Goal: Task Accomplishment & Management: Complete application form

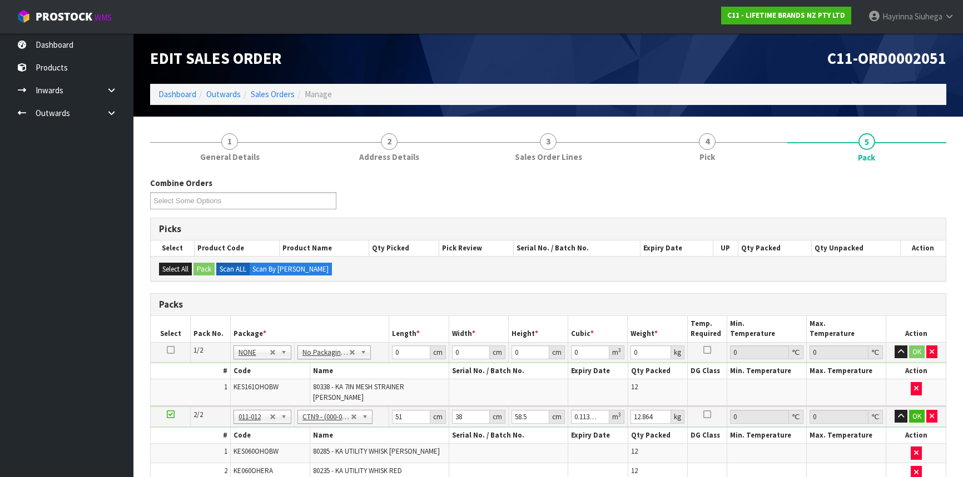
scroll to position [151, 0]
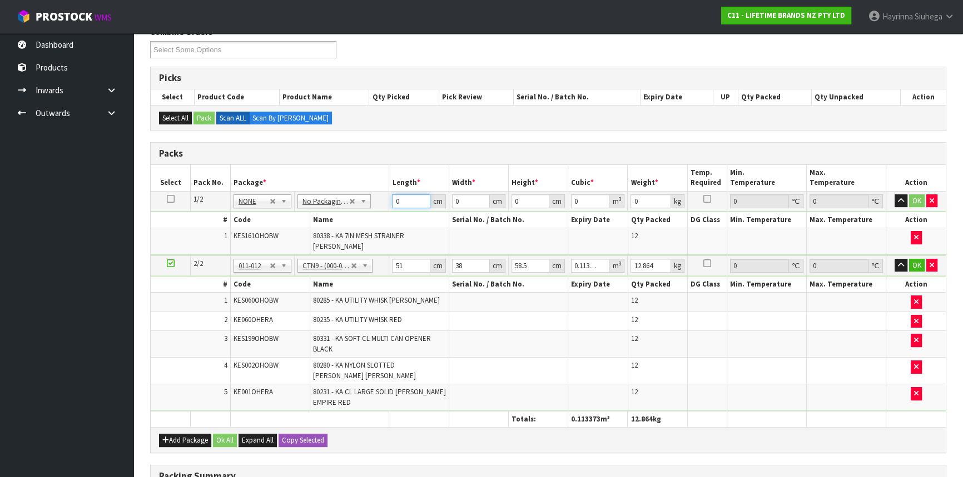
click at [396, 199] on input "0" at bounding box center [411, 202] width 38 height 14
type input "44"
type input "40"
type input "3"
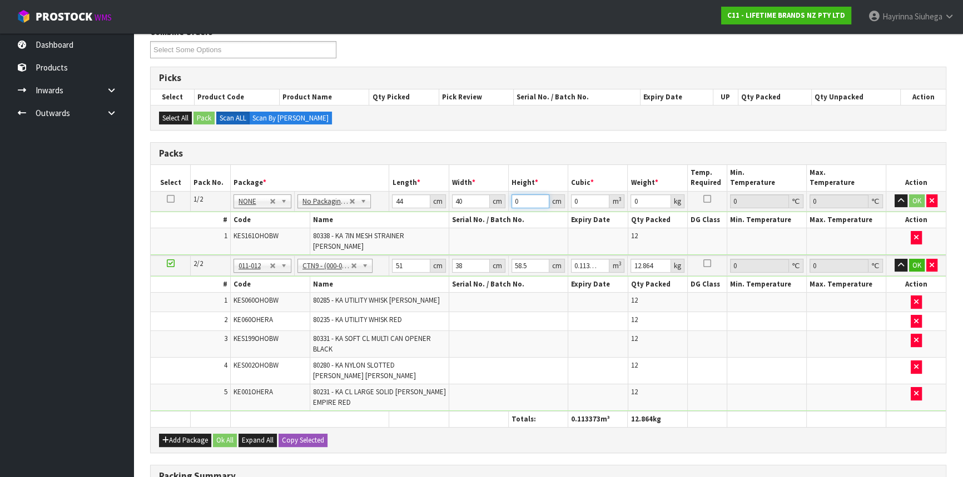
type input "0.00528"
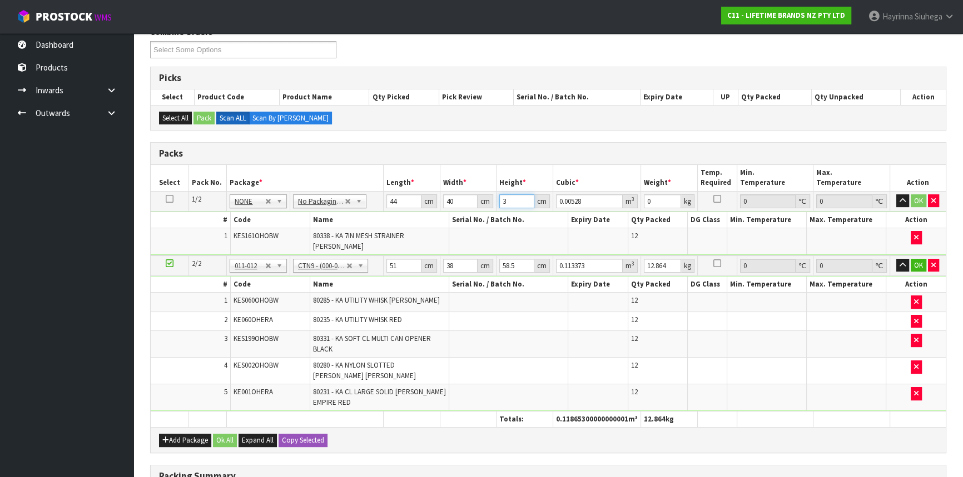
type input "30"
type input "0.0528"
type input "30"
type input "5"
click button "OK" at bounding box center [919, 201] width 16 height 13
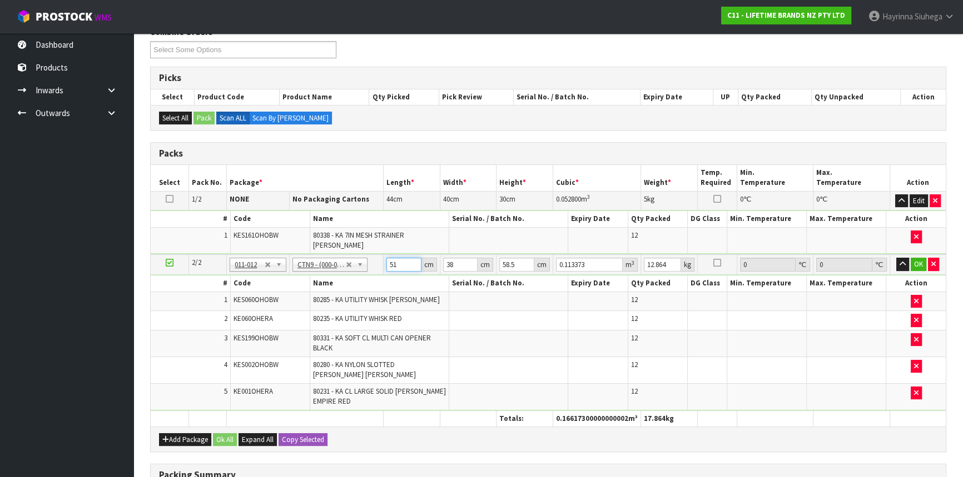
type input "5"
type input "0.011115"
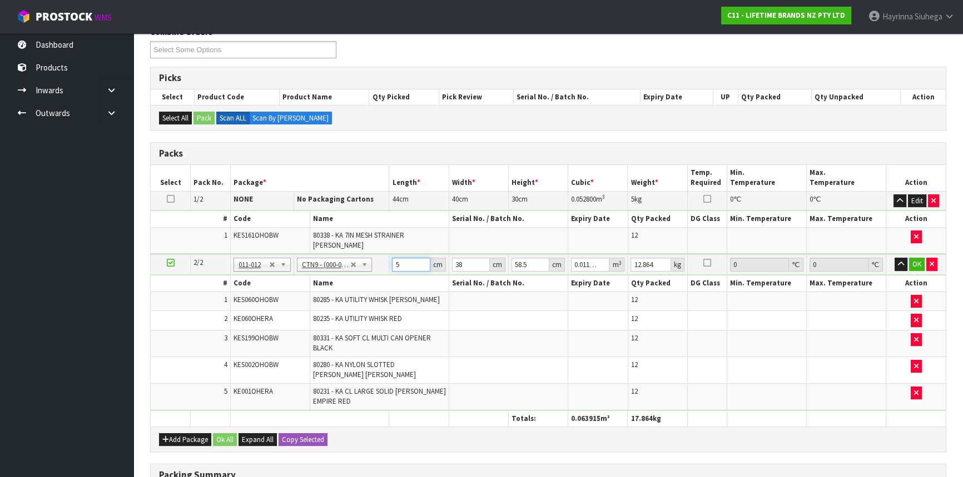
type input "52"
type input "0.115596"
type input "52"
type input "4"
type input "0.012168"
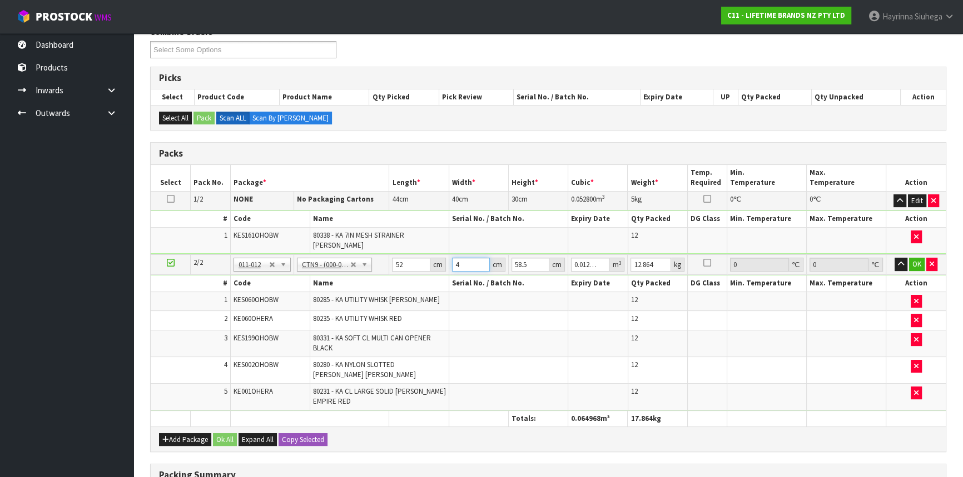
type input "41"
type input "0.124722"
type input "41"
type input "5"
type input "0.01066"
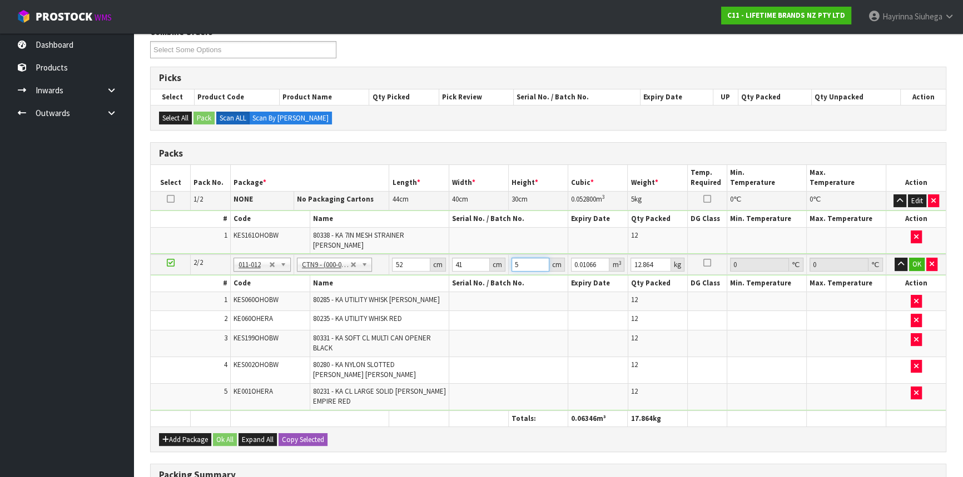
type input "57"
type input "0.121524"
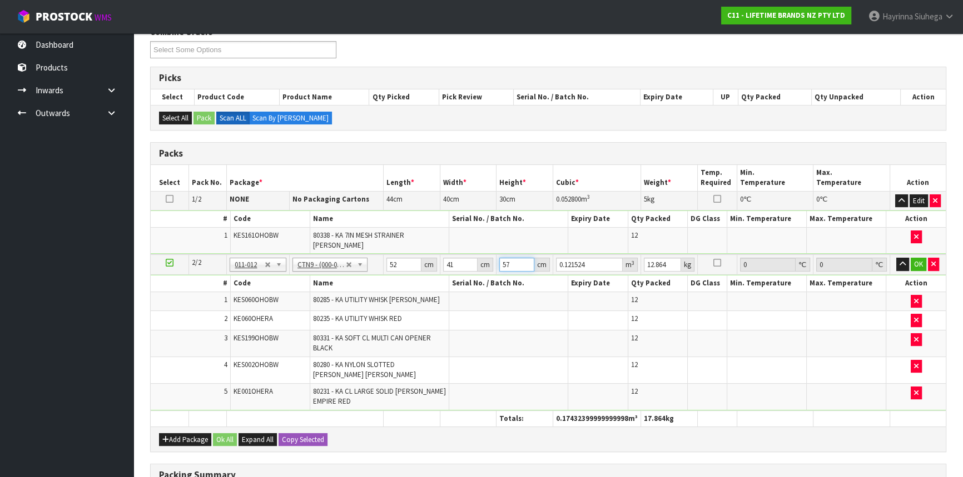
type input "57"
type input "15"
click button "OK" at bounding box center [919, 264] width 16 height 13
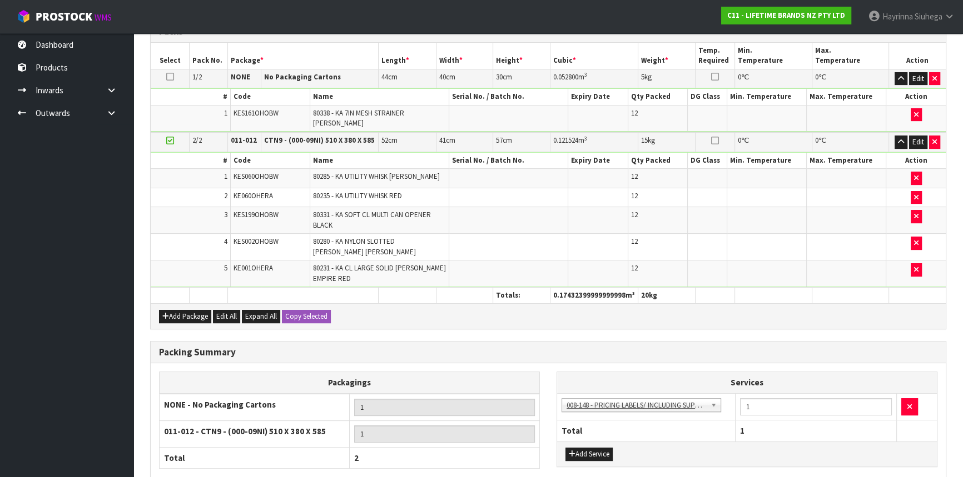
scroll to position [352, 0]
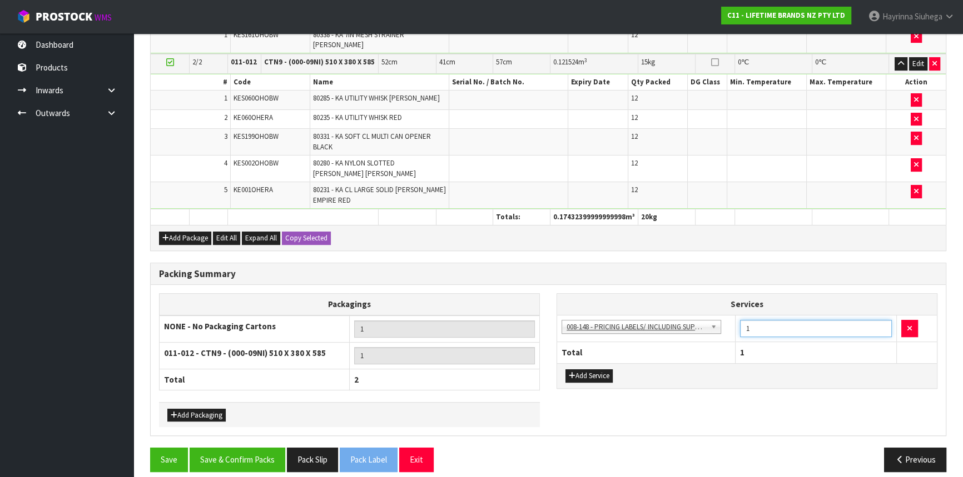
drag, startPoint x: 756, startPoint y: 324, endPoint x: 744, endPoint y: 325, distance: 11.8
click at [744, 325] on input "1" at bounding box center [816, 328] width 152 height 17
type input "48"
click at [246, 448] on button "Save & Confirm Packs" at bounding box center [238, 460] width 96 height 24
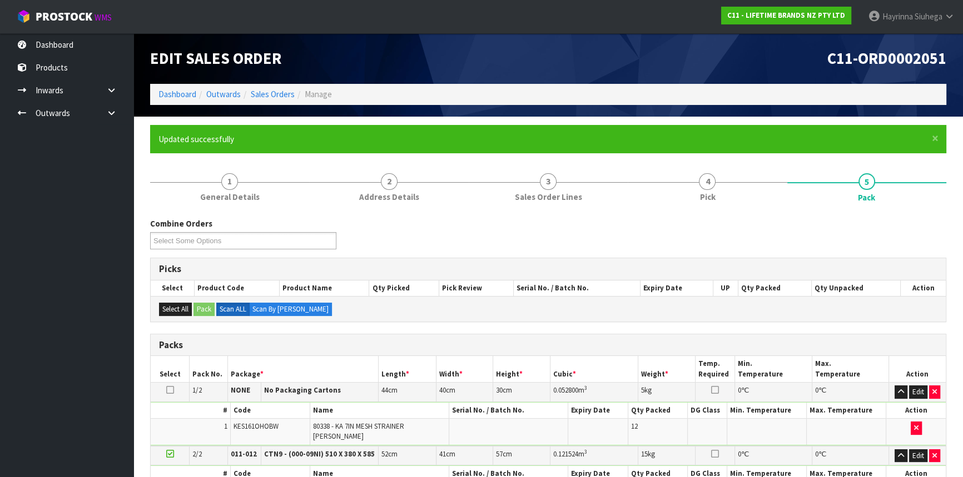
scroll to position [197, 0]
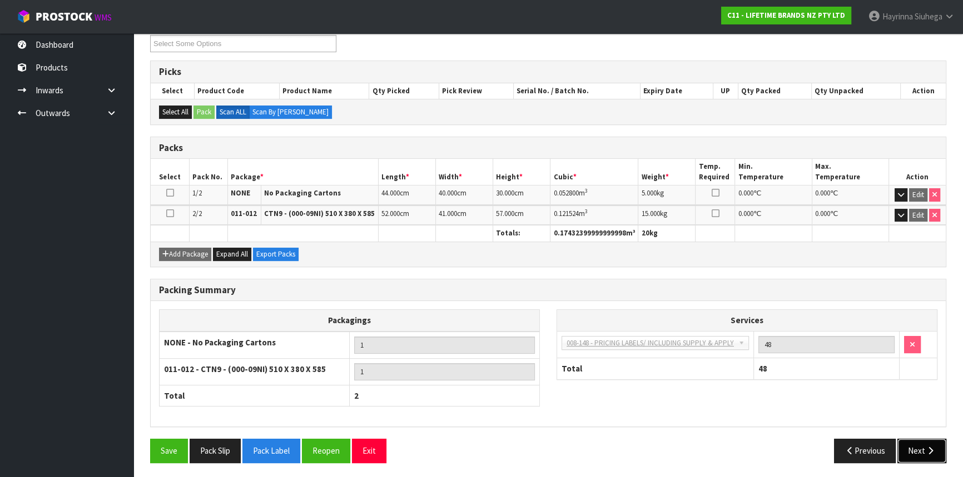
click at [928, 441] on button "Next" at bounding box center [921, 451] width 49 height 24
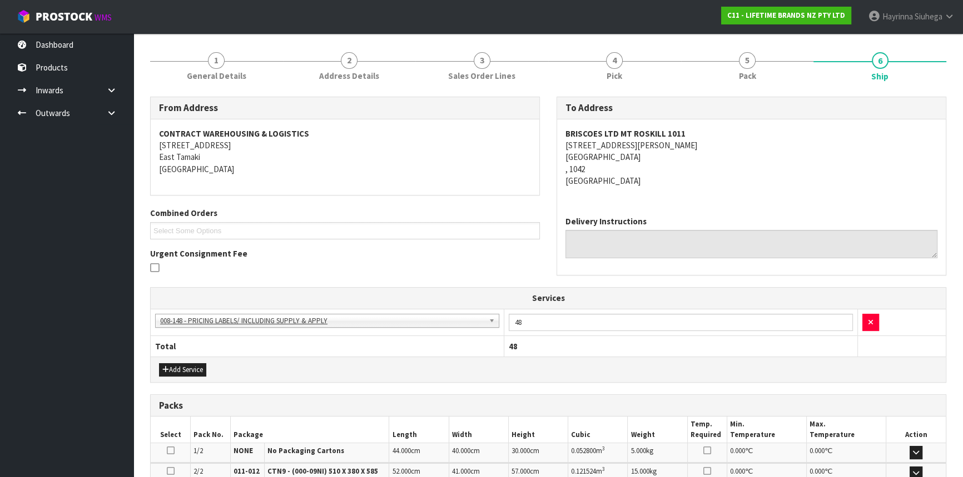
scroll to position [269, 0]
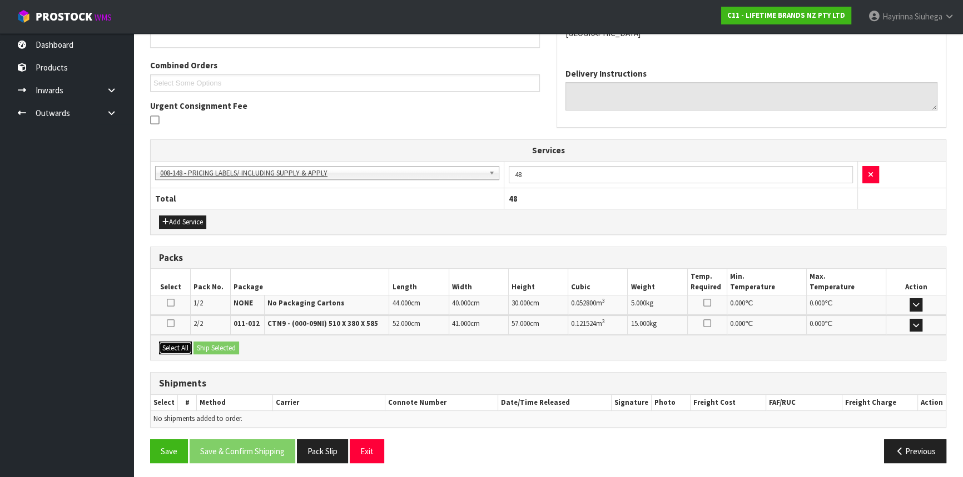
drag, startPoint x: 173, startPoint y: 344, endPoint x: 215, endPoint y: 337, distance: 42.2
click at [173, 344] on button "Select All" at bounding box center [175, 348] width 33 height 13
click at [215, 337] on div "Select All Ship Selected" at bounding box center [548, 347] width 795 height 25
click at [223, 355] on div "Select All Ship Selected" at bounding box center [548, 347] width 795 height 25
click at [233, 343] on button "Ship Selected" at bounding box center [216, 348] width 46 height 13
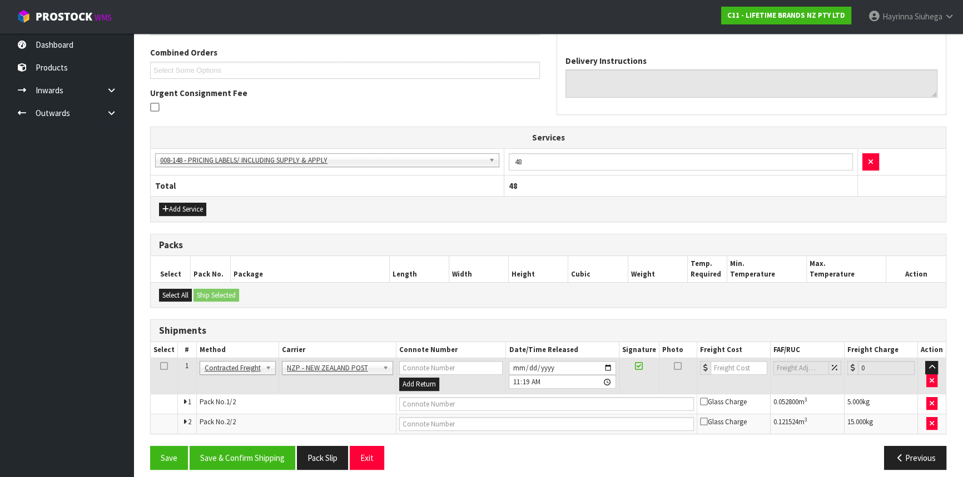
scroll to position [289, 0]
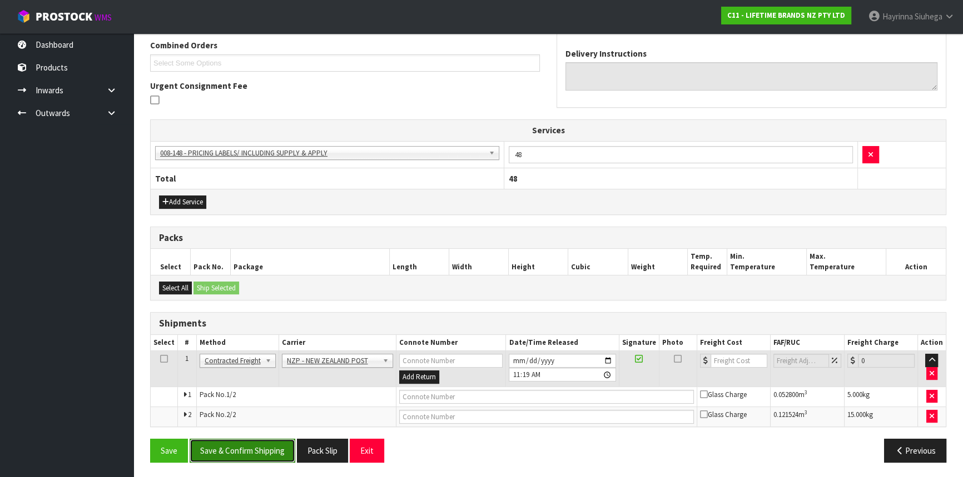
click at [240, 445] on button "Save & Confirm Shipping" at bounding box center [243, 451] width 106 height 24
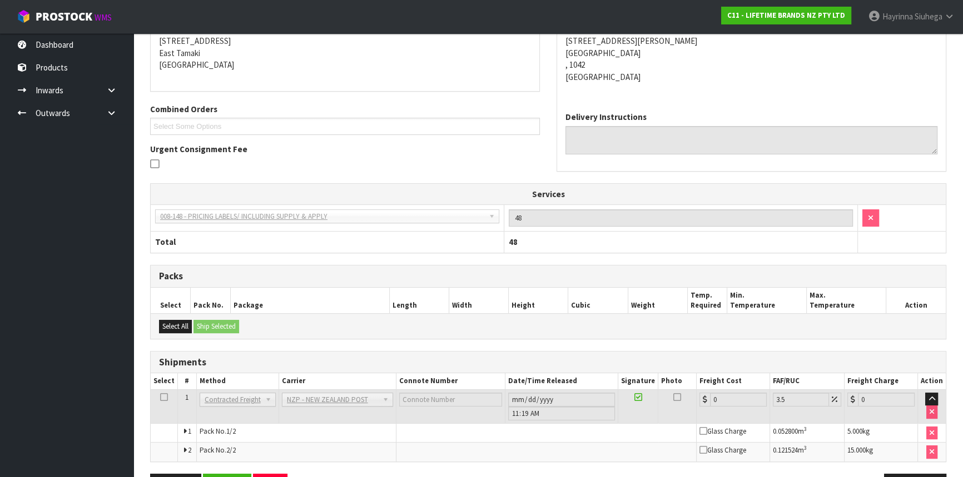
scroll to position [272, 0]
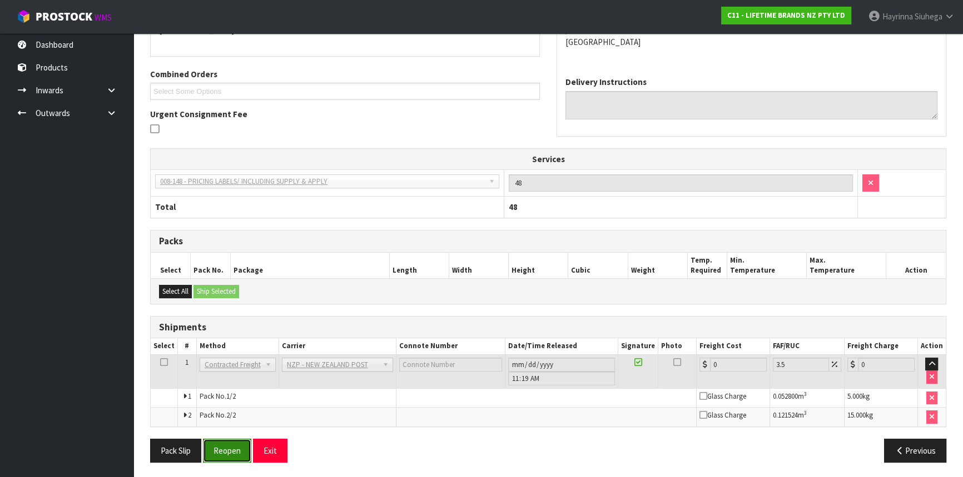
click at [226, 441] on button "Reopen" at bounding box center [227, 451] width 48 height 24
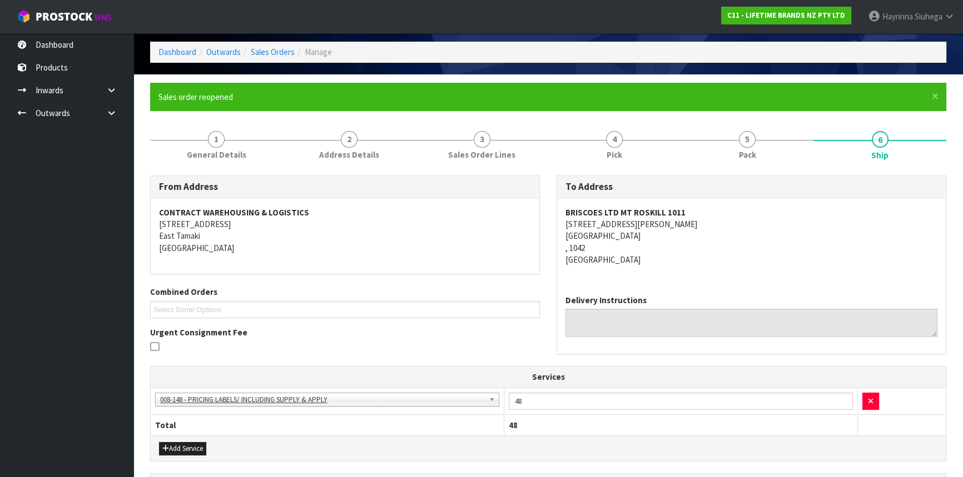
scroll to position [252, 0]
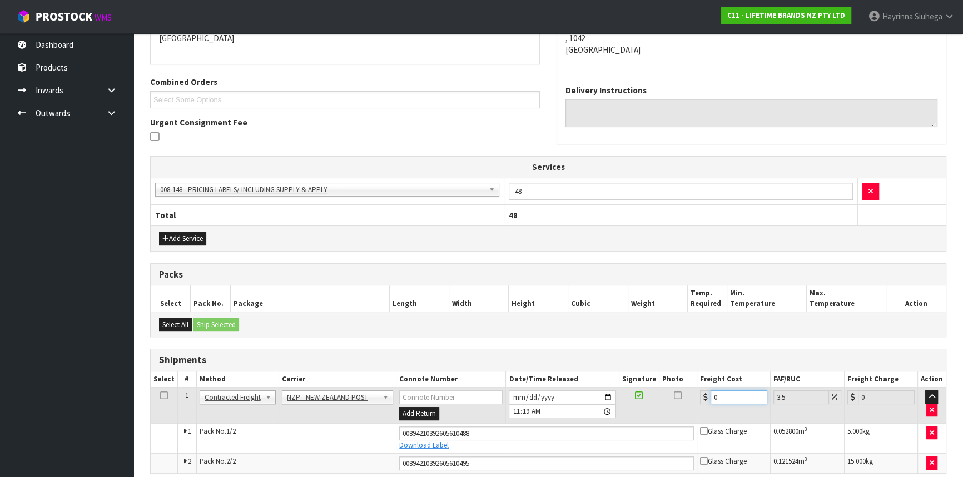
drag, startPoint x: 729, startPoint y: 397, endPoint x: 638, endPoint y: 386, distance: 91.8
click at [639, 388] on tr "1 Client Local Pickup Customer Local Pickup Company Freight Contracted Freight …" at bounding box center [548, 406] width 795 height 36
type input "8"
type input "8.28"
type input "8.6"
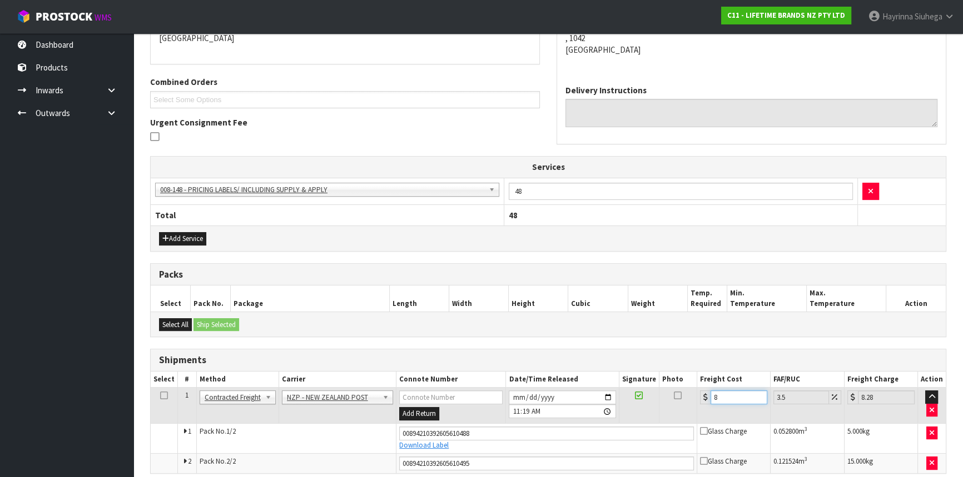
type input "8.9"
type input "8.66"
type input "8.96"
type input "8.66"
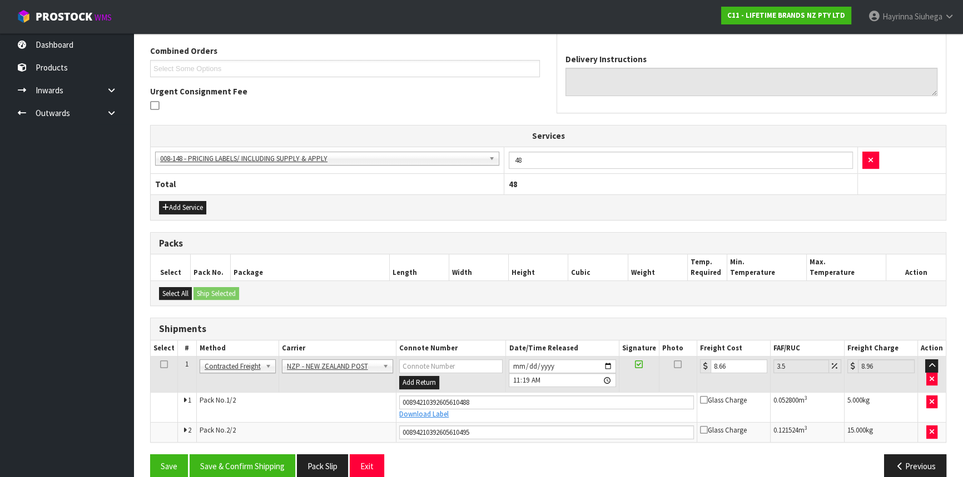
scroll to position [299, 0]
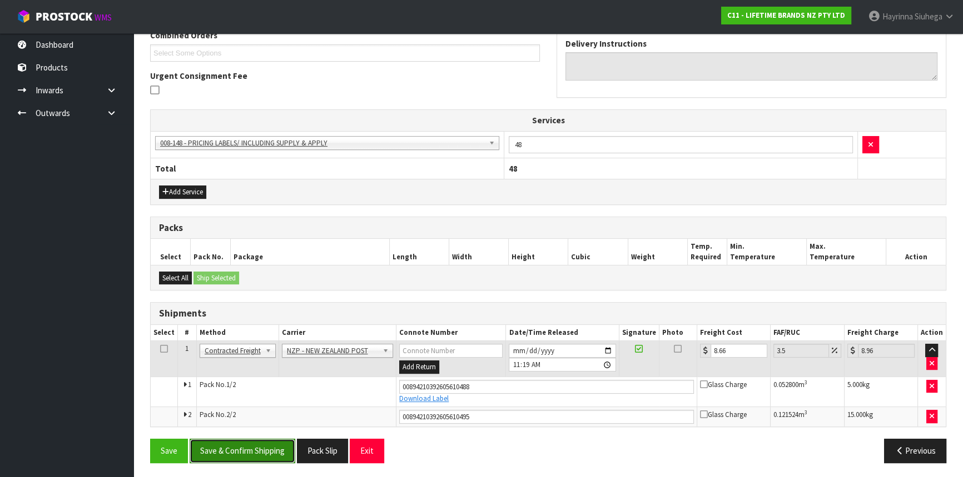
click at [267, 459] on button "Save & Confirm Shipping" at bounding box center [243, 451] width 106 height 24
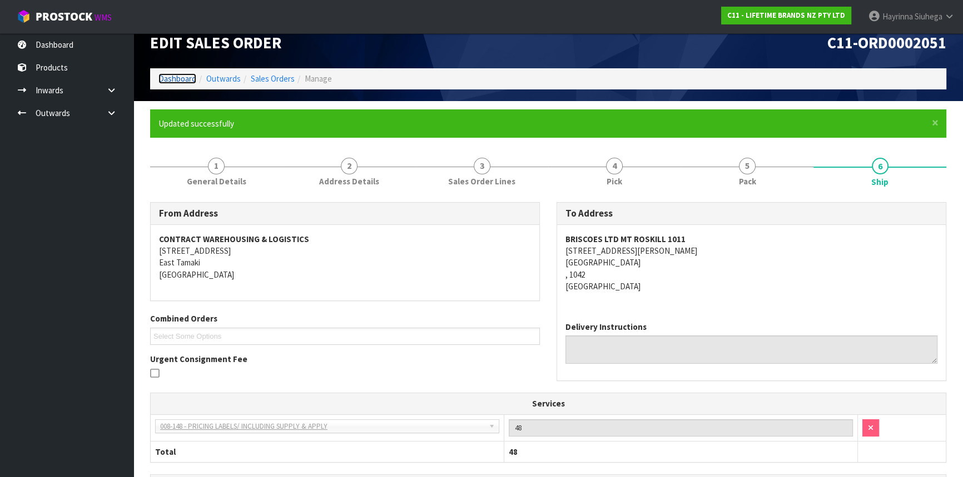
click at [179, 81] on link "Dashboard" at bounding box center [177, 78] width 38 height 11
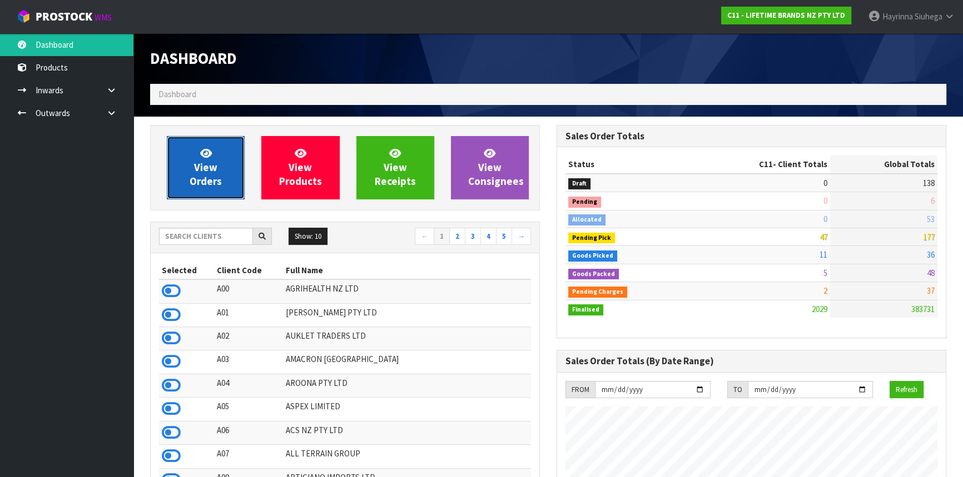
click at [217, 157] on link "View Orders" at bounding box center [206, 167] width 78 height 63
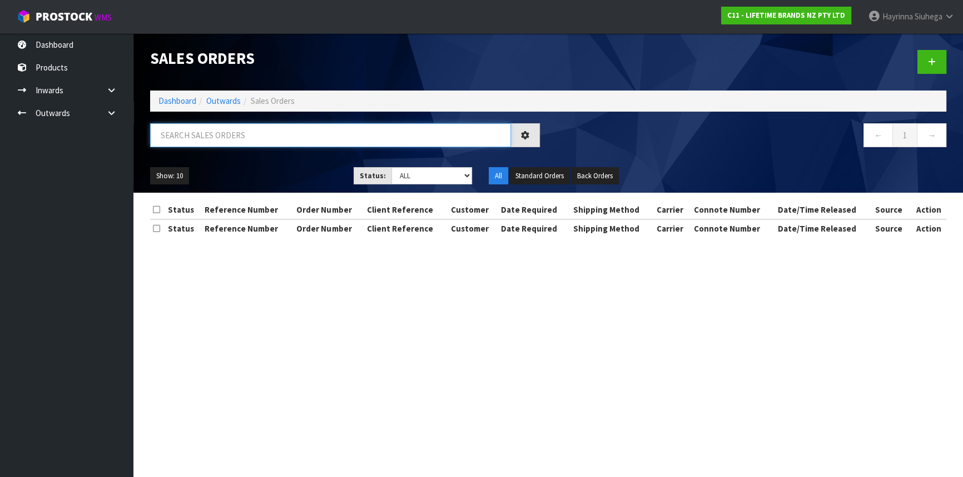
click at [229, 137] on input "text" at bounding box center [330, 135] width 361 height 24
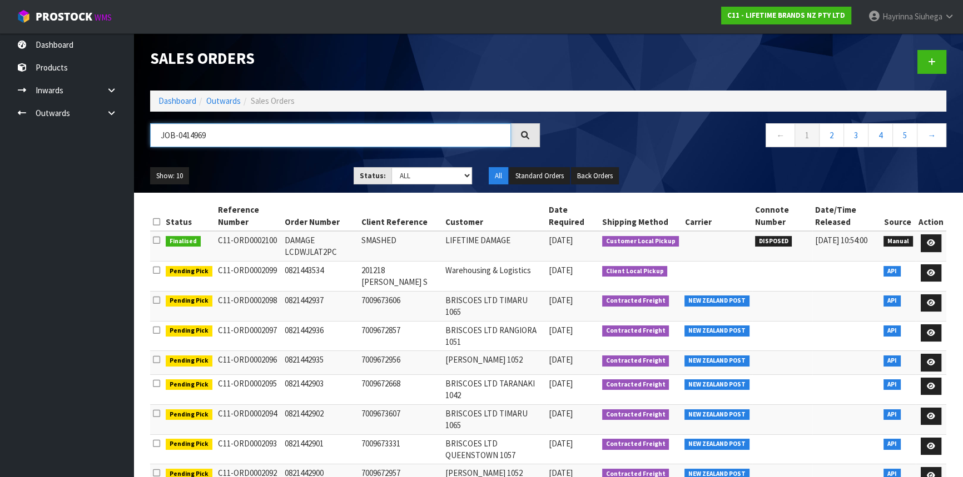
type input "JOB-0414969"
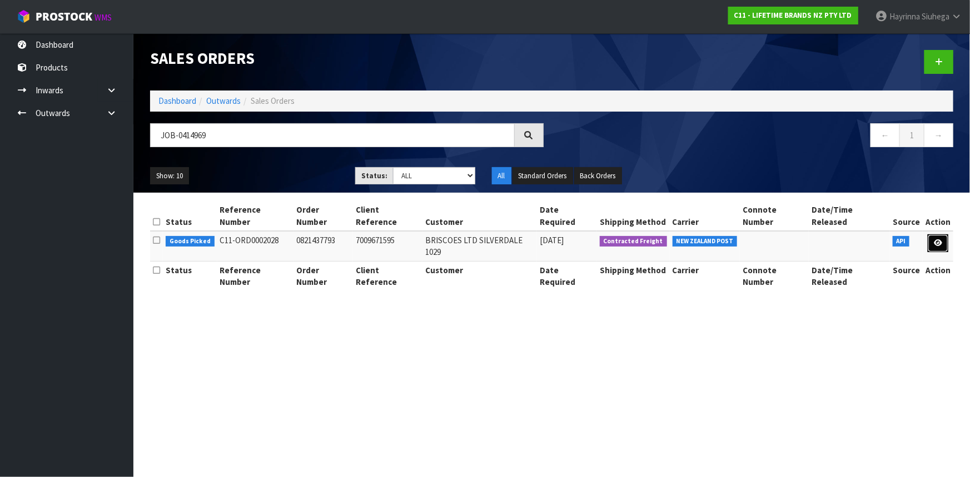
click at [933, 235] on link at bounding box center [938, 244] width 21 height 18
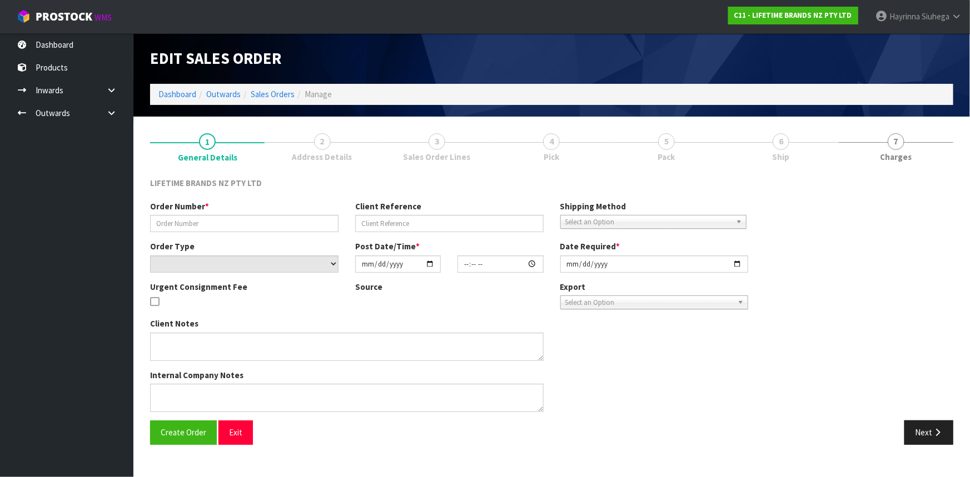
type input "0821437793"
type input "7009671595"
select select "number:0"
type input "[DATE]"
type input "13:19:24.000"
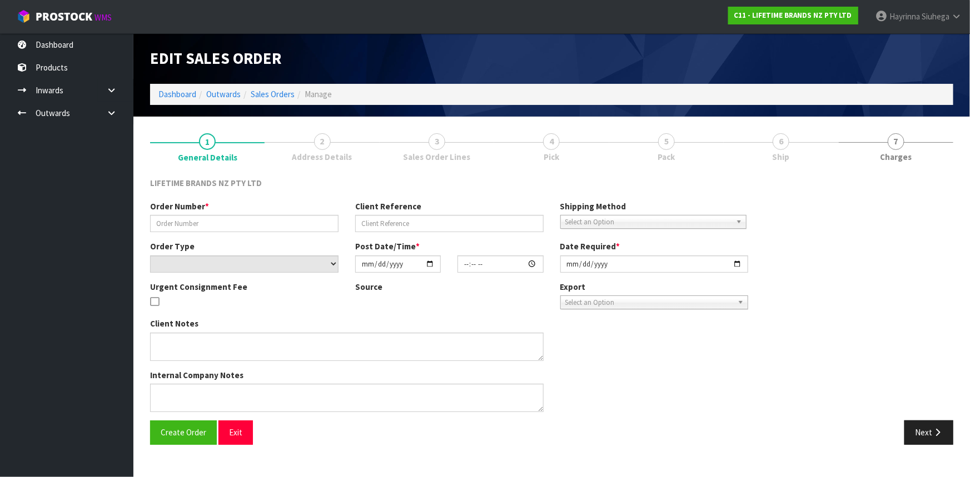
type input "[DATE]"
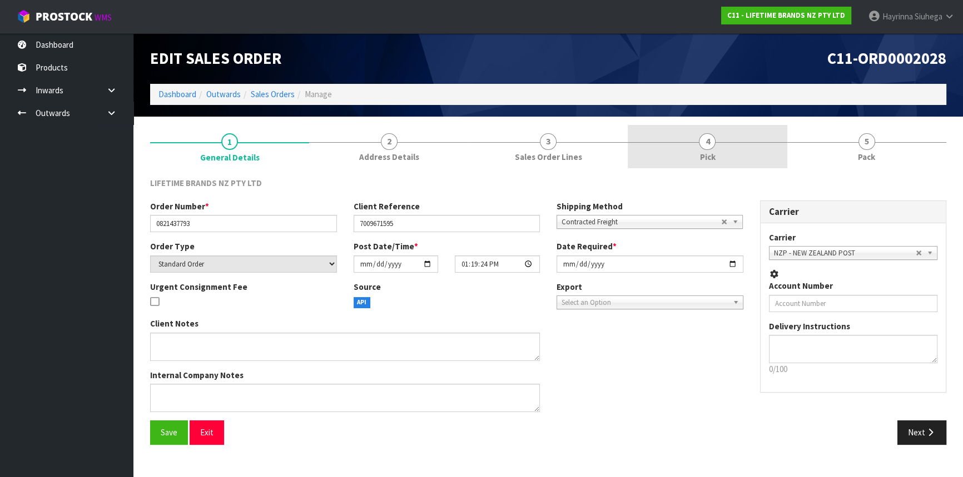
click at [729, 145] on link "4 Pick" at bounding box center [707, 147] width 159 height 44
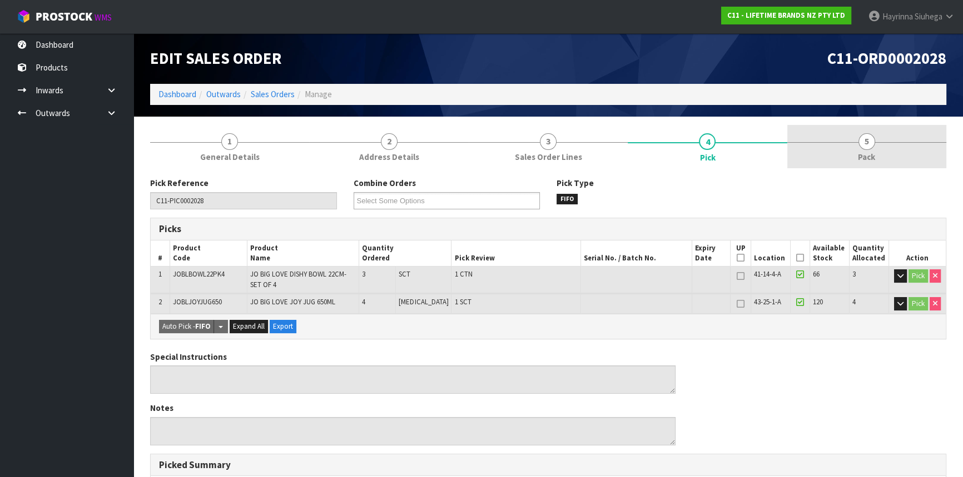
click at [839, 143] on link "5 Pack" at bounding box center [866, 147] width 159 height 44
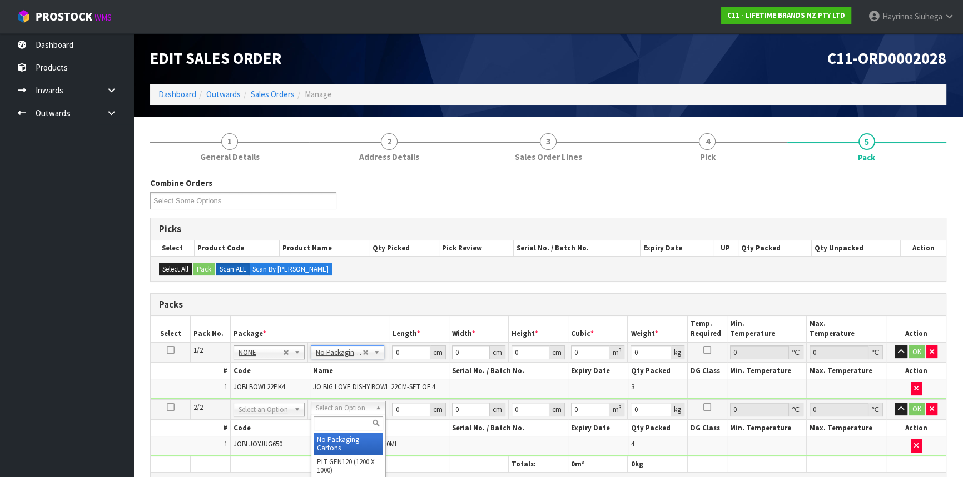
type input "2"
click at [394, 354] on input "0" at bounding box center [411, 353] width 38 height 14
type input "31"
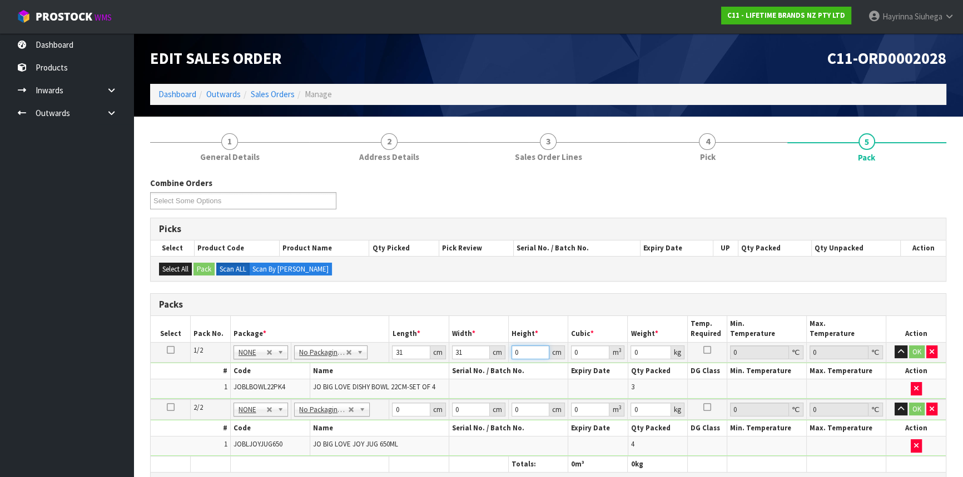
type input "5"
type input "0.004805"
type input "55"
type input "0.052855"
type input "55"
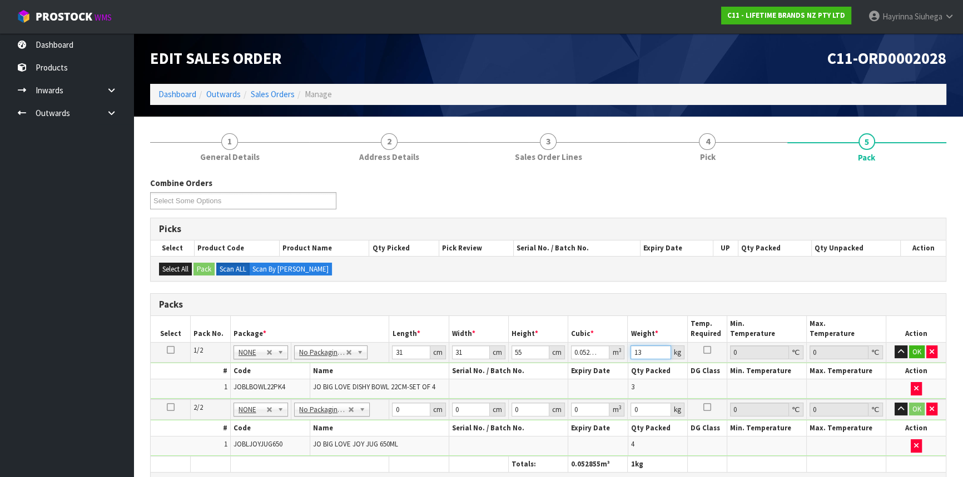
type input "13"
click button "OK" at bounding box center [917, 352] width 16 height 13
type input "49"
type input "35"
type input "1"
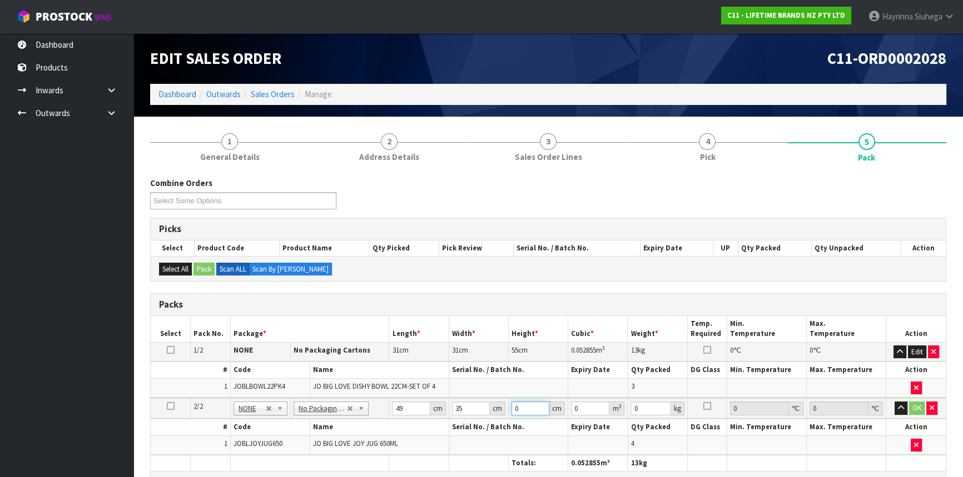
type input "0.001715"
type input "19"
type input "0.032585"
type input "19"
type input "5"
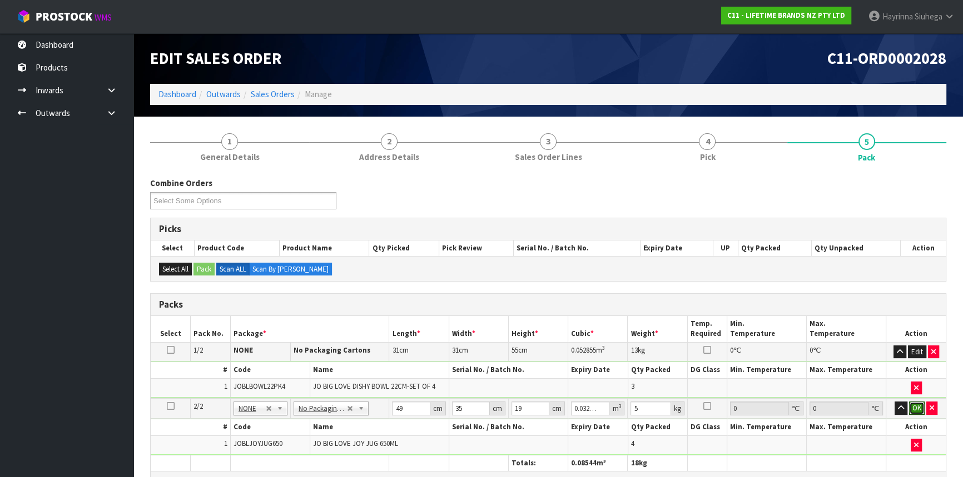
click button "OK" at bounding box center [917, 408] width 16 height 13
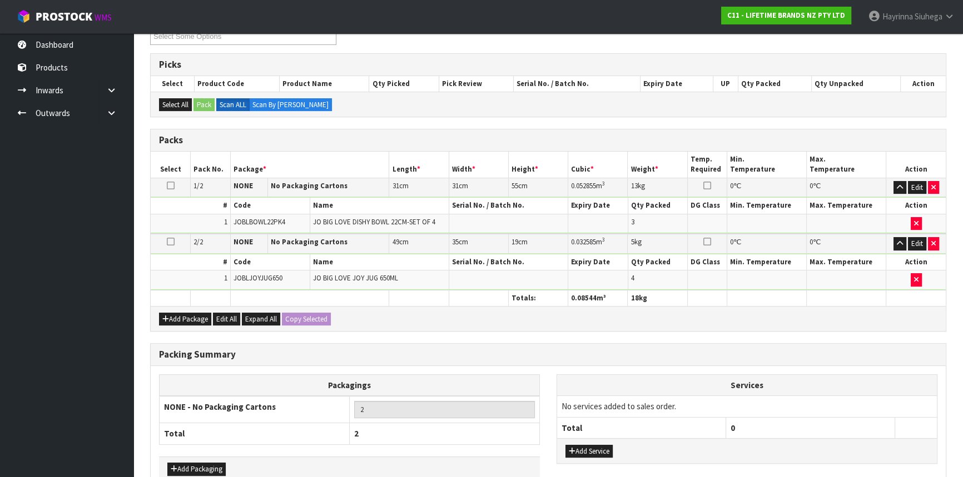
scroll to position [227, 0]
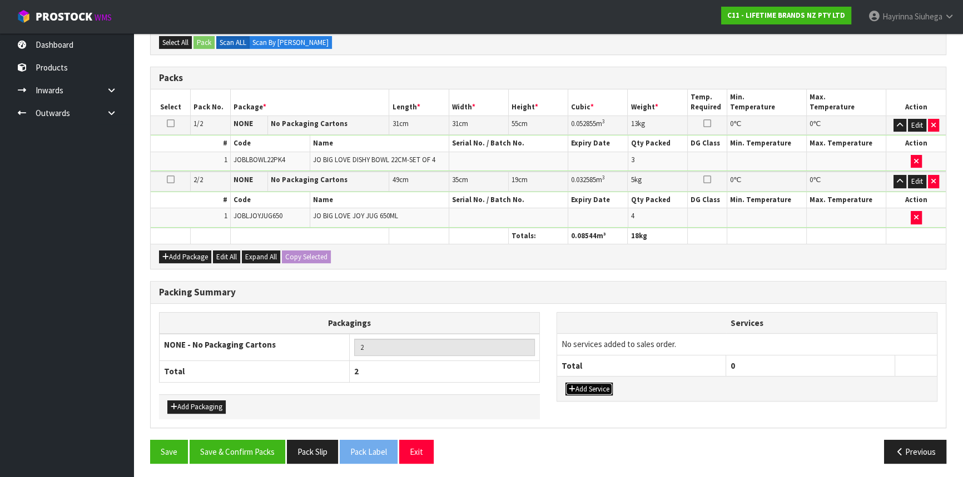
click at [590, 384] on button "Add Service" at bounding box center [588, 389] width 47 height 13
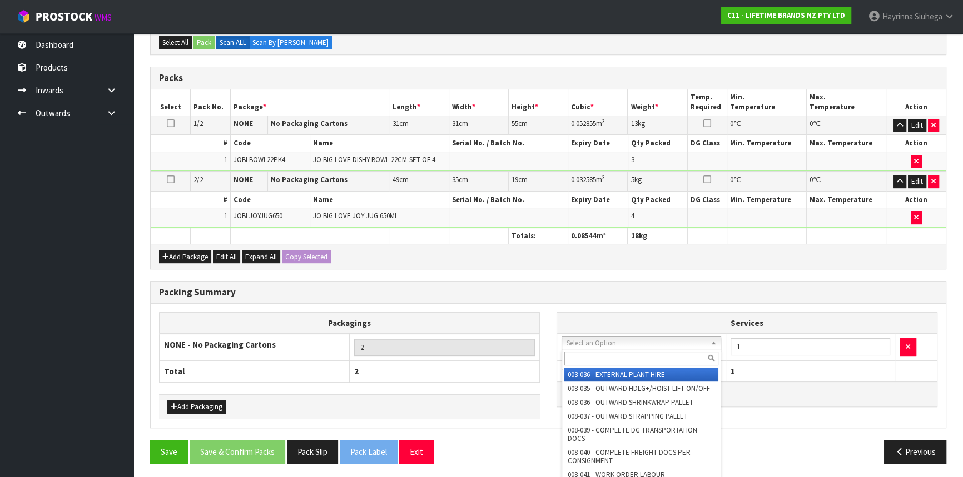
click at [614, 353] on input "text" at bounding box center [641, 359] width 154 height 14
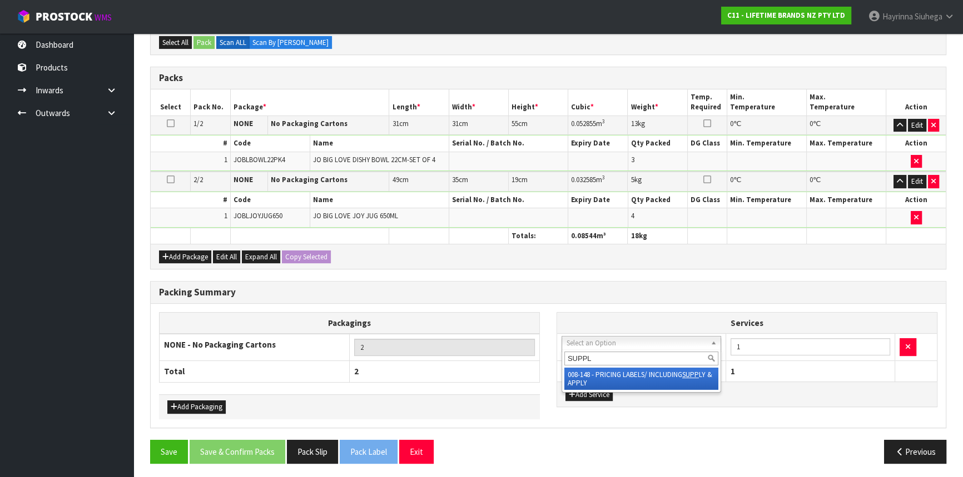
type input "SUPPLY"
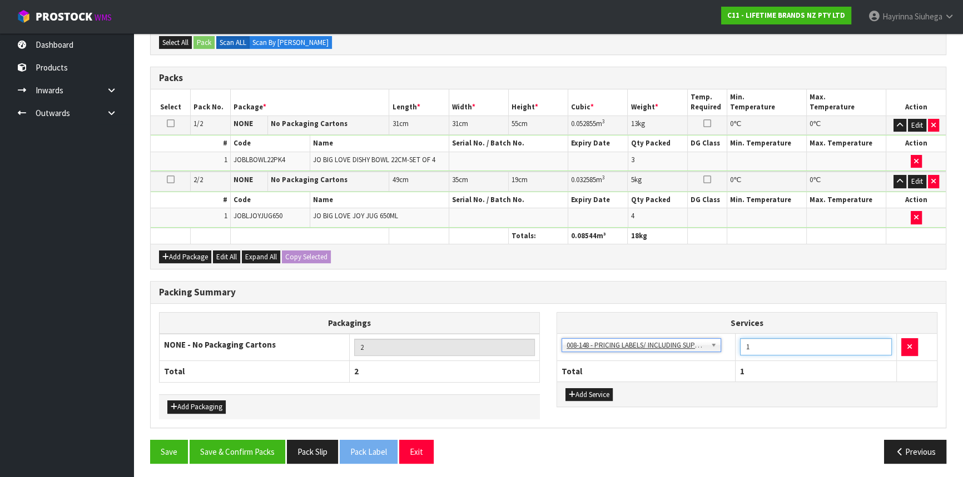
drag, startPoint x: 762, startPoint y: 343, endPoint x: 712, endPoint y: 350, distance: 51.0
click at [728, 350] on tr "003-036 - EXTERNAL PLANT HIRE 008-035 - OUTWARD HDLG+/HOIST LIFT ON/OFF 008-036…" at bounding box center [747, 347] width 380 height 27
type input "7"
click at [265, 442] on button "Save & Confirm Packs" at bounding box center [238, 452] width 96 height 24
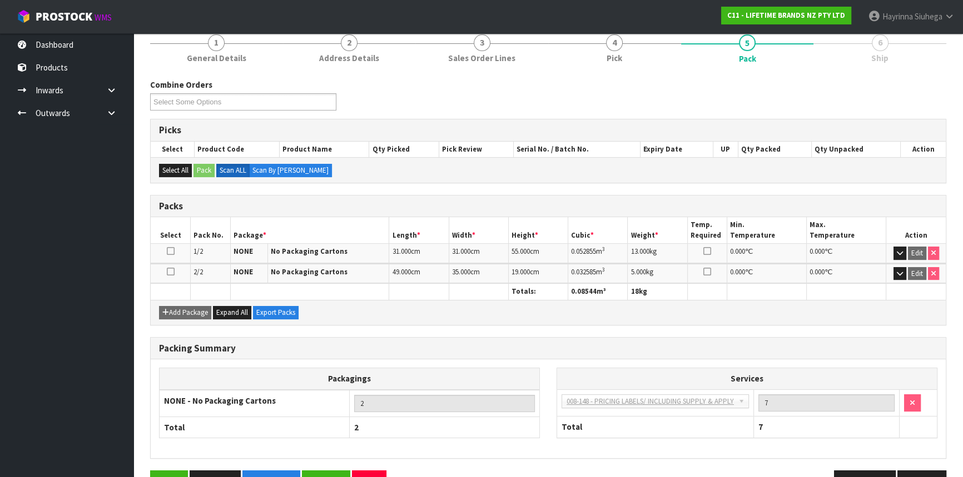
scroll to position [151, 0]
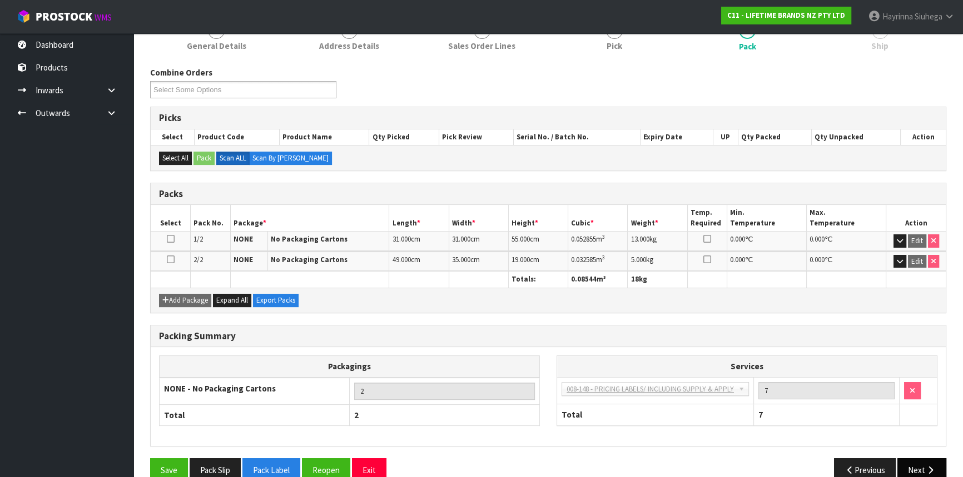
click at [921, 459] on button "Next" at bounding box center [921, 471] width 49 height 24
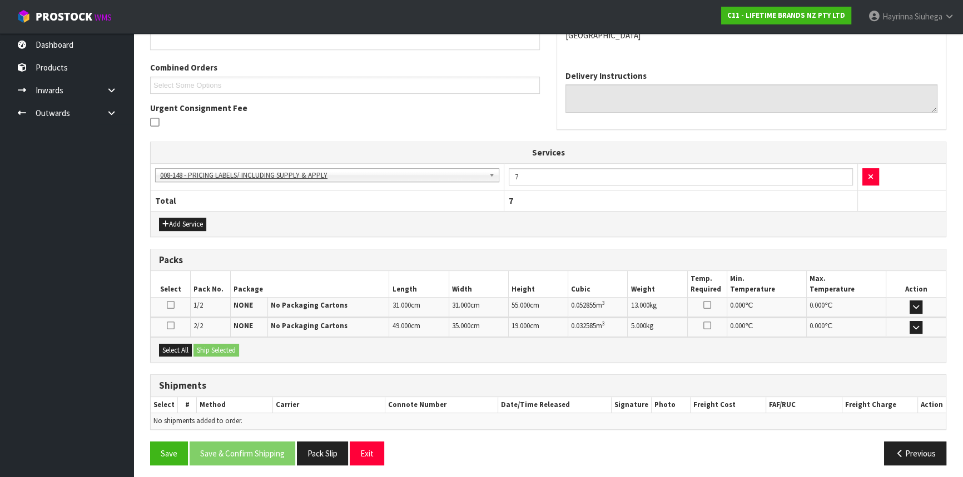
scroll to position [269, 0]
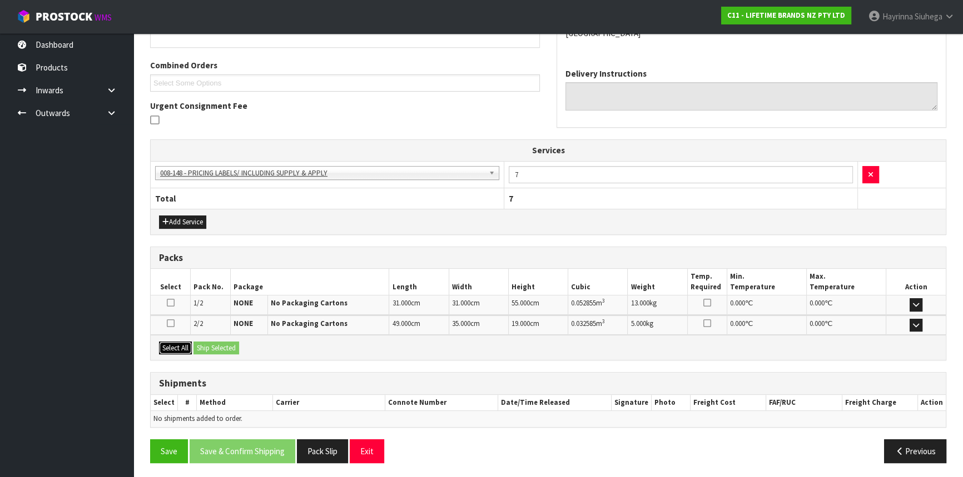
click at [175, 349] on button "Select All" at bounding box center [175, 348] width 33 height 13
click at [205, 342] on button "Ship Selected" at bounding box center [216, 348] width 46 height 13
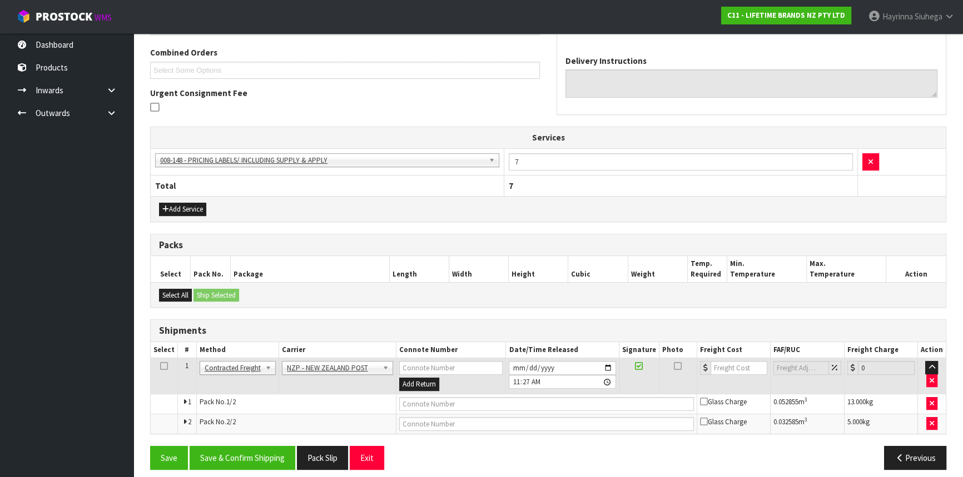
scroll to position [289, 0]
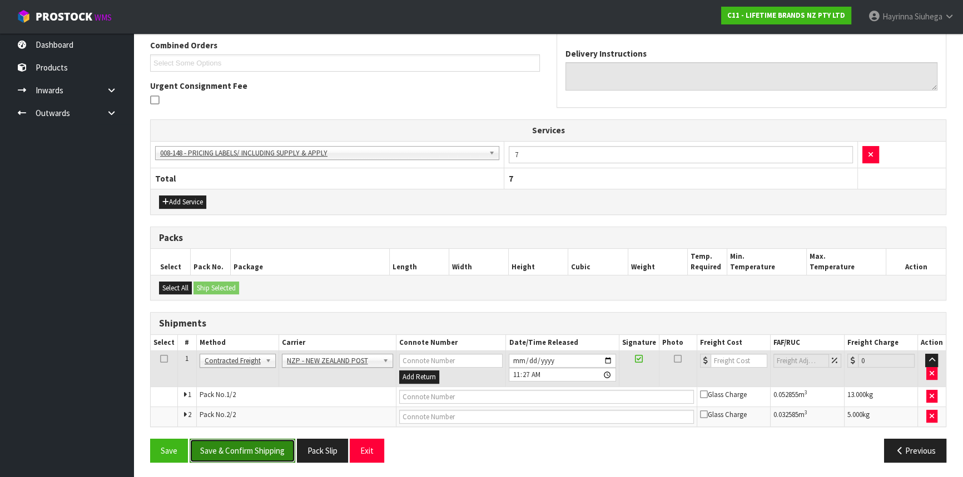
click at [257, 445] on button "Save & Confirm Shipping" at bounding box center [243, 451] width 106 height 24
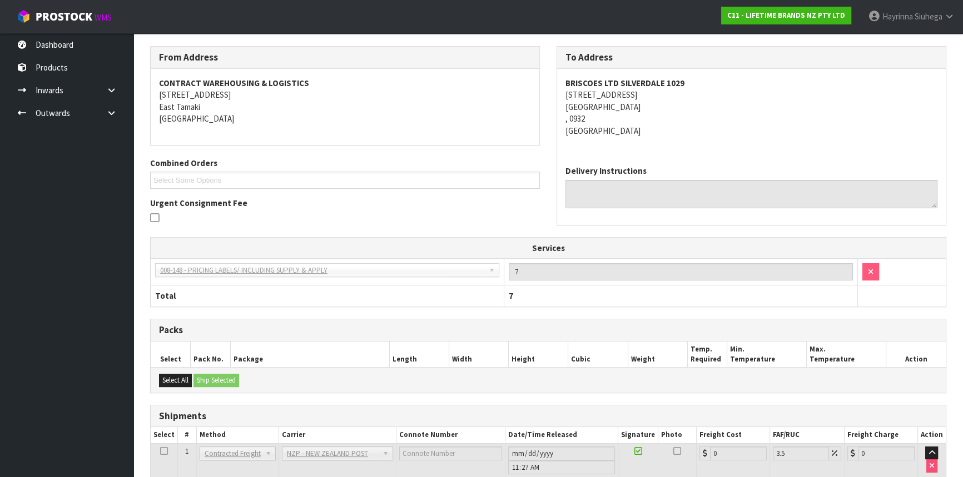
scroll to position [272, 0]
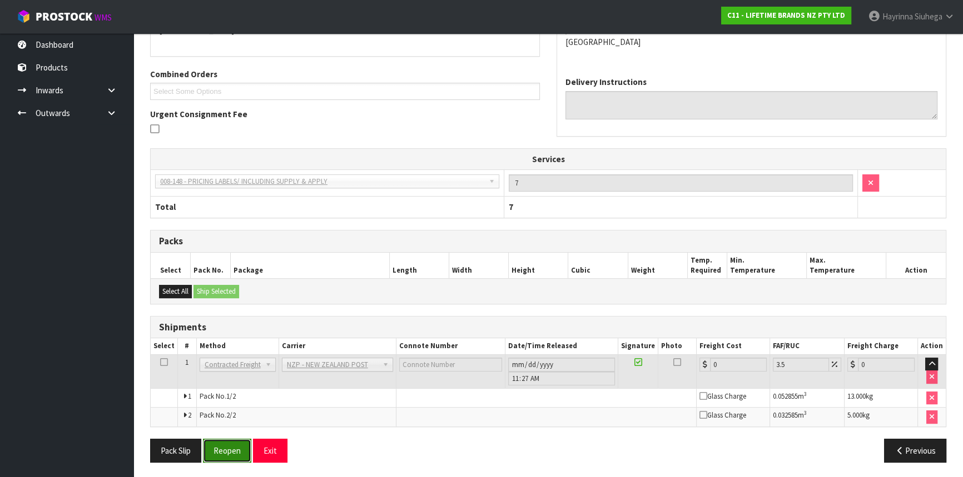
click at [222, 450] on button "Reopen" at bounding box center [227, 451] width 48 height 24
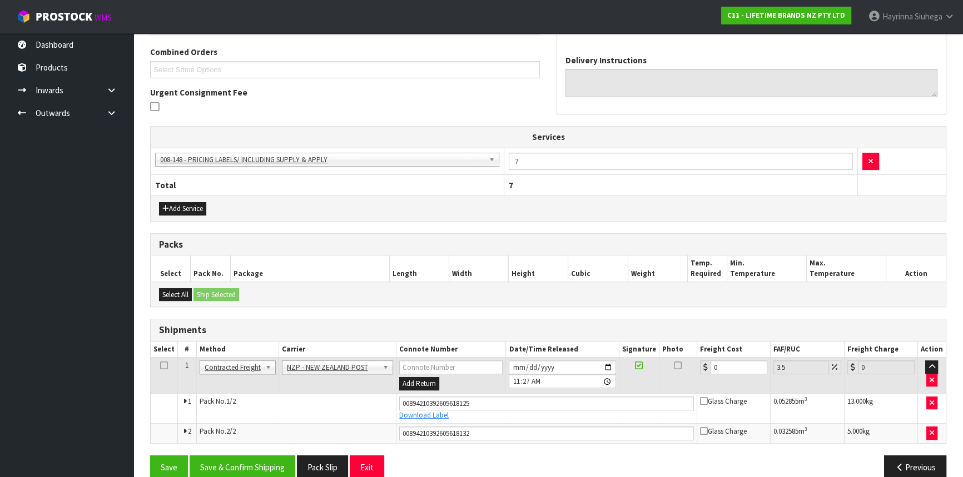
scroll to position [299, 0]
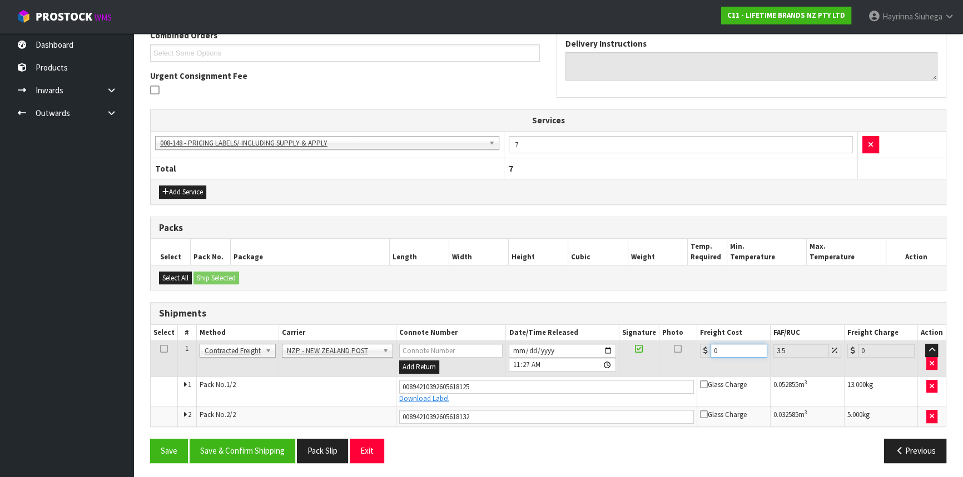
drag, startPoint x: 741, startPoint y: 354, endPoint x: 674, endPoint y: 342, distance: 68.2
click at [674, 342] on tr "1 Client Local Pickup Customer Local Pickup Company Freight Contracted Freight …" at bounding box center [548, 359] width 795 height 36
type input "8"
type input "8.28"
type input "8.6"
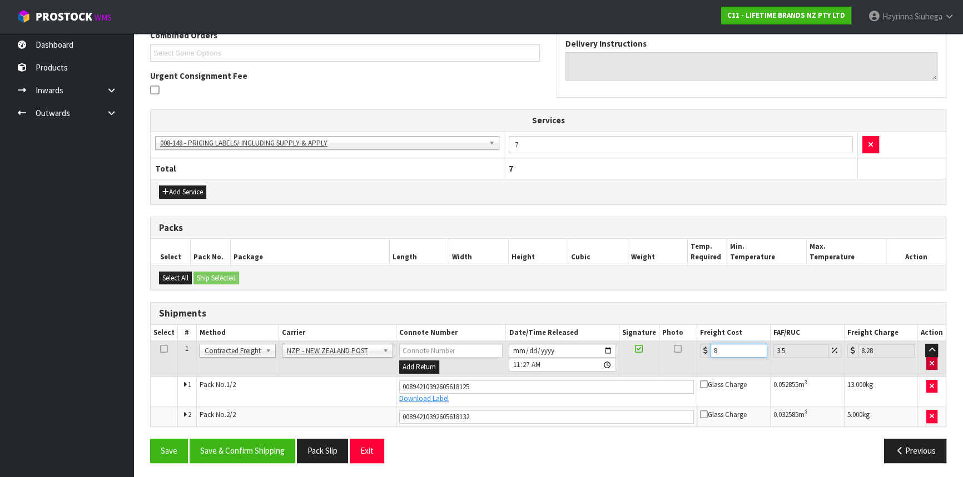
type input "8.9"
type input "8.665"
type input "8.97"
type input "8.66"
type input "8.96"
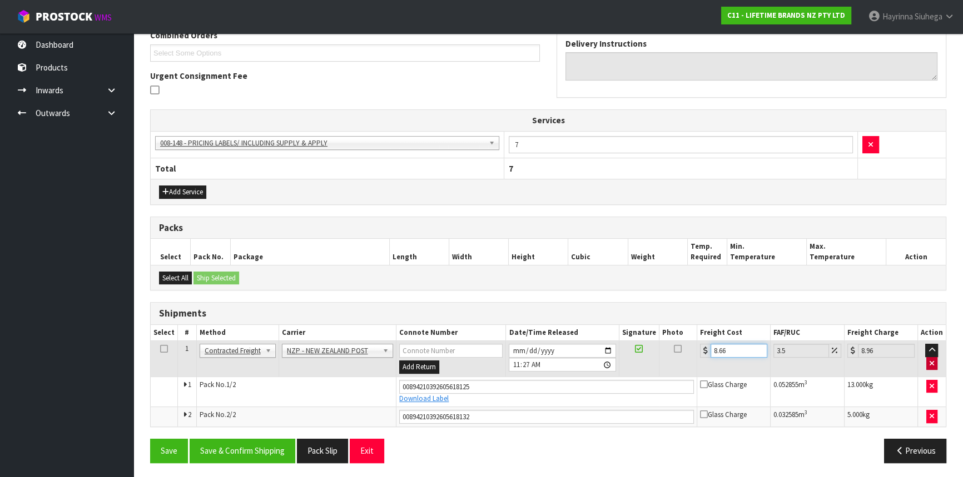
type input "8.66"
click at [150, 439] on button "Save" at bounding box center [169, 451] width 38 height 24
drag, startPoint x: 275, startPoint y: 461, endPoint x: 285, endPoint y: 451, distance: 13.8
click at [277, 459] on button "Save & Confirm Shipping" at bounding box center [243, 451] width 106 height 24
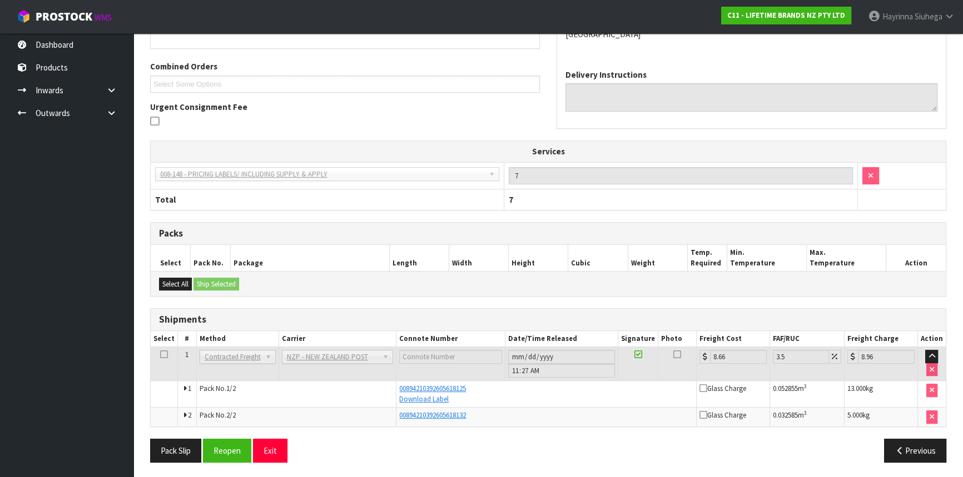
scroll to position [0, 0]
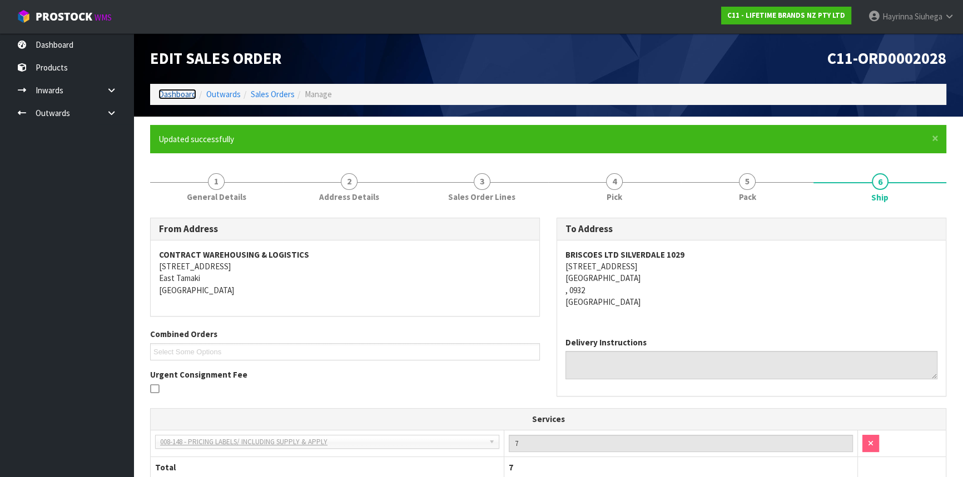
click at [167, 96] on link "Dashboard" at bounding box center [177, 94] width 38 height 11
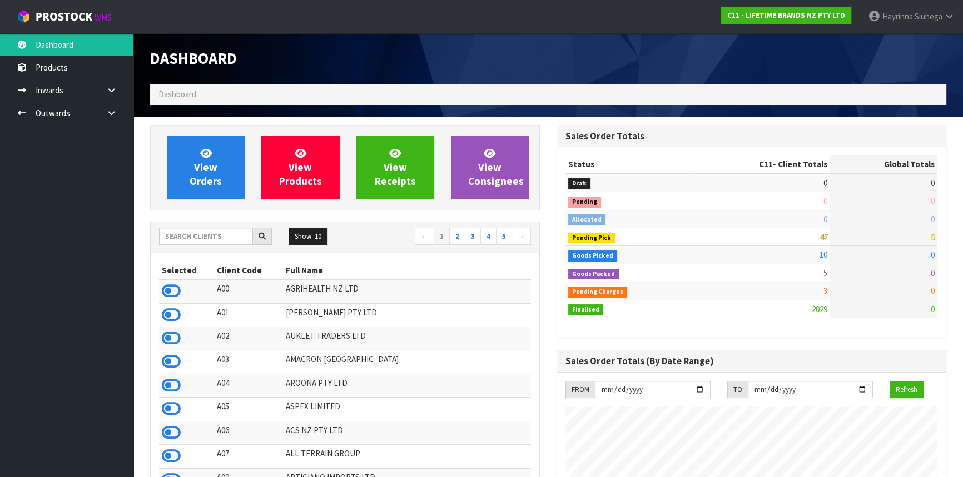
scroll to position [840, 406]
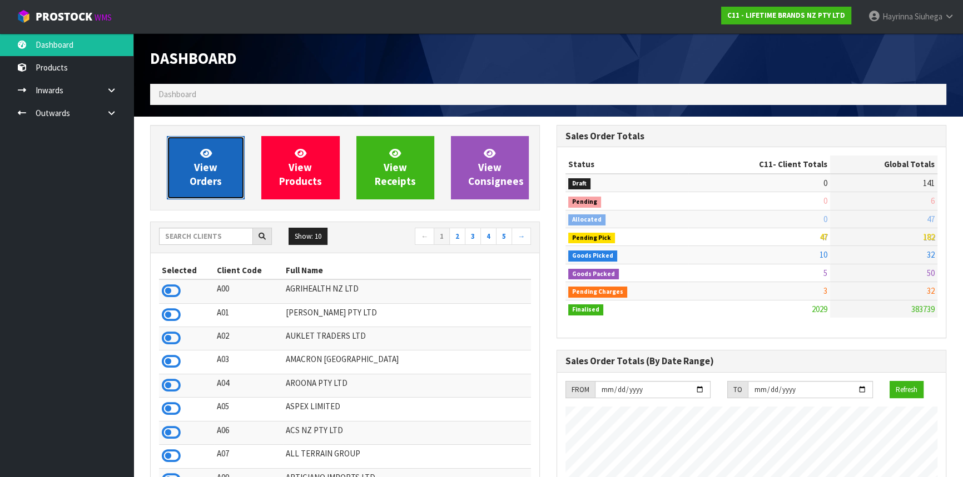
click at [198, 173] on span "View Orders" at bounding box center [206, 168] width 32 height 42
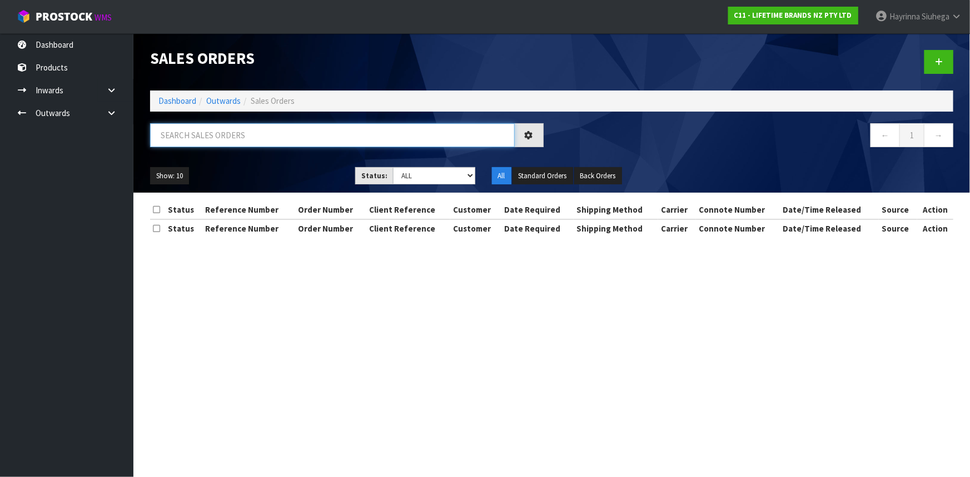
click at [233, 130] on input "text" at bounding box center [332, 135] width 365 height 24
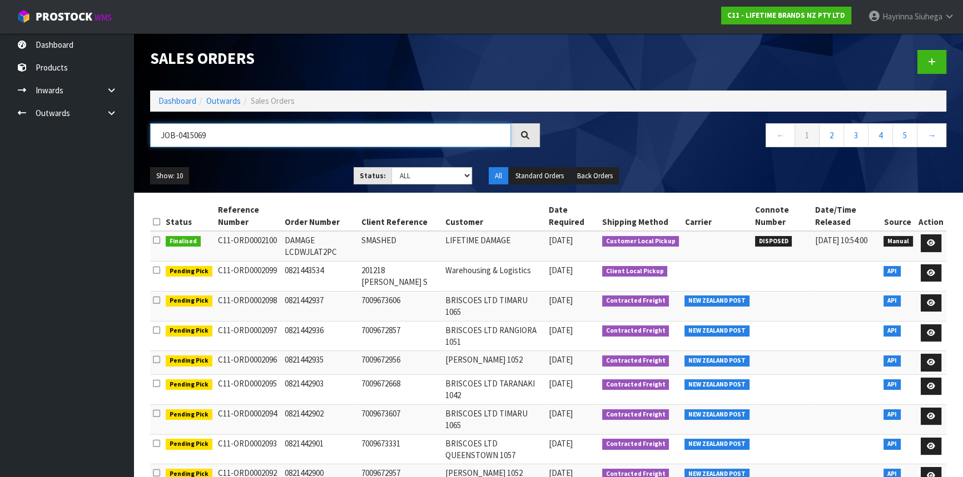
type input "JOB-0415069"
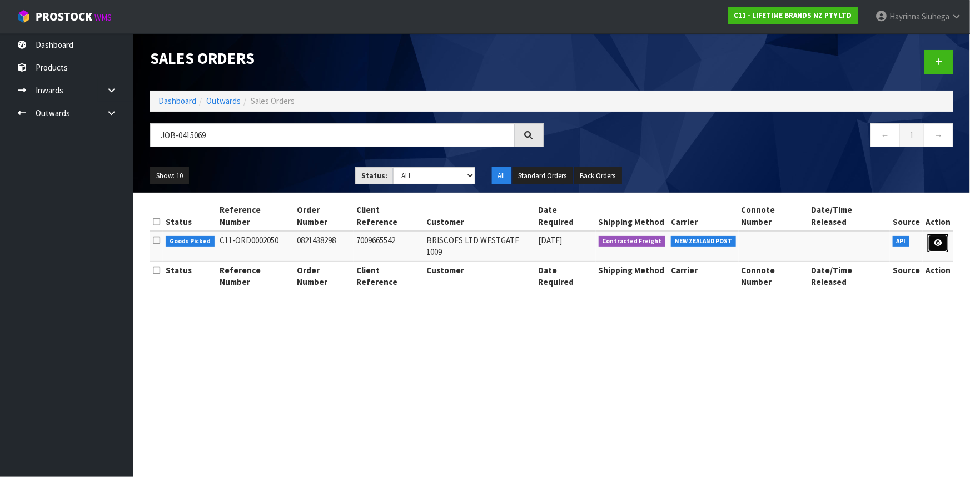
click at [940, 240] on icon at bounding box center [938, 243] width 8 height 7
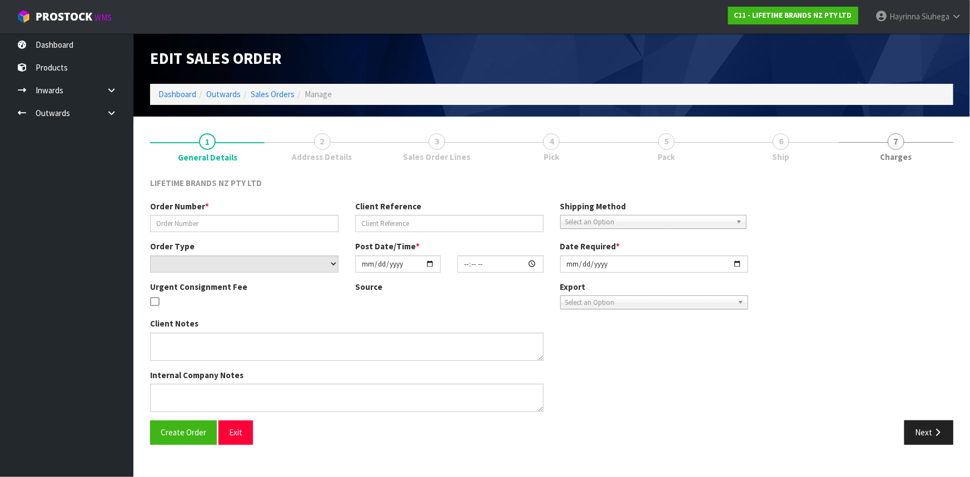
click at [767, 143] on link "6 Ship" at bounding box center [781, 147] width 115 height 44
type input "0821438298"
type input "7009665542"
select select "number:0"
type input "[DATE]"
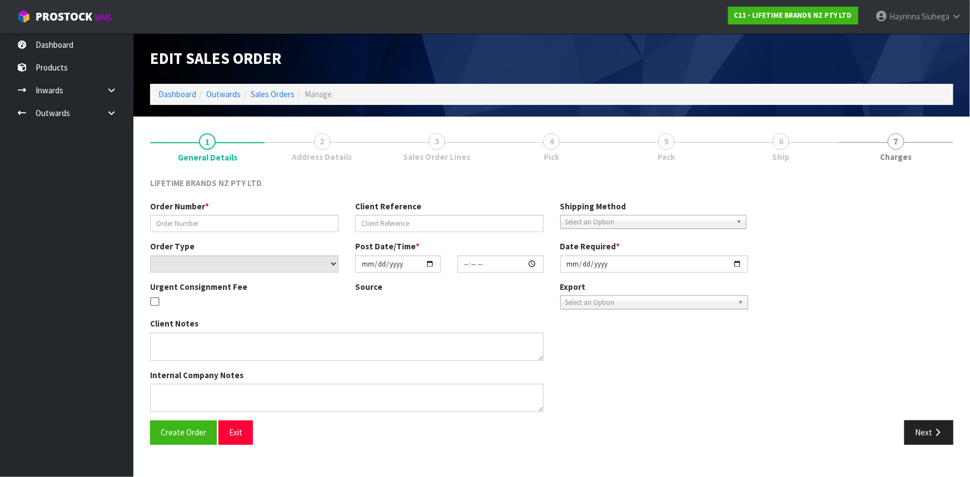
type input "16:04:29.000"
type input "[DATE]"
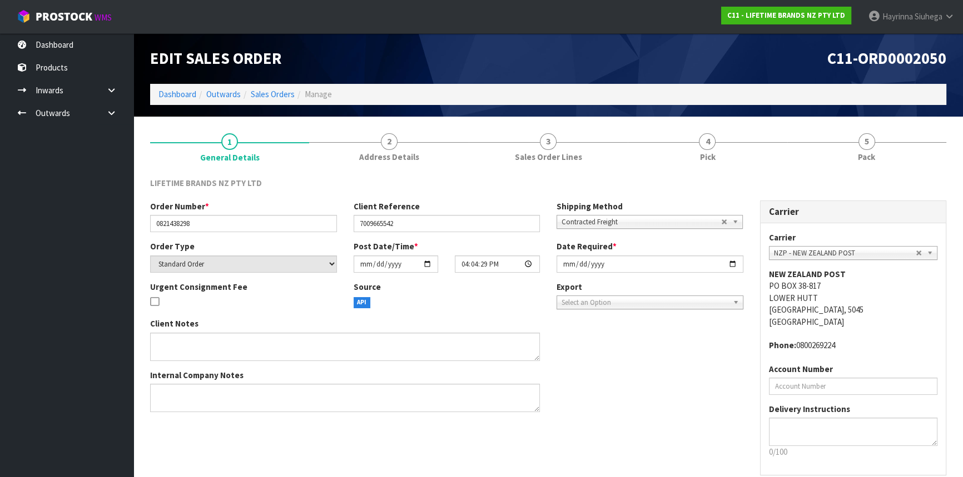
click at [767, 143] on link "4 Pick" at bounding box center [707, 147] width 159 height 44
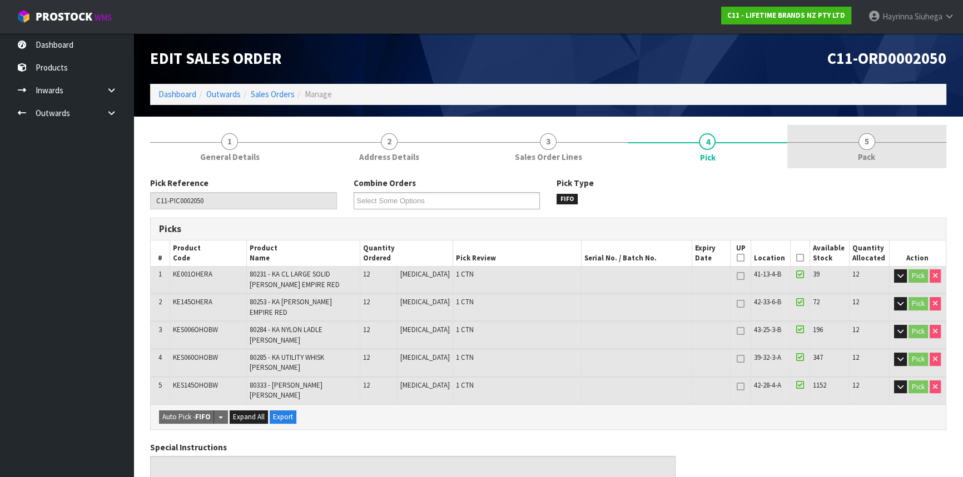
click at [843, 149] on link "5 Pack" at bounding box center [866, 147] width 159 height 44
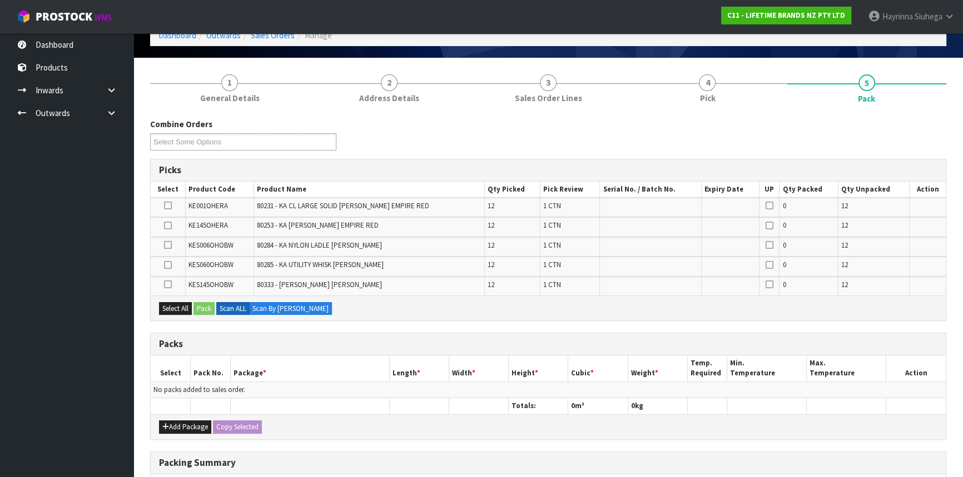
scroll to position [151, 0]
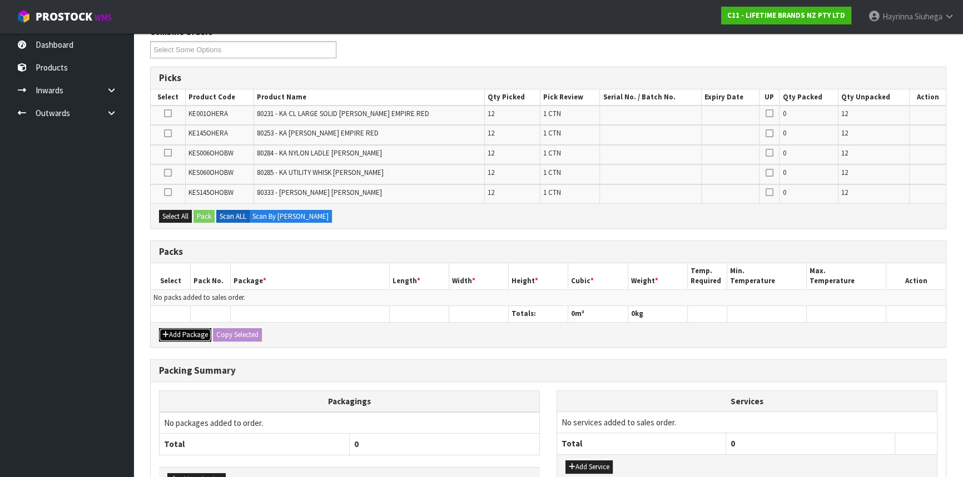
click at [195, 334] on button "Add Package" at bounding box center [185, 335] width 52 height 13
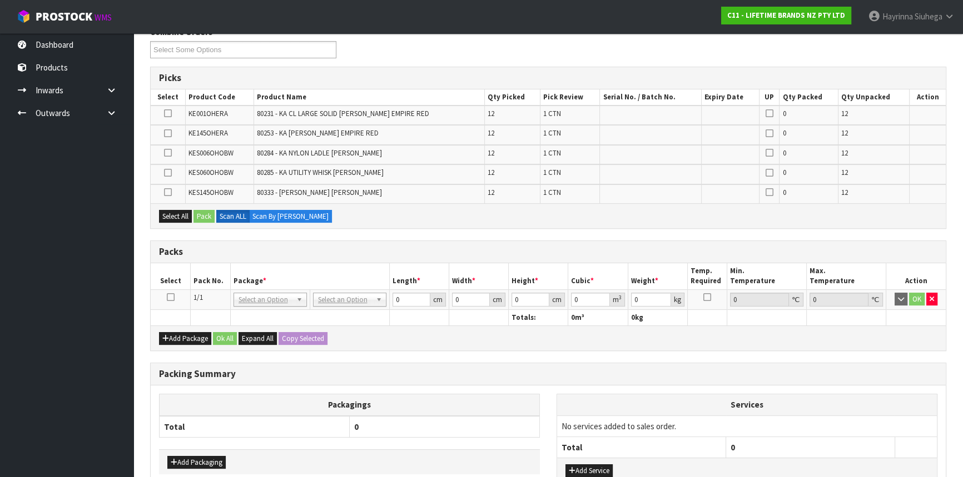
click at [171, 297] on icon at bounding box center [171, 297] width 8 height 1
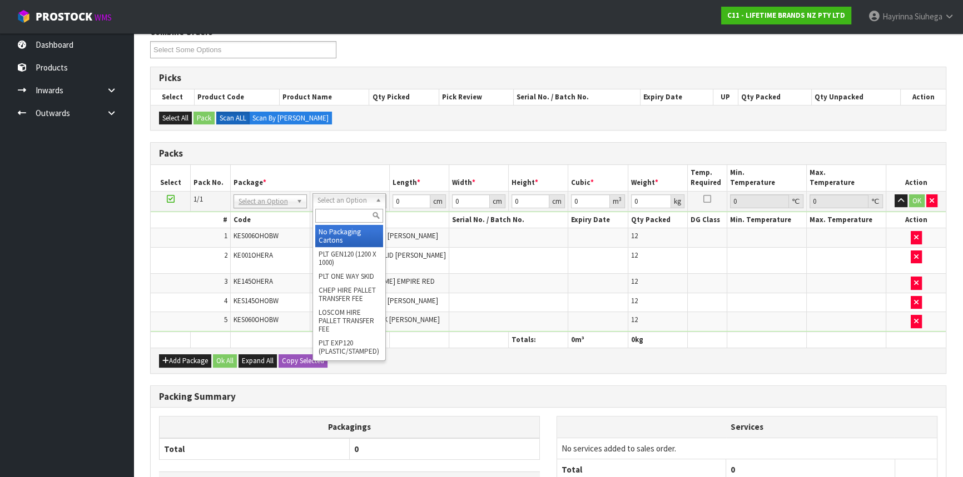
click at [336, 214] on input "text" at bounding box center [349, 216] width 68 height 14
type input "CTN9"
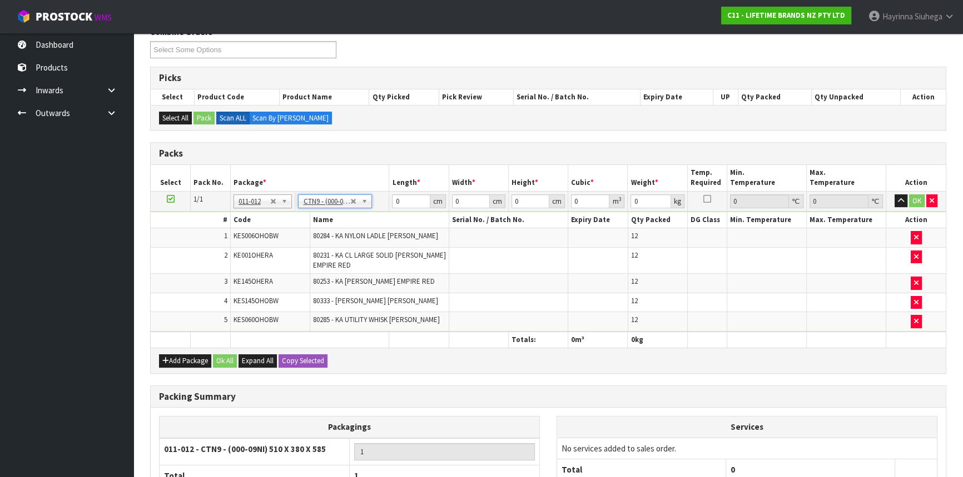
type input "51"
type input "38"
type input "58.5"
type input "0.113373"
type input "10.52"
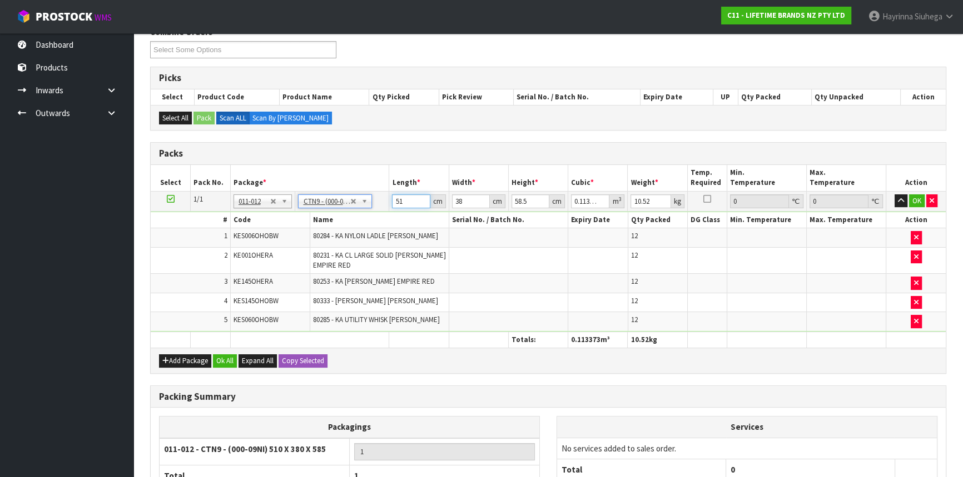
click at [396, 198] on input "51" at bounding box center [411, 202] width 38 height 14
click at [710, 123] on div "Select All Pack Scan ALL Scan By [PERSON_NAME]" at bounding box center [548, 117] width 795 height 25
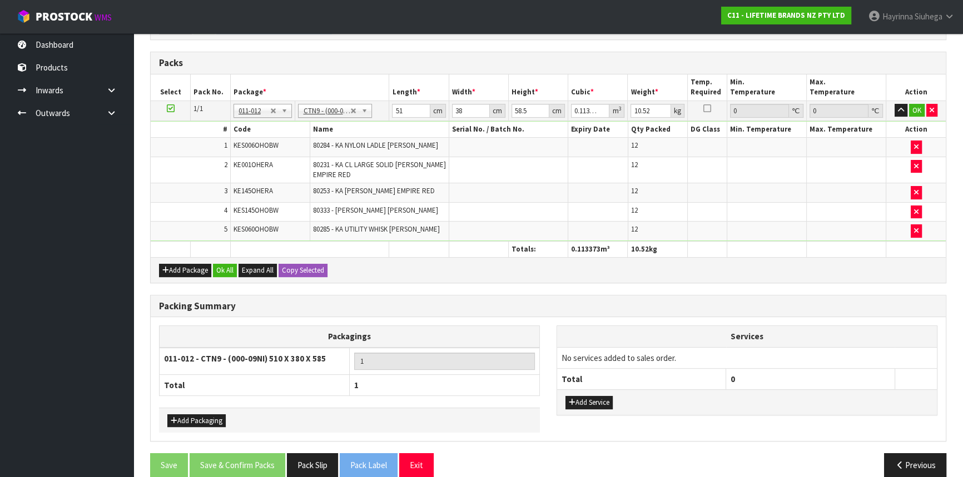
scroll to position [252, 0]
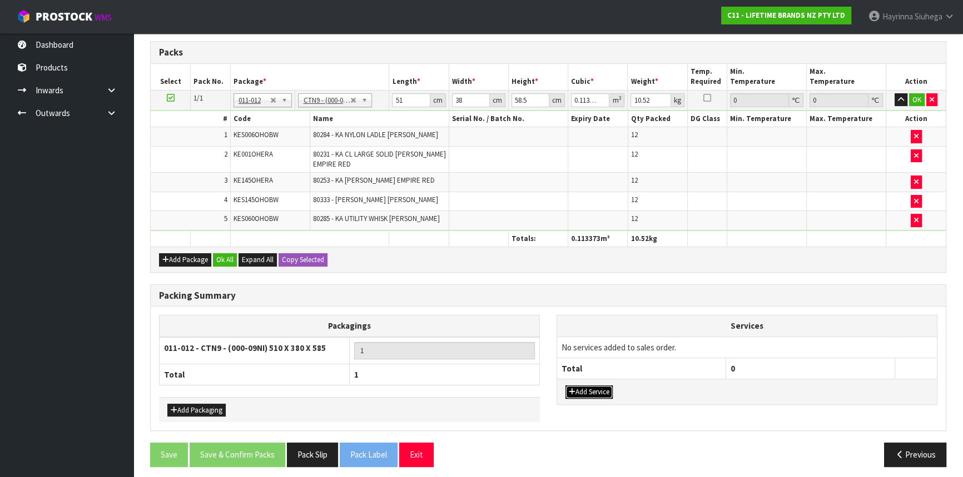
click at [590, 388] on button "Add Service" at bounding box center [588, 392] width 47 height 13
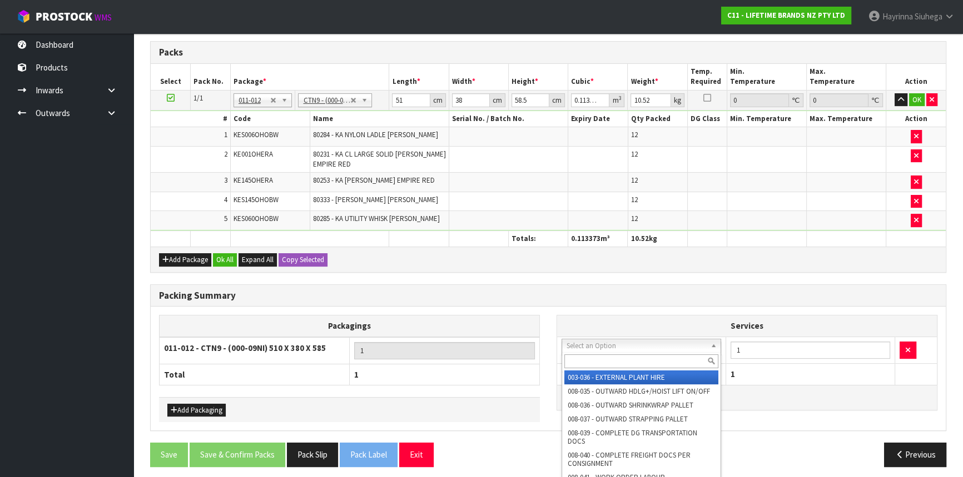
click at [606, 362] on input "text" at bounding box center [641, 362] width 154 height 14
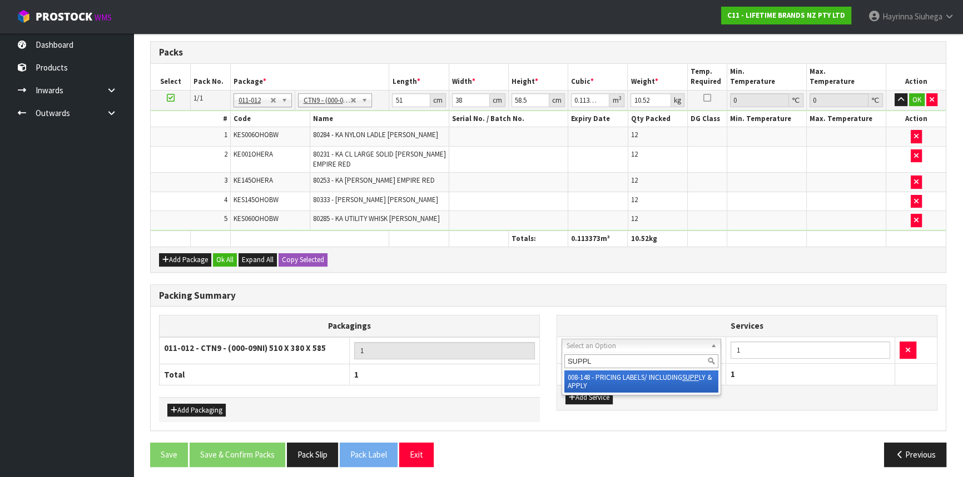
type input "SUPPLY"
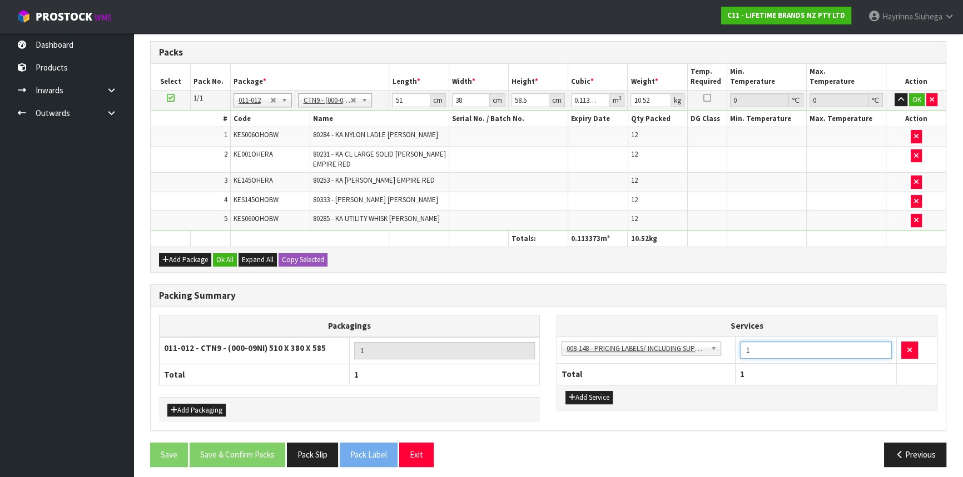
drag, startPoint x: 762, startPoint y: 347, endPoint x: 706, endPoint y: 357, distance: 57.0
click at [708, 357] on tr "003-036 - EXTERNAL PLANT HIRE 008-035 - OUTWARD HDLG+/HOIST LIFT ON/OFF 008-036…" at bounding box center [747, 350] width 380 height 27
type input "36"
click at [494, 206] on td at bounding box center [509, 201] width 120 height 19
click at [400, 97] on input "51" at bounding box center [411, 100] width 38 height 14
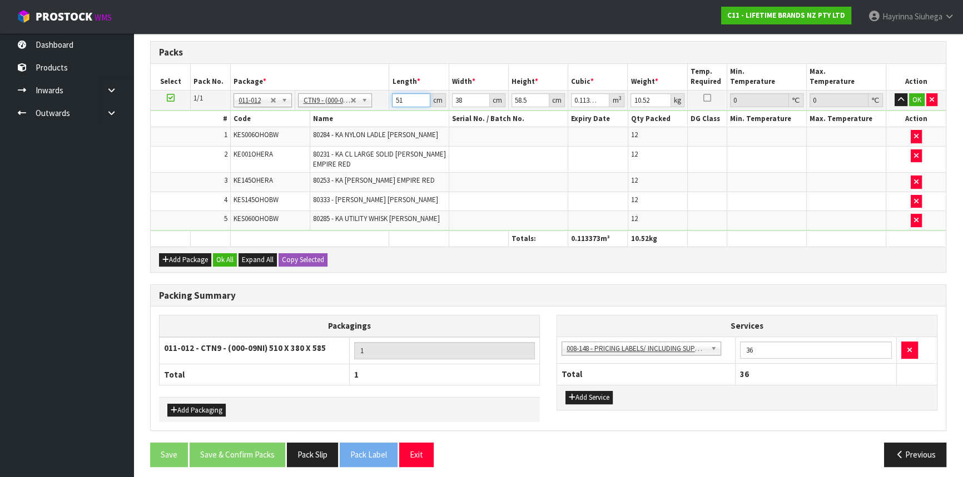
click at [400, 97] on input "51" at bounding box center [411, 100] width 38 height 14
type input "5"
type input "0.011115"
type input "52"
type input "0.115596"
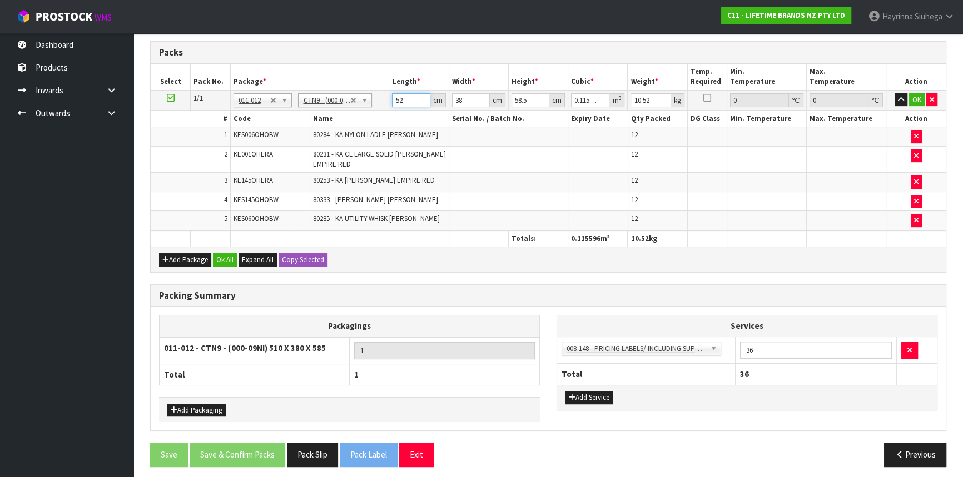
type input "52"
type input "4"
type input "0.012168"
type input "41"
type input "0.124722"
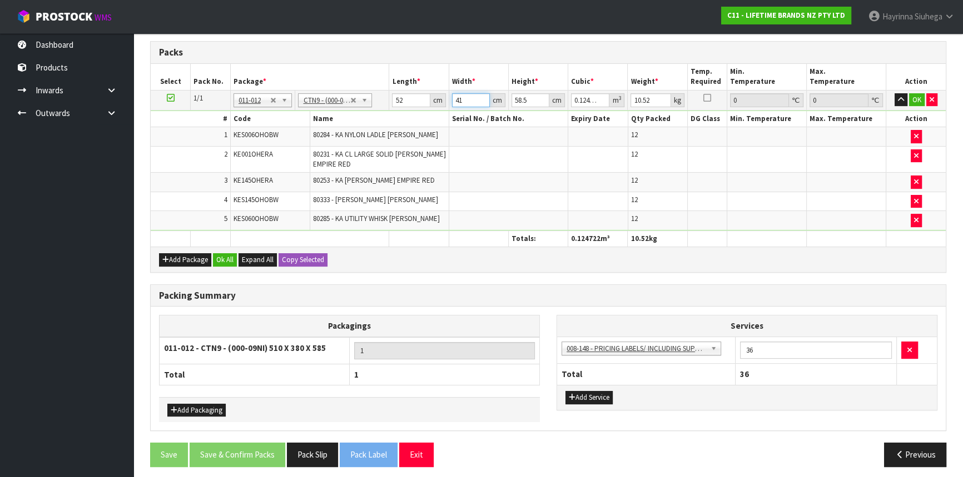
type input "41"
type input "5"
type input "0.01066"
type input "53"
type input "0.112996"
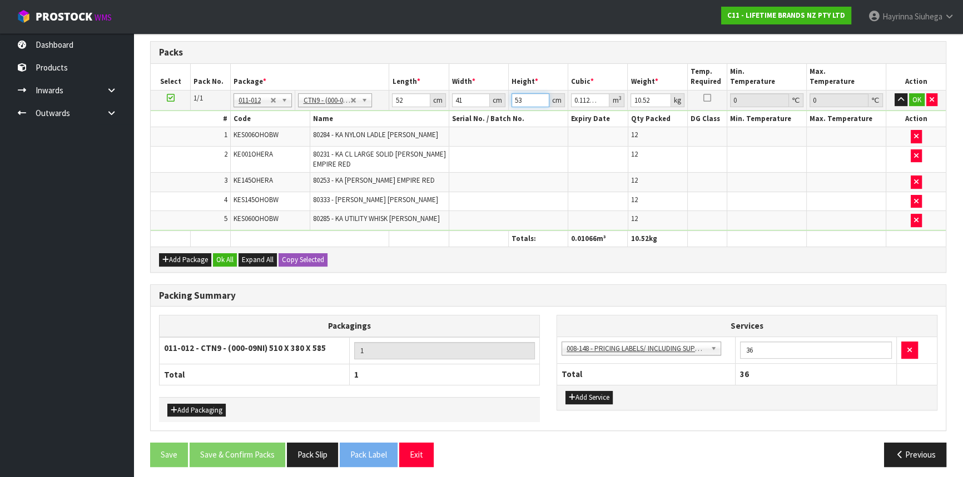
type input "53"
type input "12"
click button "OK" at bounding box center [917, 99] width 16 height 13
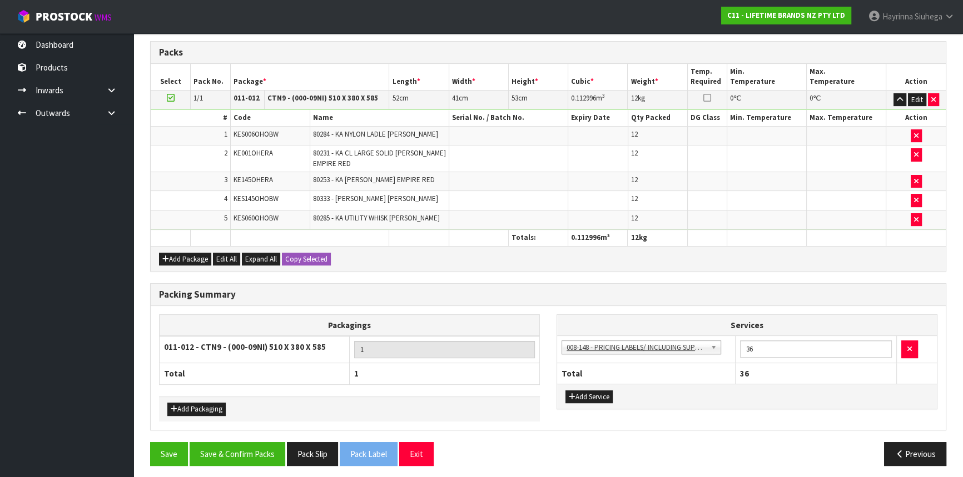
scroll to position [255, 0]
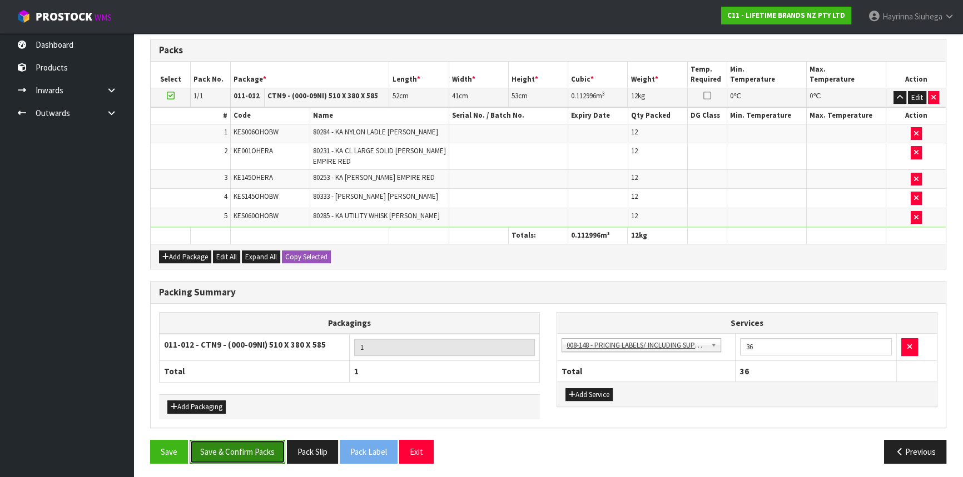
click at [251, 443] on button "Save & Confirm Packs" at bounding box center [238, 452] width 96 height 24
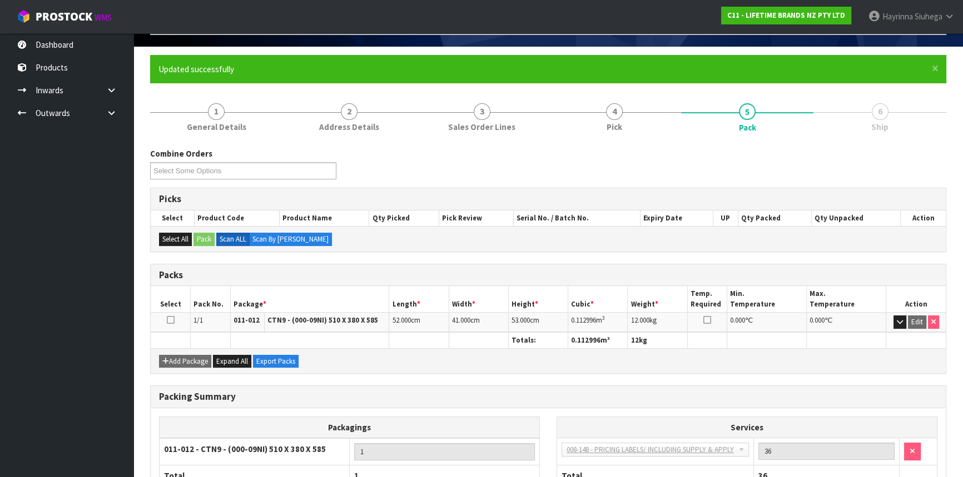
scroll to position [150, 0]
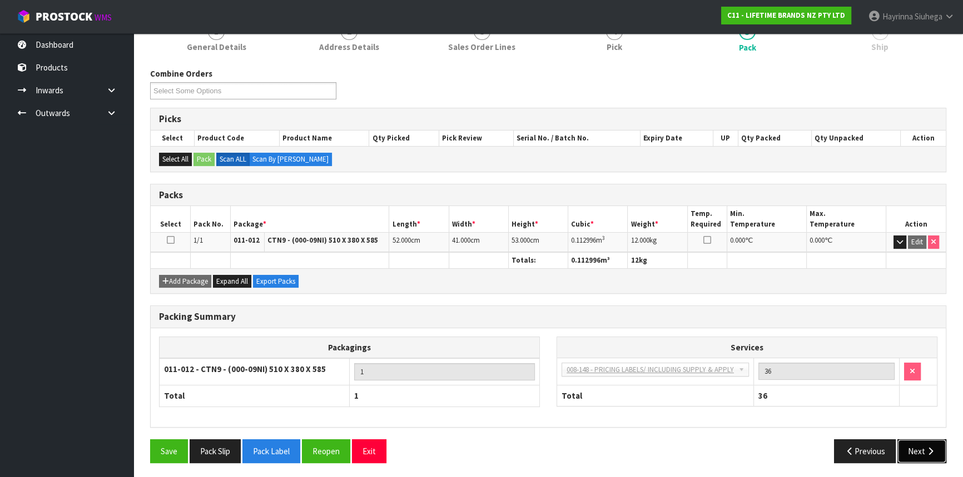
click at [927, 447] on icon "button" at bounding box center [930, 451] width 11 height 8
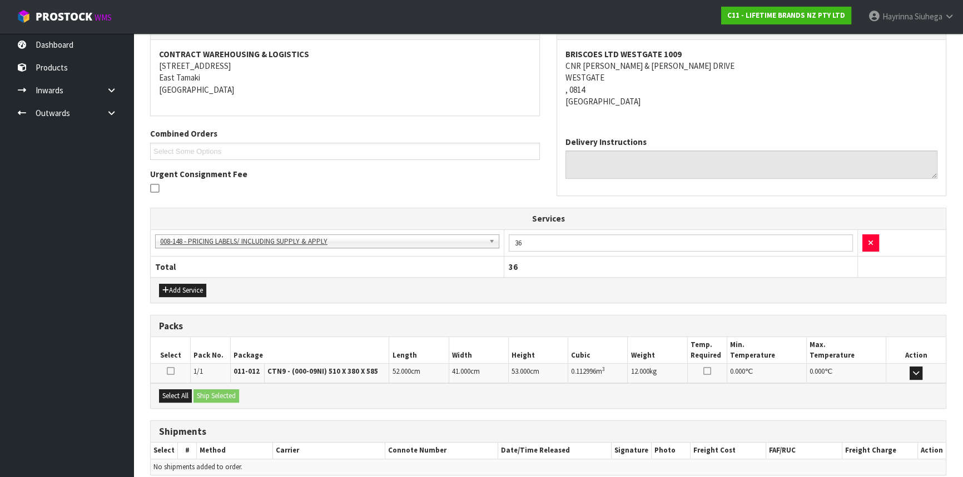
scroll to position [250, 0]
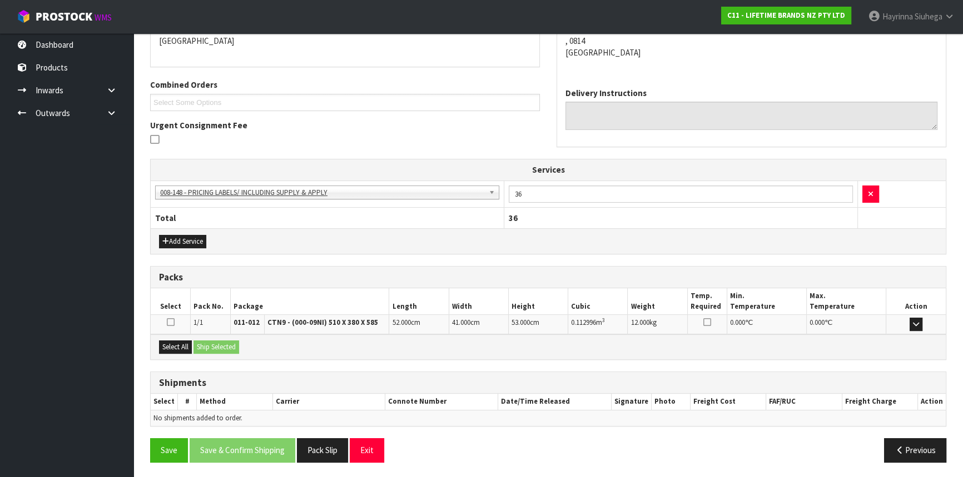
click at [176, 339] on div "Select All Ship Selected" at bounding box center [548, 347] width 795 height 25
click at [172, 349] on button "Select All" at bounding box center [175, 347] width 33 height 13
click at [207, 349] on button "Ship Selected" at bounding box center [216, 347] width 46 height 13
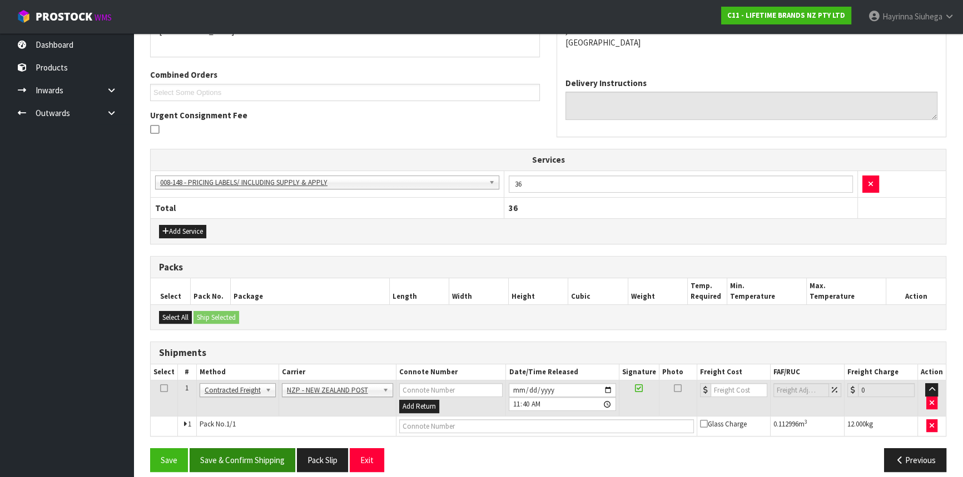
scroll to position [269, 0]
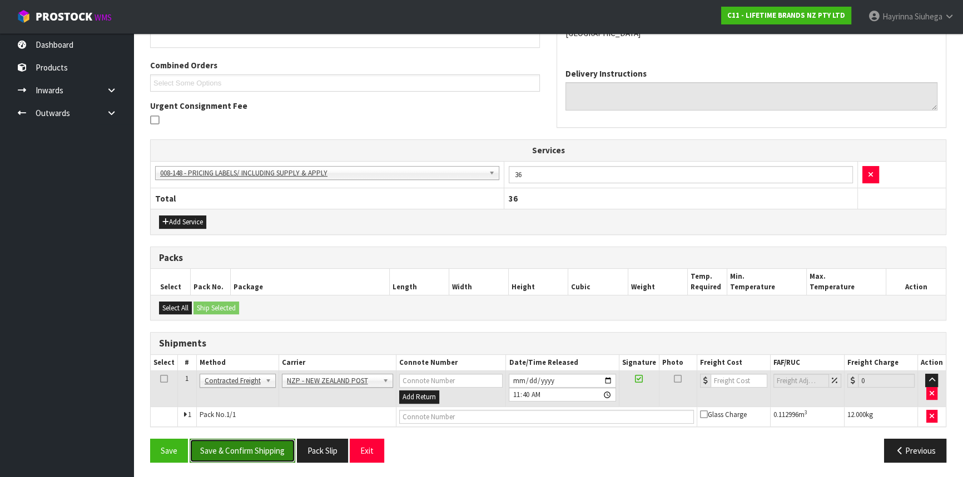
click at [239, 440] on button "Save & Confirm Shipping" at bounding box center [243, 451] width 106 height 24
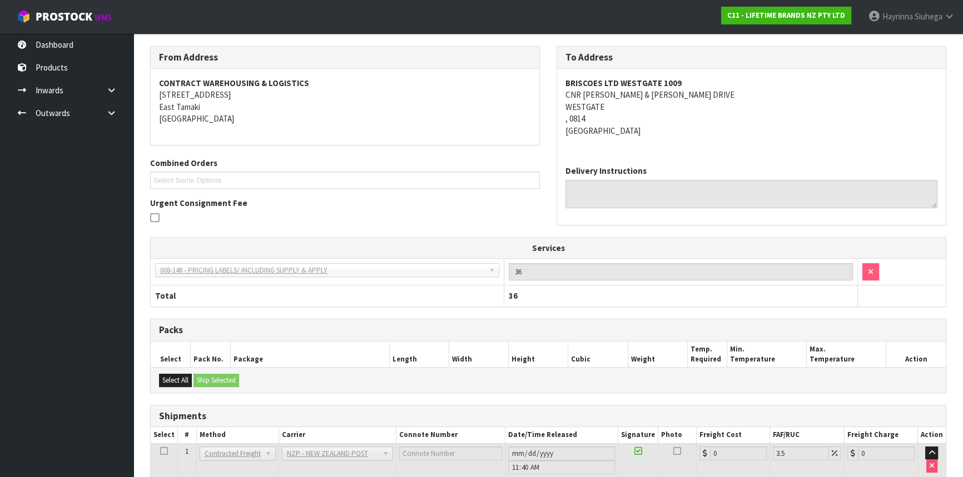
scroll to position [253, 0]
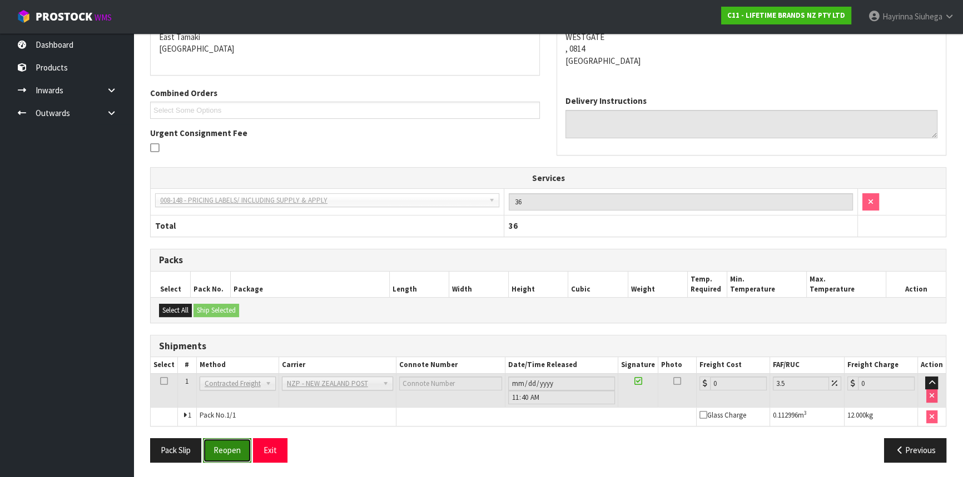
click at [235, 445] on button "Reopen" at bounding box center [227, 451] width 48 height 24
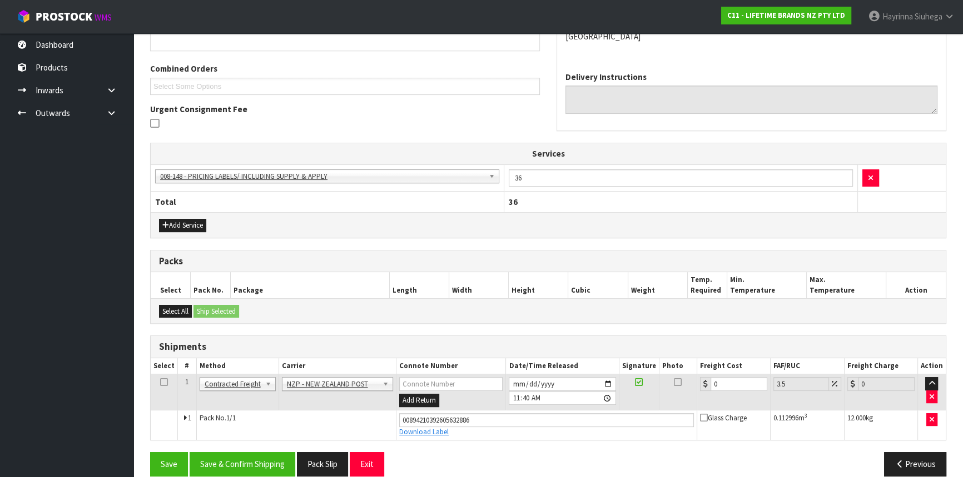
scroll to position [279, 0]
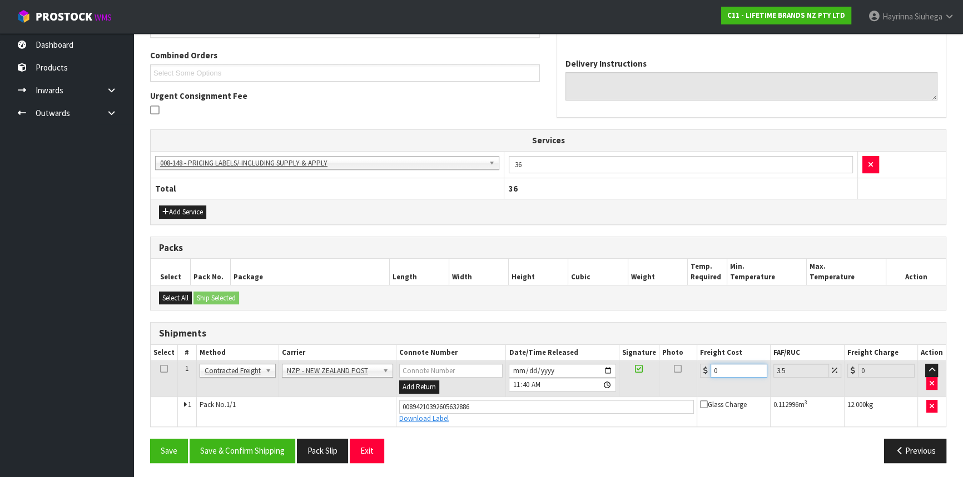
drag, startPoint x: 731, startPoint y: 372, endPoint x: 590, endPoint y: 372, distance: 140.6
click at [591, 372] on tr "1 Client Local Pickup Customer Local Pickup Company Freight Contracted Freight …" at bounding box center [548, 379] width 795 height 36
type input "4"
type input "4.14"
type input "4.3"
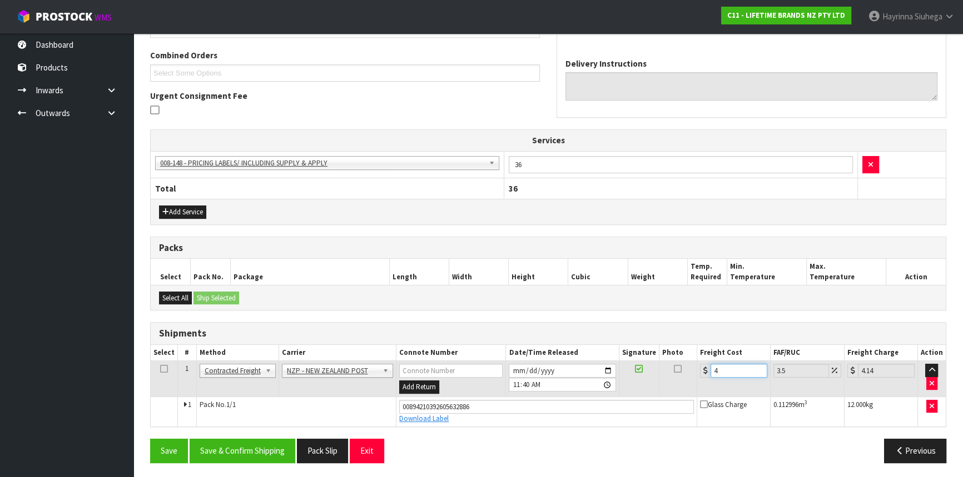
type input "4.45"
type input "4.33"
type input "4.48"
type input "4.33"
click at [150, 439] on button "Save" at bounding box center [169, 451] width 38 height 24
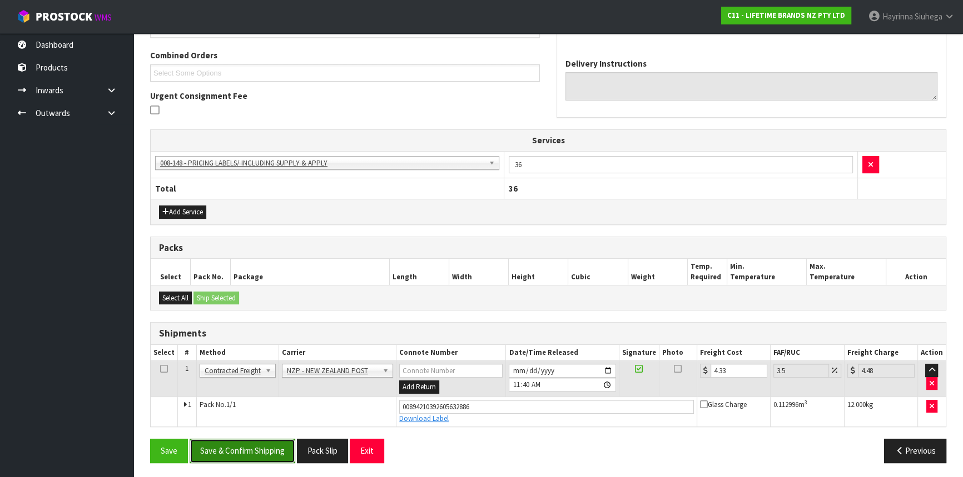
click at [261, 450] on button "Save & Confirm Shipping" at bounding box center [243, 451] width 106 height 24
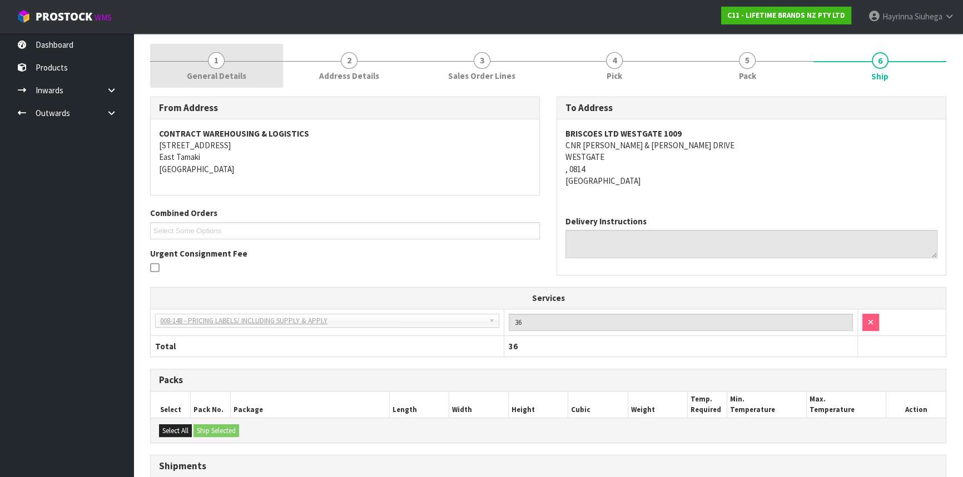
scroll to position [0, 0]
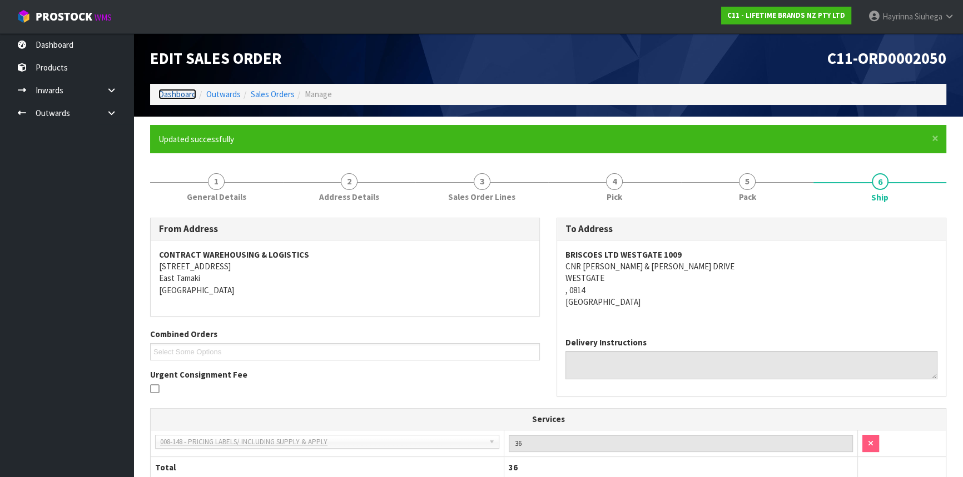
click at [172, 90] on link "Dashboard" at bounding box center [177, 94] width 38 height 11
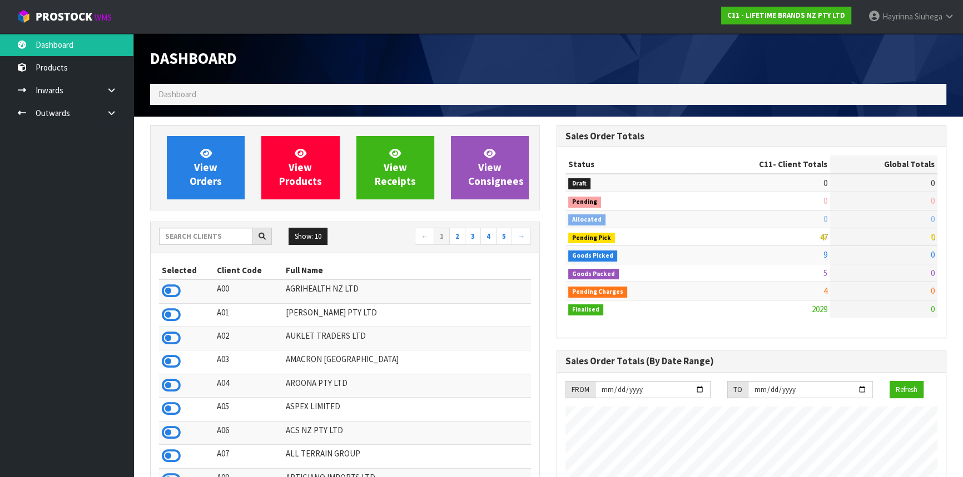
scroll to position [840, 406]
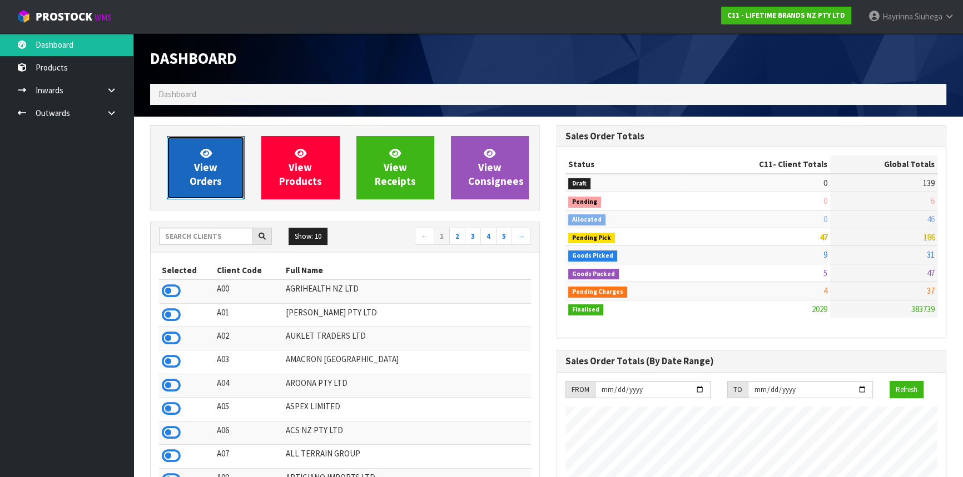
click at [219, 158] on link "View Orders" at bounding box center [206, 167] width 78 height 63
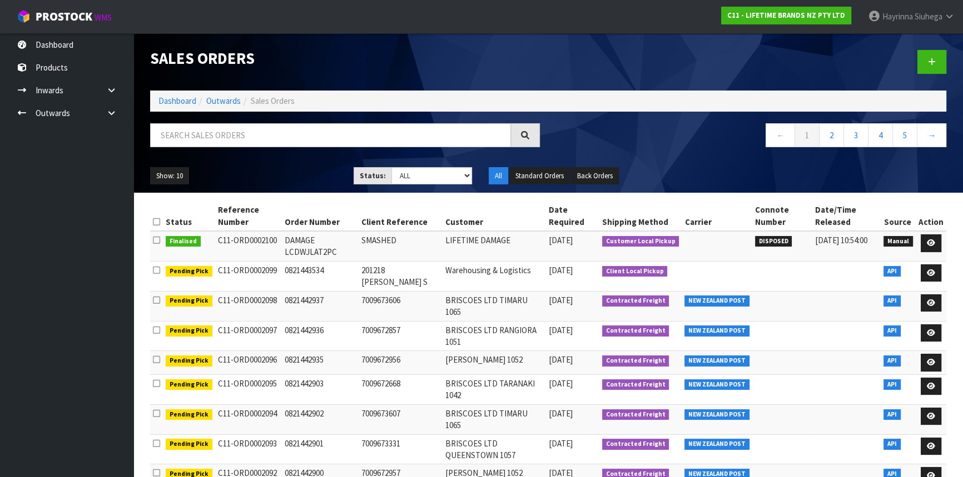
click at [438, 188] on div "Show: 10 5 10 25 50 Status: Draft Pending Allocated Pending Pick Goods Picked G…" at bounding box center [548, 176] width 813 height 34
click at [438, 180] on select "Draft Pending Allocated Pending Pick Goods Picked Goods Packed Pending Charges …" at bounding box center [431, 175] width 81 height 17
select select "string:4"
click at [391, 167] on select "Draft Pending Allocated Pending Pick Goods Picked Goods Packed Pending Charges …" at bounding box center [431, 175] width 81 height 17
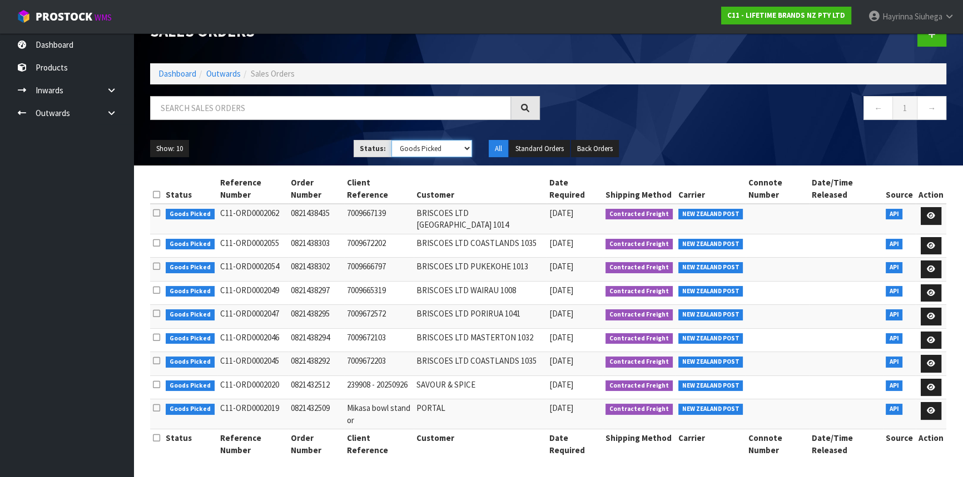
scroll to position [28, 0]
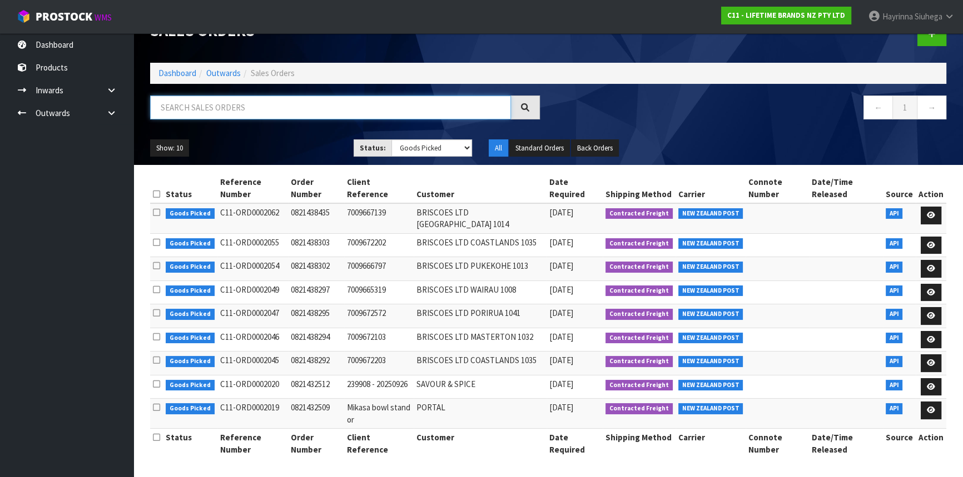
click at [220, 96] on input "text" at bounding box center [330, 108] width 361 height 24
type input "JOB-0415075"
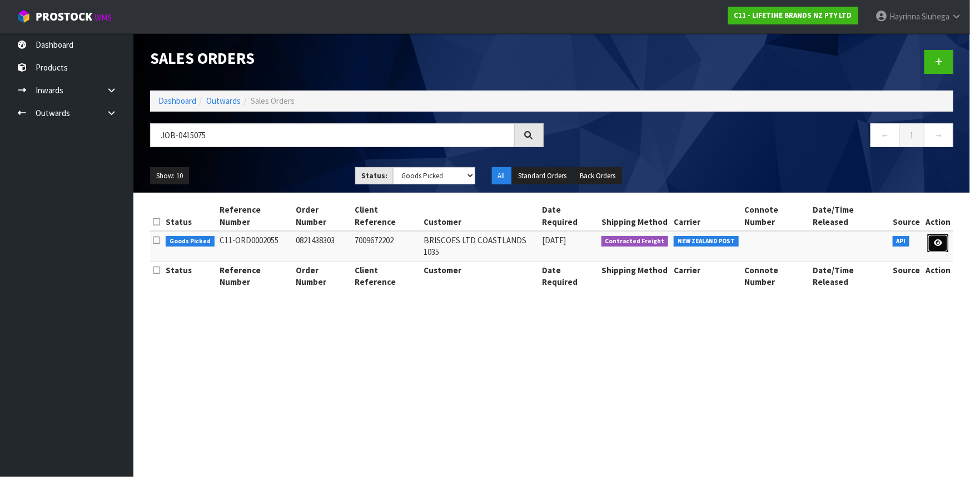
click at [933, 235] on link at bounding box center [938, 244] width 21 height 18
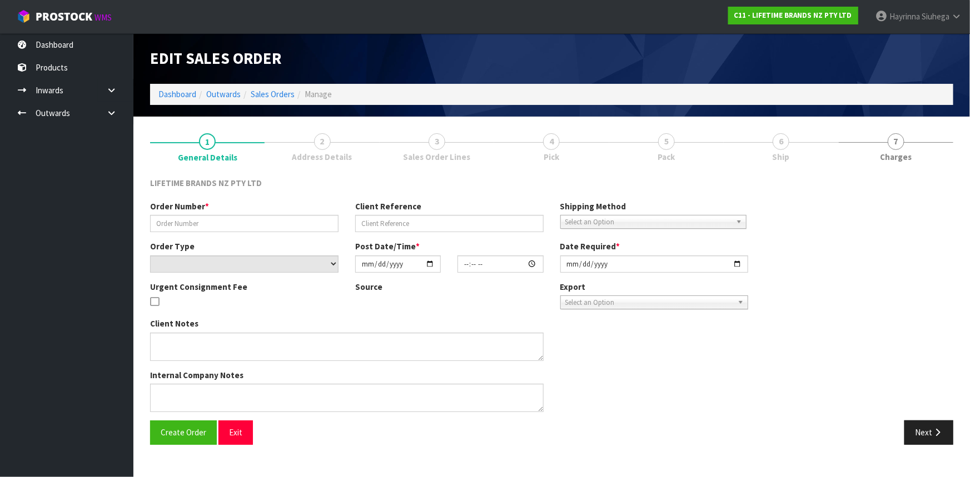
type input "0821438303"
type input "7009672202"
select select "number:0"
type input "[DATE]"
type input "16:14:26.000"
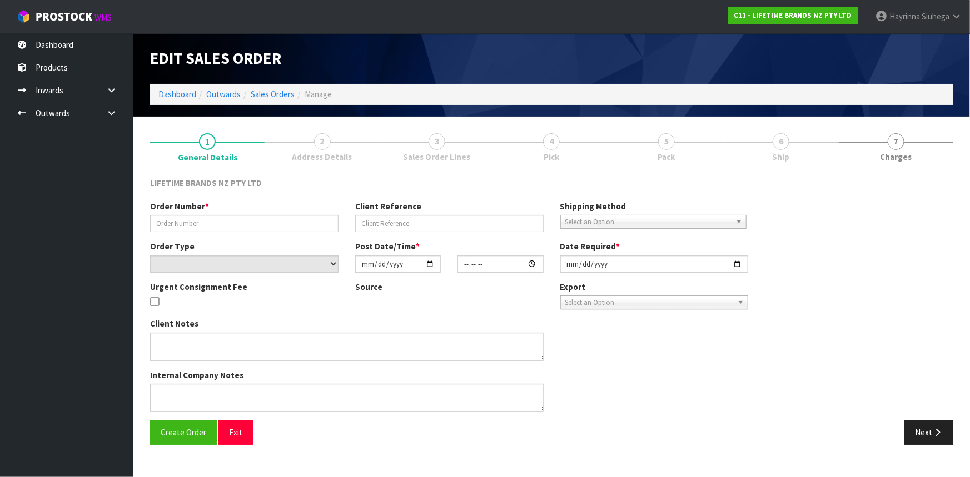
type input "[DATE]"
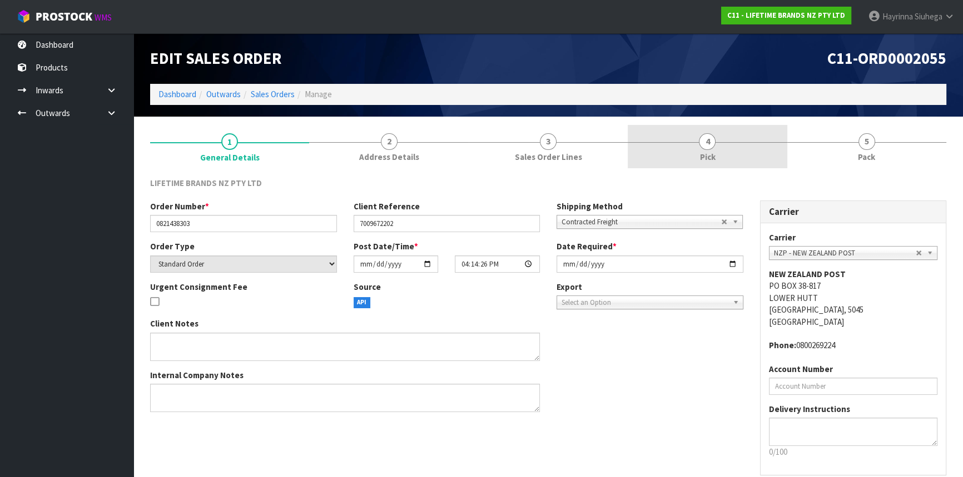
click at [752, 145] on link "4 Pick" at bounding box center [707, 147] width 159 height 44
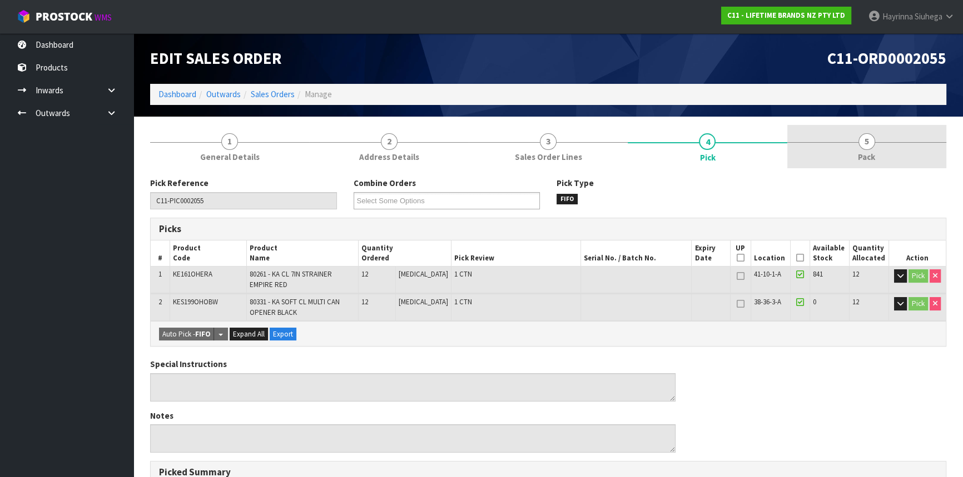
click at [849, 163] on link "5 Pack" at bounding box center [866, 147] width 159 height 44
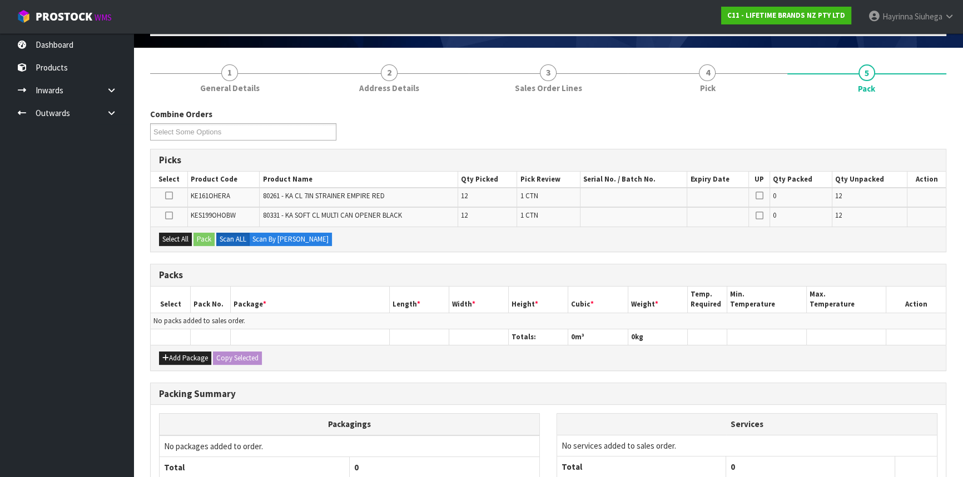
scroll to position [166, 0]
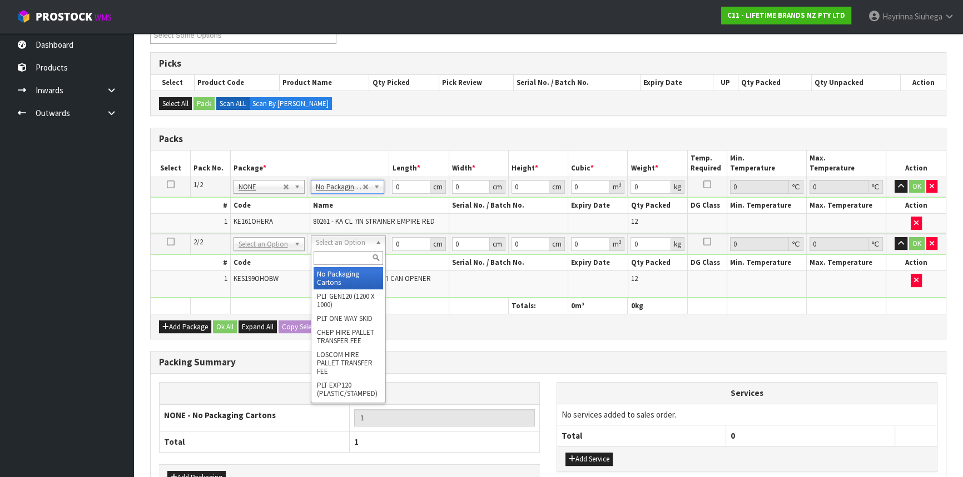
type input "2"
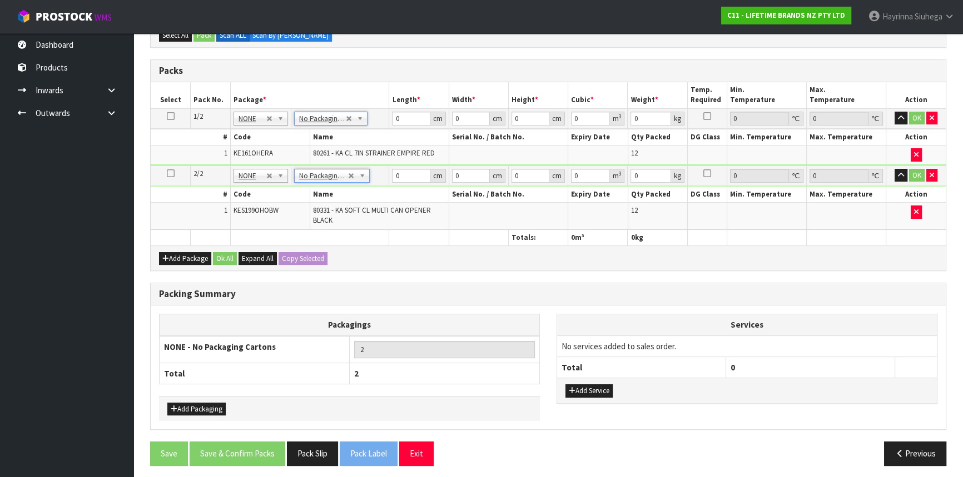
scroll to position [236, 0]
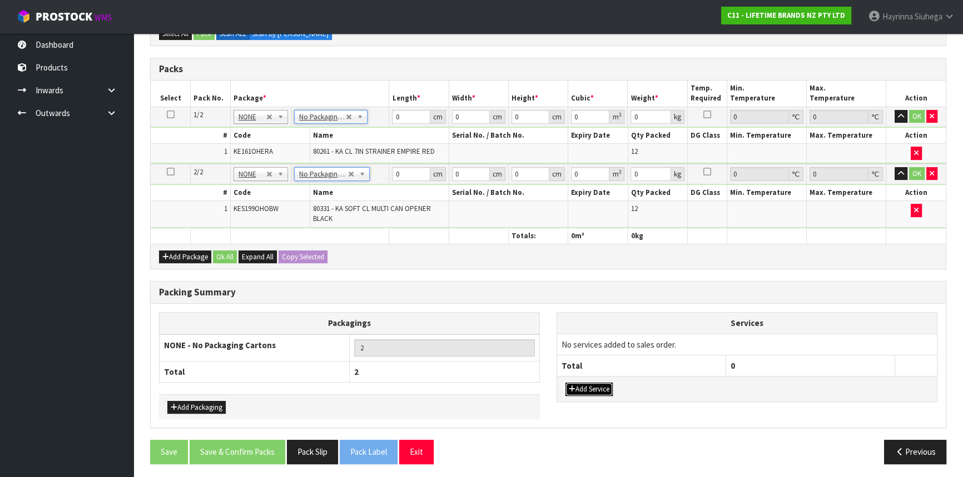
click at [601, 388] on button "Add Service" at bounding box center [588, 389] width 47 height 13
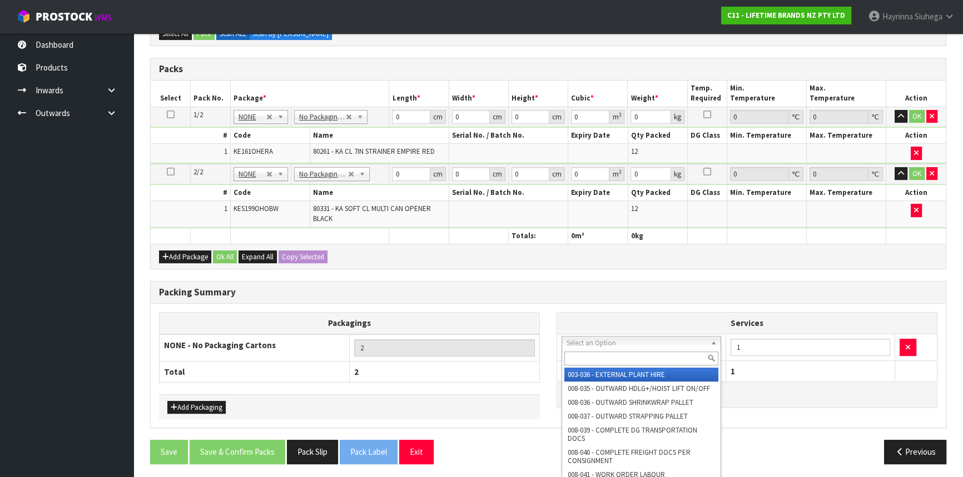
click at [608, 354] on input "text" at bounding box center [641, 359] width 154 height 14
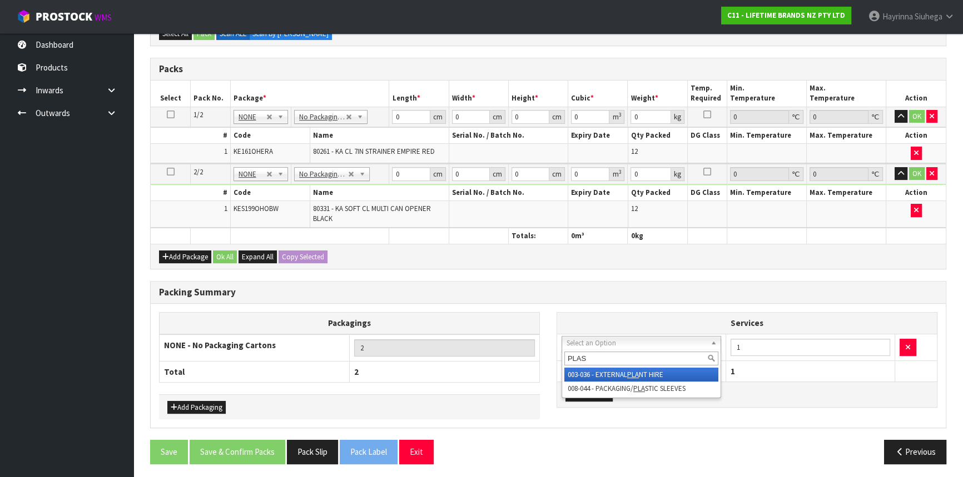
type input "PLAST"
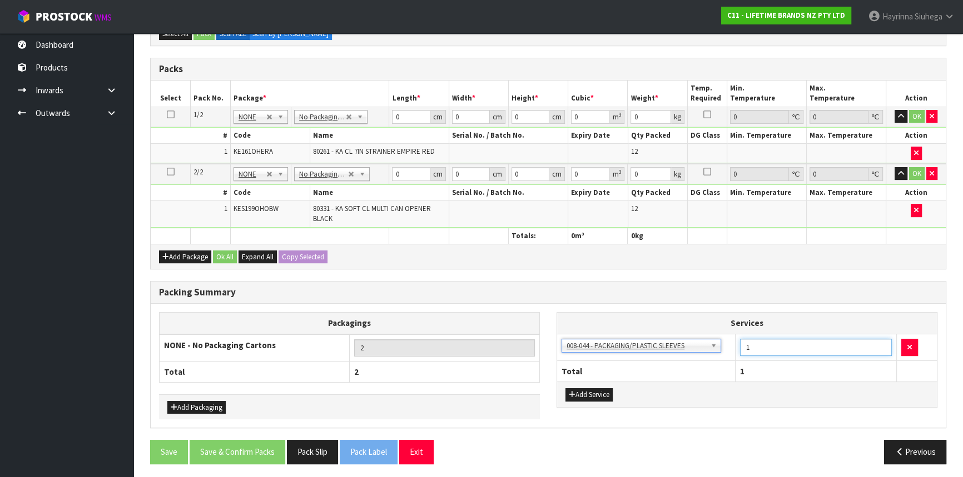
drag, startPoint x: 754, startPoint y: 348, endPoint x: 707, endPoint y: 360, distance: 48.7
click at [698, 348] on tr "003-036 - EXTERNAL PLANT HIRE 008-035 - OUTWARD HDLG+/HOIST LIFT ON/OFF 008-036…" at bounding box center [747, 347] width 380 height 27
type input "12"
click at [483, 247] on div "Add Package Ok All Expand All Copy Selected" at bounding box center [548, 256] width 795 height 25
click at [394, 113] on input "0" at bounding box center [411, 117] width 38 height 14
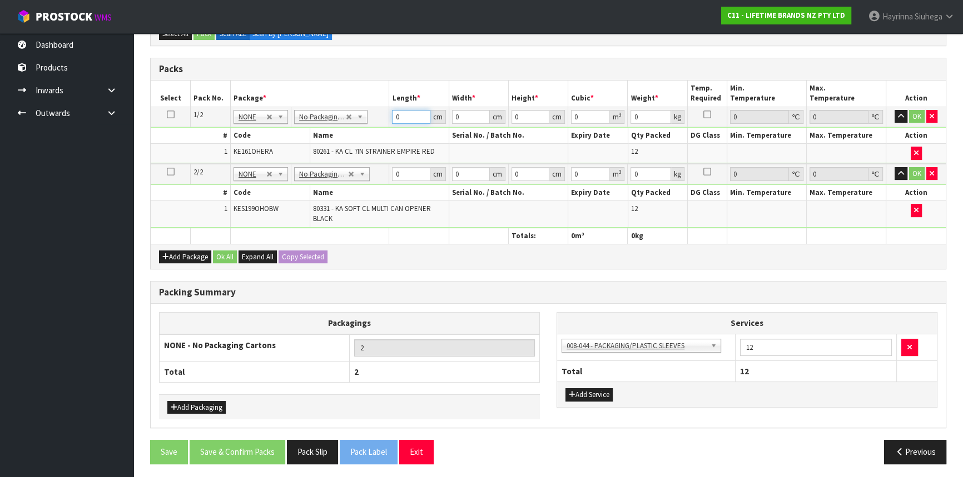
click at [394, 113] on input "0" at bounding box center [411, 117] width 38 height 14
type input "44"
type input "40"
type input "2"
type input "0.00352"
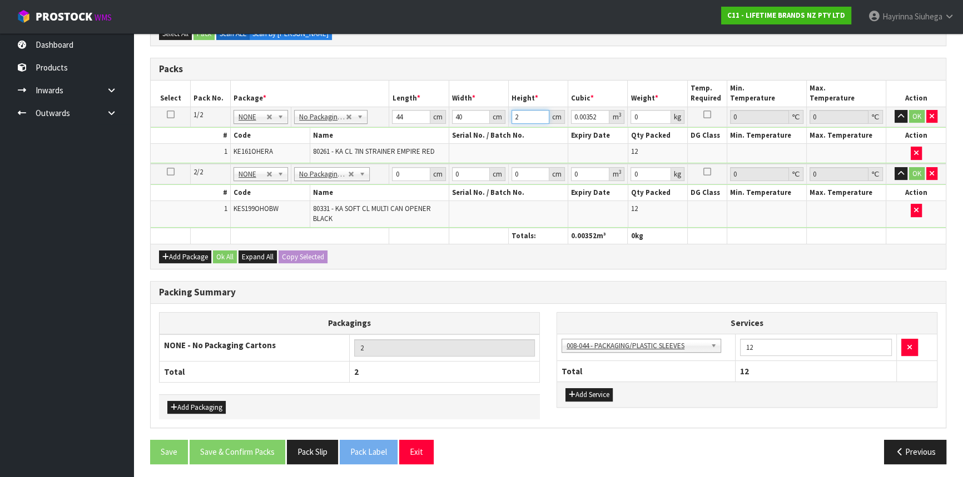
type input "29"
type input "0.05104"
type input "29"
type input "4"
click button "OK" at bounding box center [917, 116] width 16 height 13
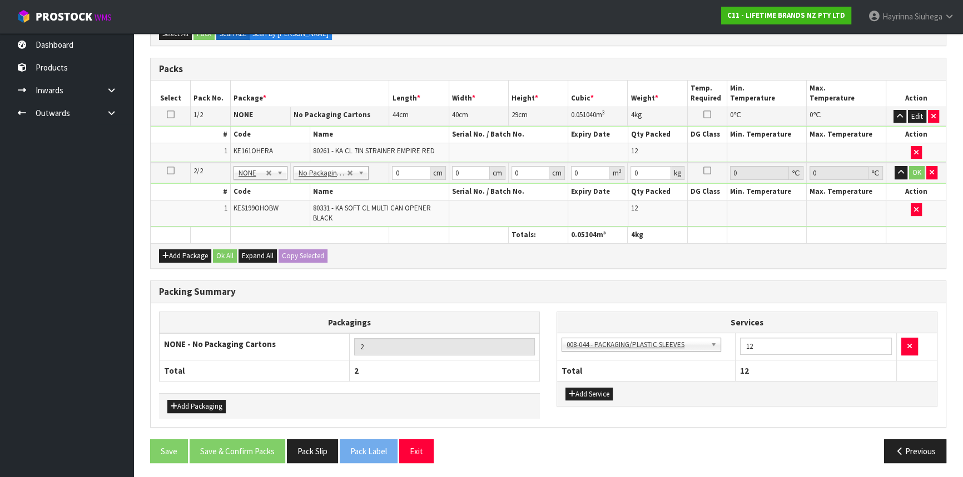
scroll to position [235, 0]
type input "30"
type input "2"
type input "0.0018"
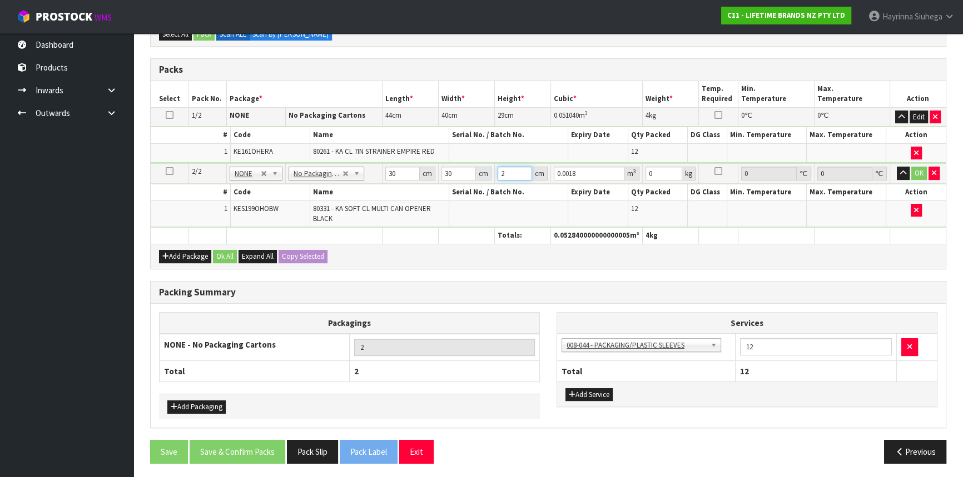
type input "20"
type input "0.018"
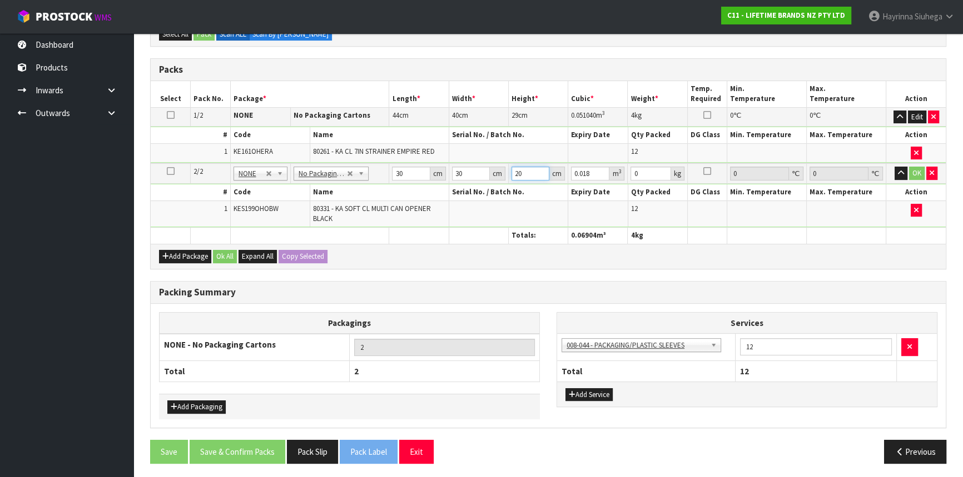
type input "20"
type input "5"
click button "OK" at bounding box center [917, 173] width 16 height 13
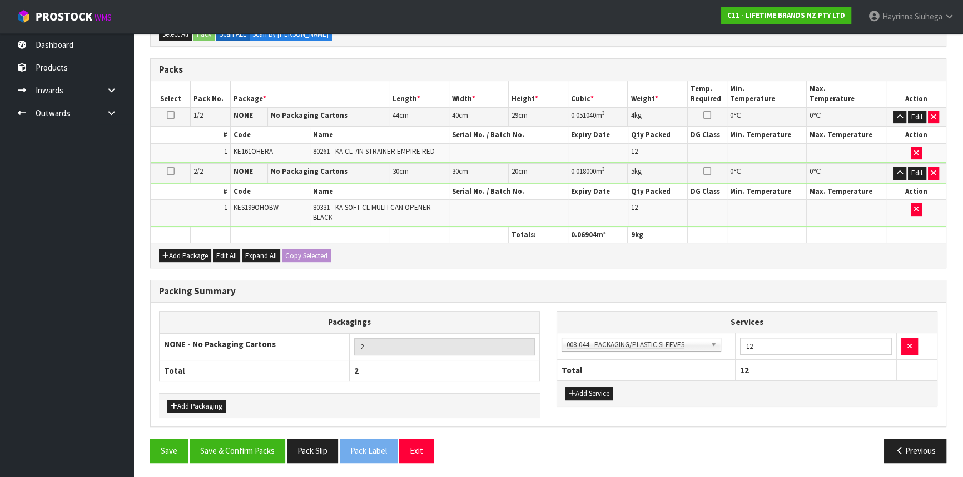
scroll to position [234, 0]
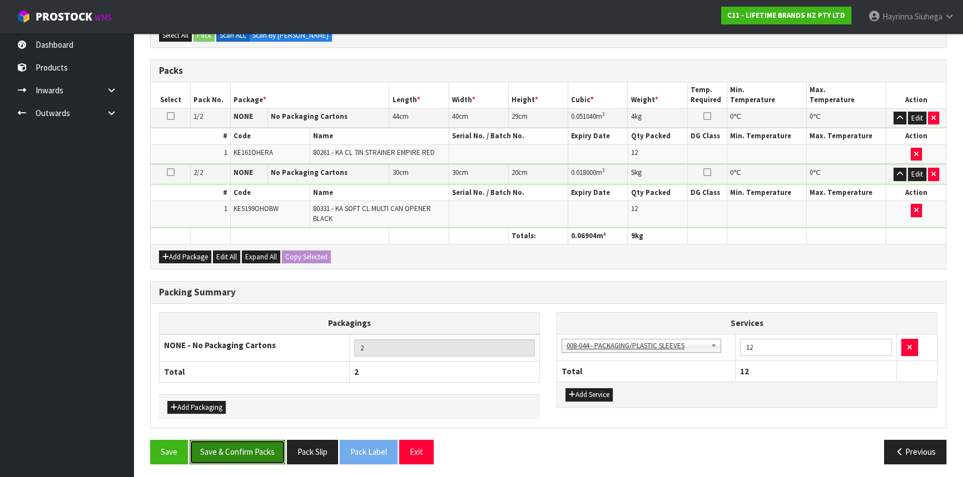
click at [253, 449] on button "Save & Confirm Packs" at bounding box center [238, 452] width 96 height 24
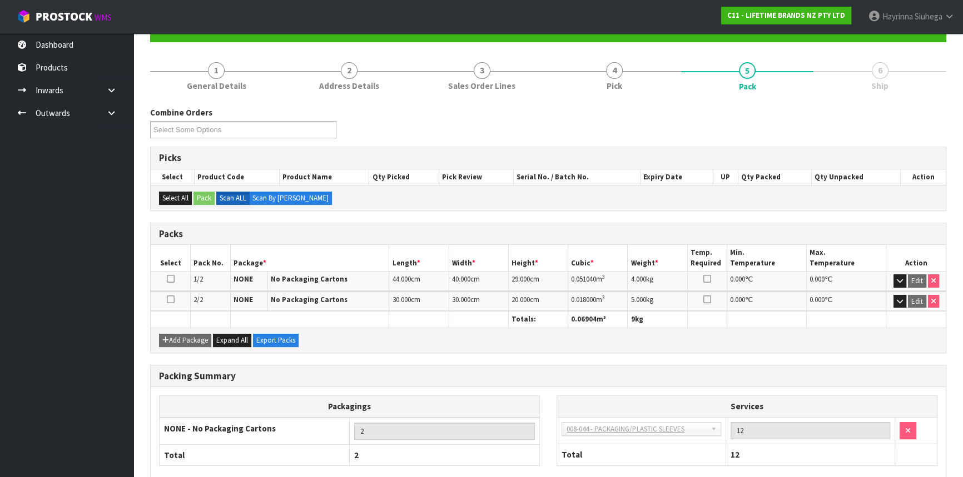
scroll to position [171, 0]
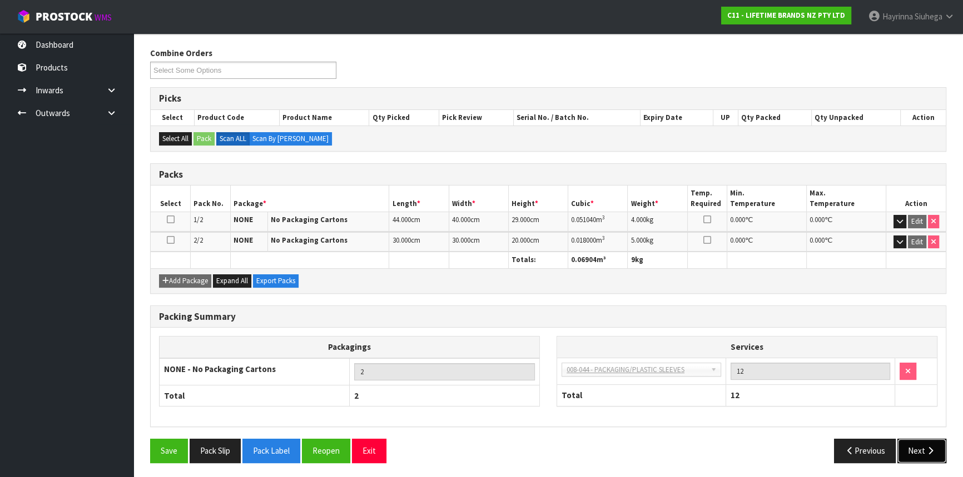
click at [910, 450] on button "Next" at bounding box center [921, 451] width 49 height 24
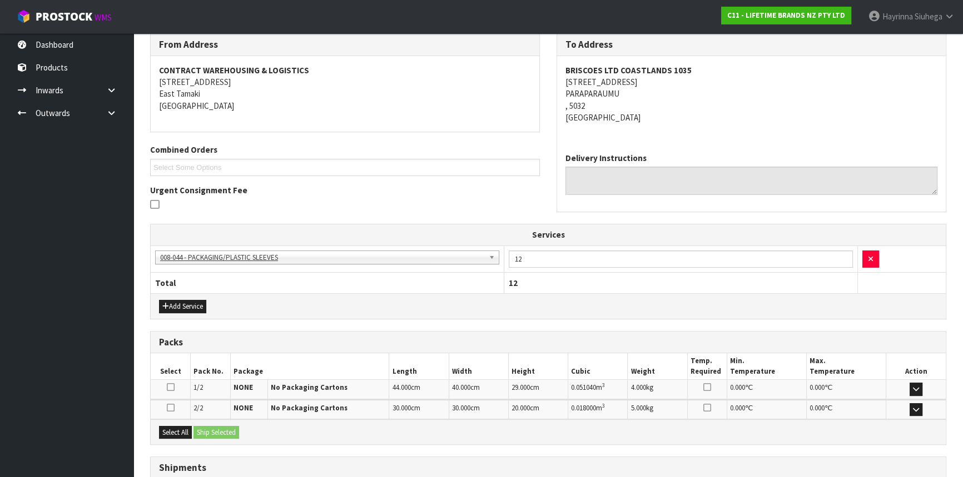
scroll to position [269, 0]
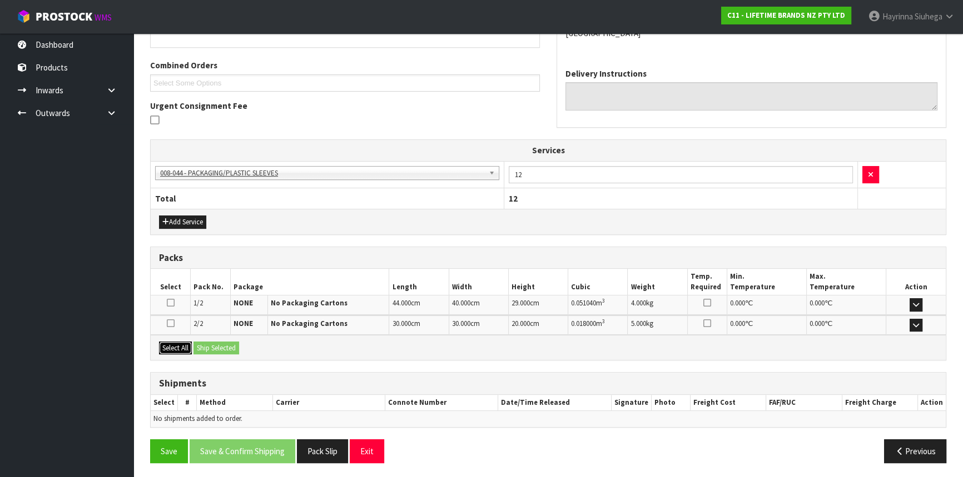
click at [169, 347] on button "Select All" at bounding box center [175, 348] width 33 height 13
click at [237, 342] on button "Ship Selected" at bounding box center [216, 348] width 46 height 13
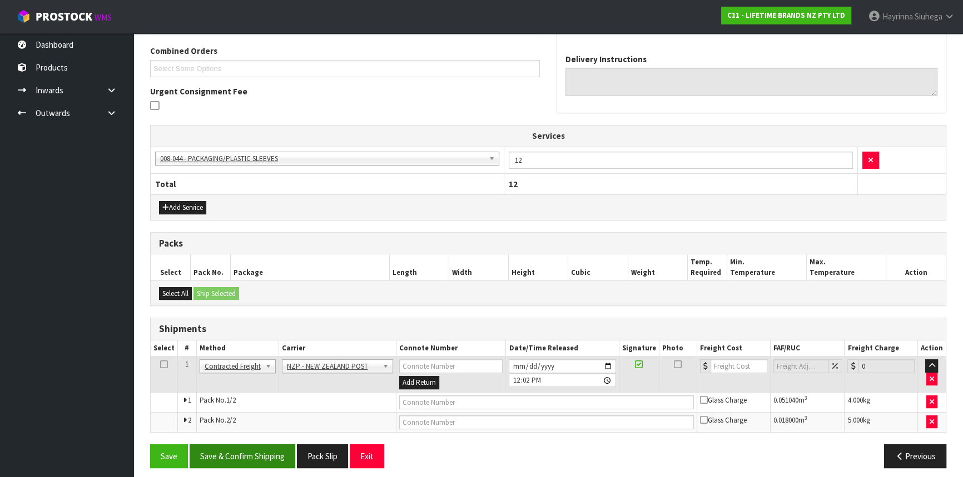
scroll to position [289, 0]
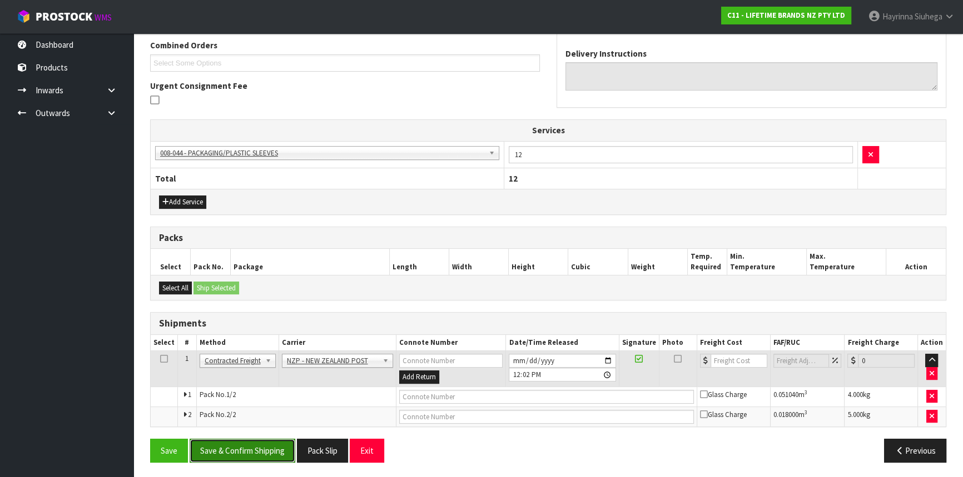
click at [258, 454] on button "Save & Confirm Shipping" at bounding box center [243, 451] width 106 height 24
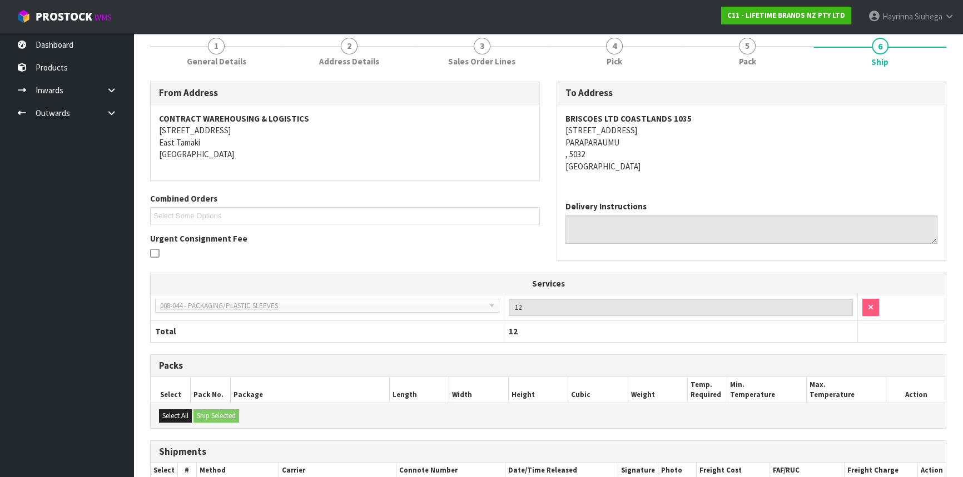
scroll to position [272, 0]
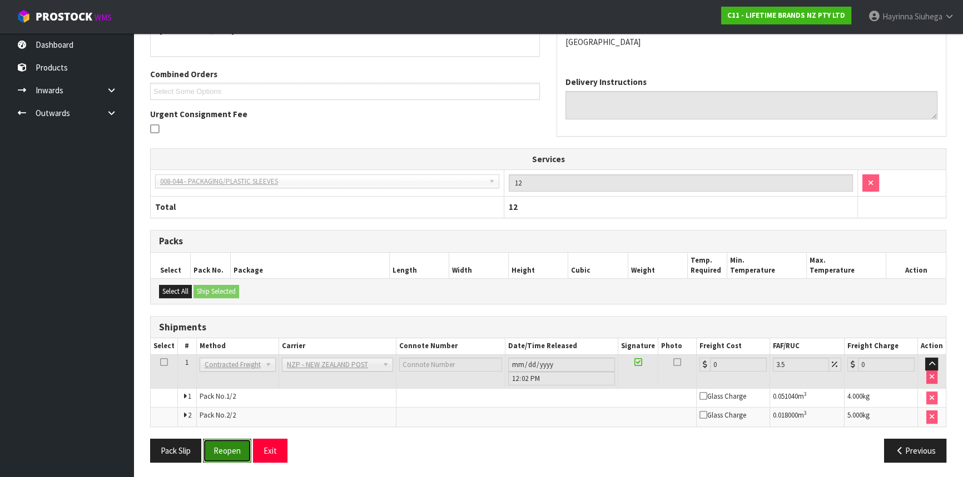
click at [240, 443] on button "Reopen" at bounding box center [227, 451] width 48 height 24
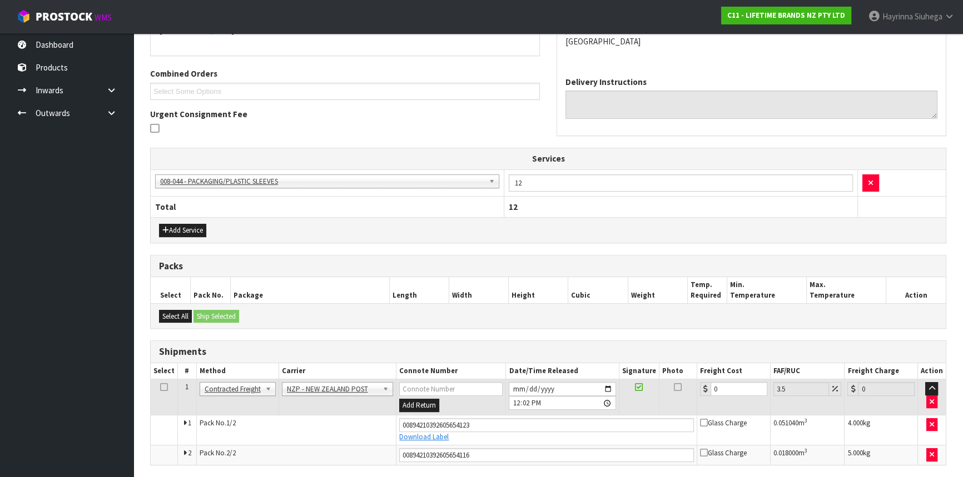
scroll to position [299, 0]
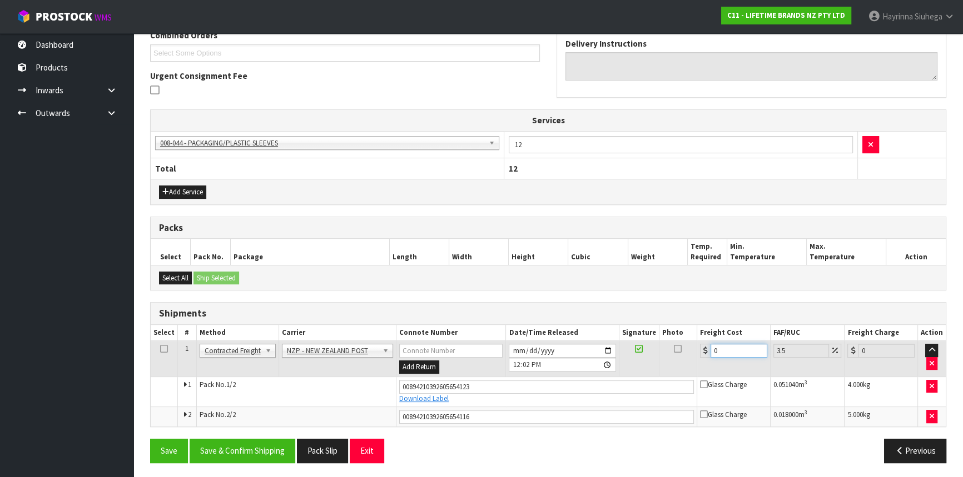
drag, startPoint x: 742, startPoint y: 351, endPoint x: 620, endPoint y: 354, distance: 121.2
click at [650, 354] on tr "1 Client Local Pickup Customer Local Pickup Company Freight Contracted Freight …" at bounding box center [548, 359] width 795 height 36
type input "1"
type input "1.03"
type input "17"
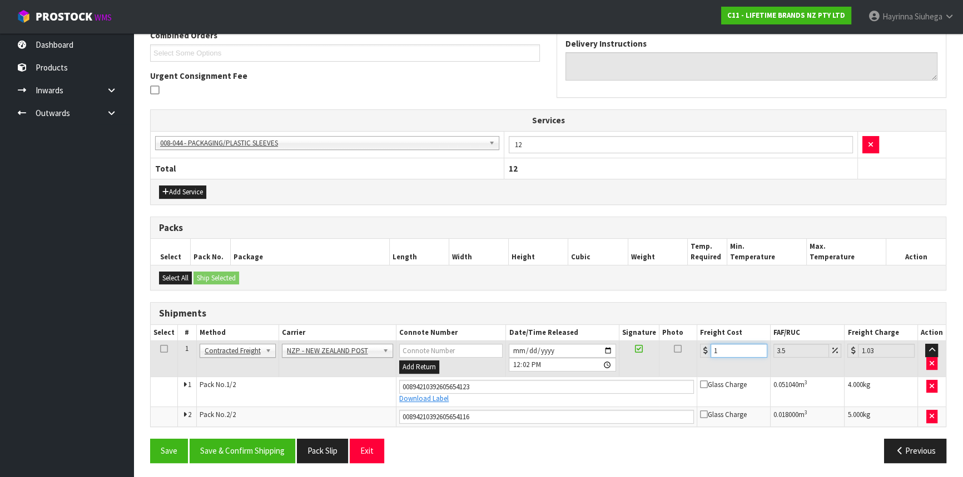
type input "17.59"
type input "17.7"
type input "18.32"
type input "17.71"
type input "18.33"
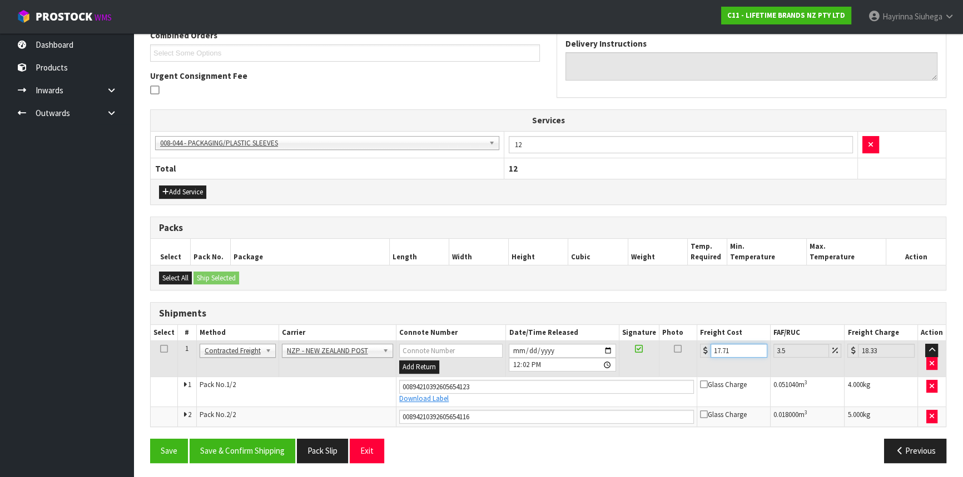
type input "17.71"
click at [150, 439] on button "Save" at bounding box center [169, 451] width 38 height 24
click at [243, 455] on button "Save & Confirm Shipping" at bounding box center [243, 451] width 106 height 24
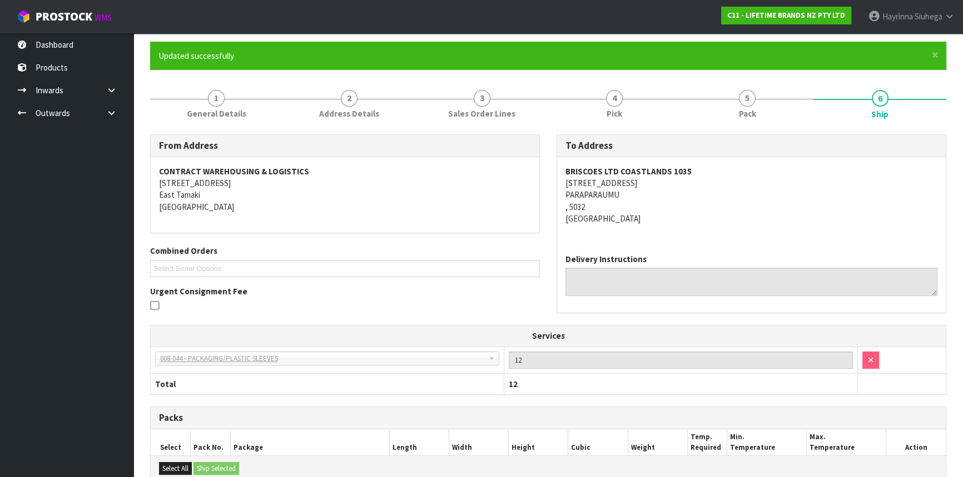
scroll to position [0, 0]
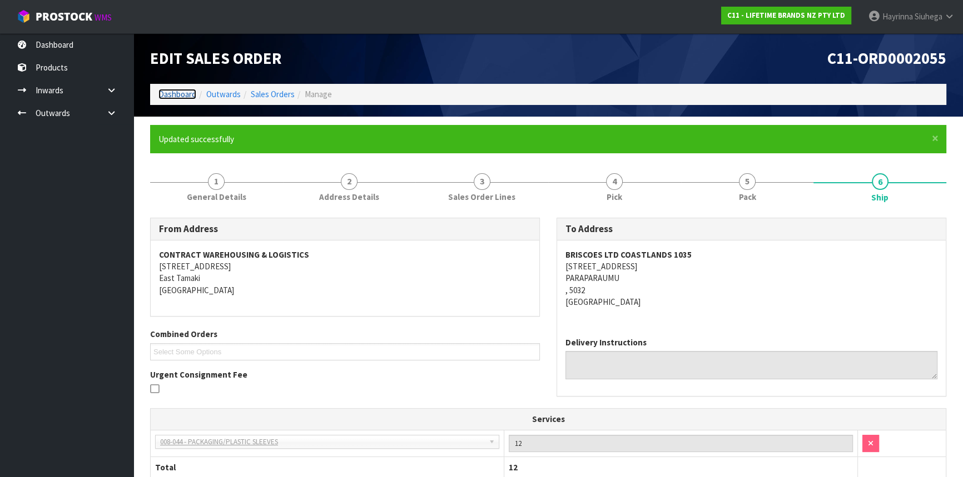
click at [171, 89] on link "Dashboard" at bounding box center [177, 94] width 38 height 11
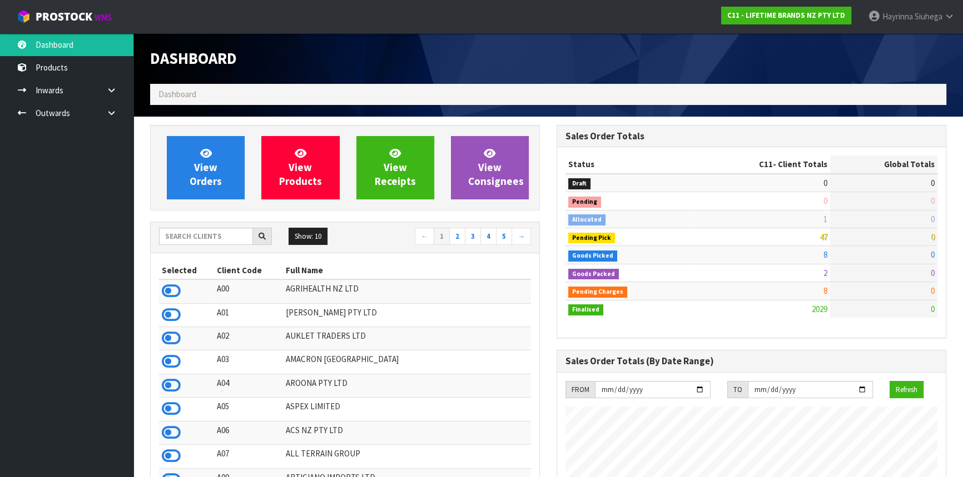
scroll to position [840, 406]
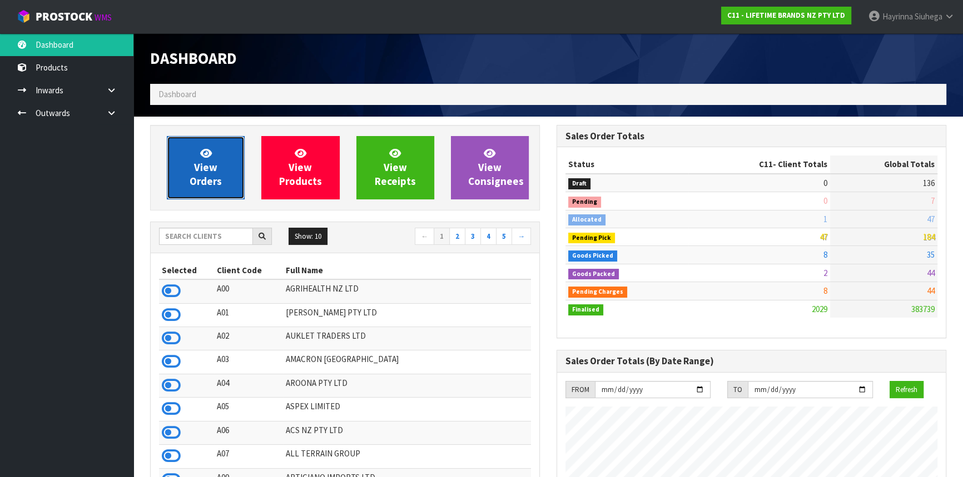
click at [204, 167] on span "View Orders" at bounding box center [206, 168] width 32 height 42
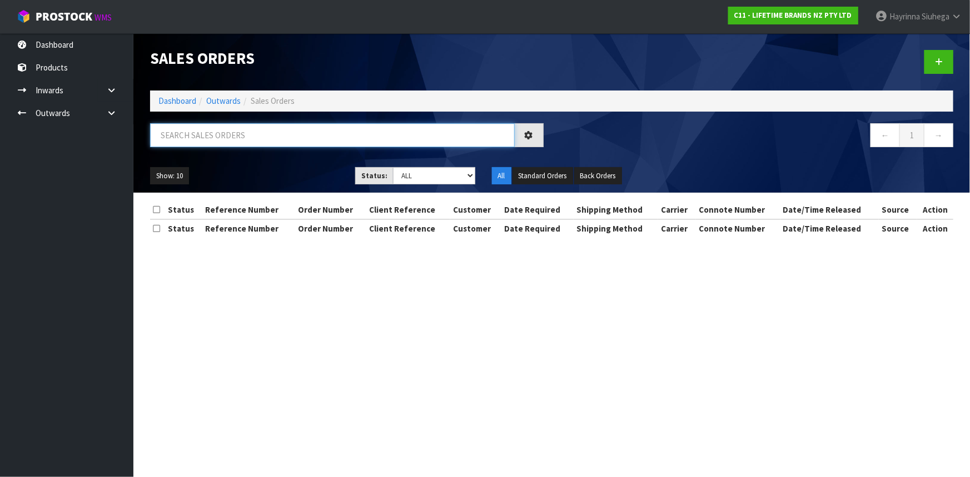
click at [222, 142] on input "text" at bounding box center [332, 135] width 365 height 24
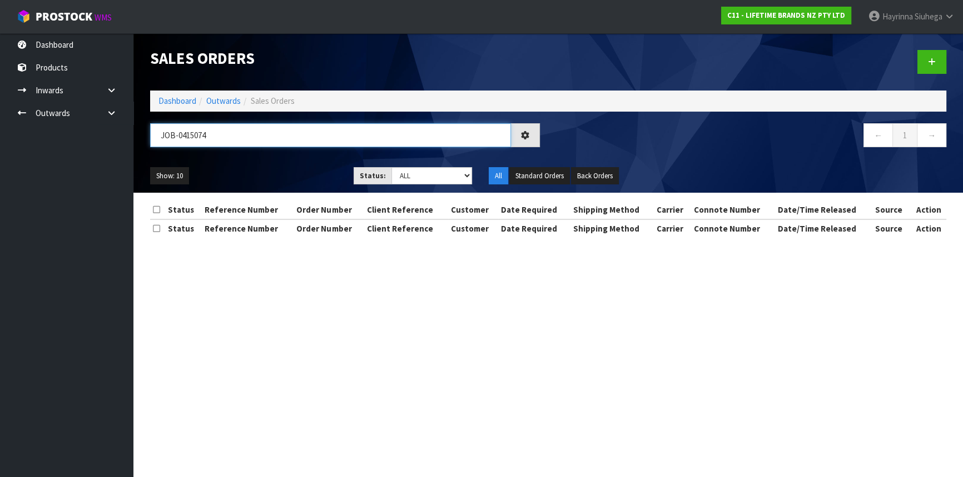
type input "JOB-0415074"
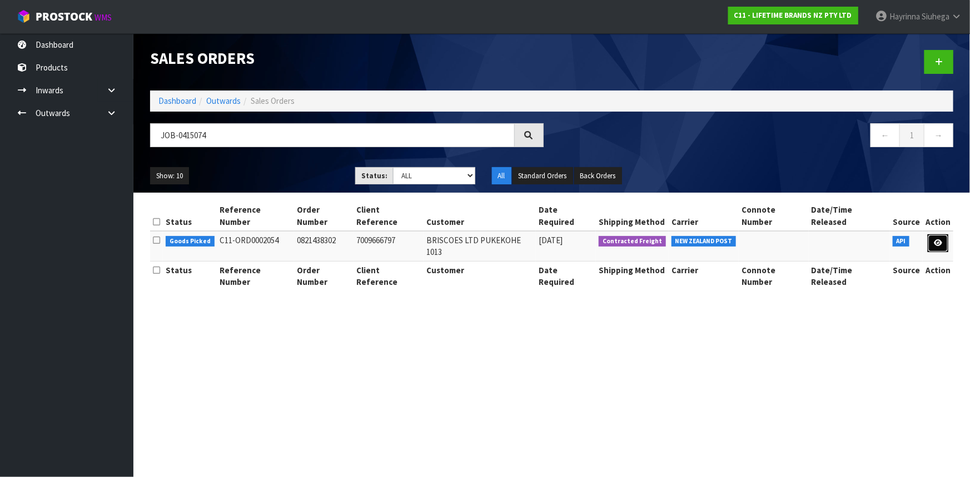
click at [938, 235] on link at bounding box center [938, 244] width 21 height 18
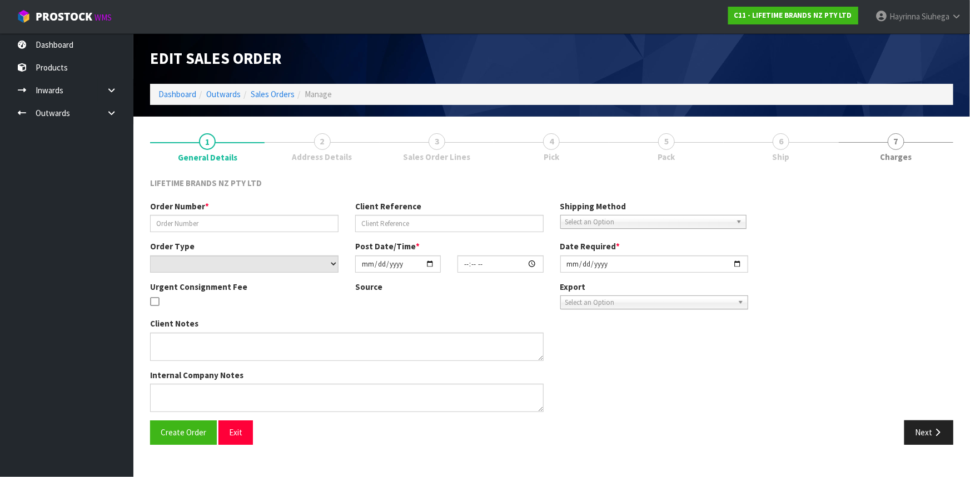
type input "0821438302"
type input "7009666797"
select select "number:0"
type input "[DATE]"
type input "16:14:25.000"
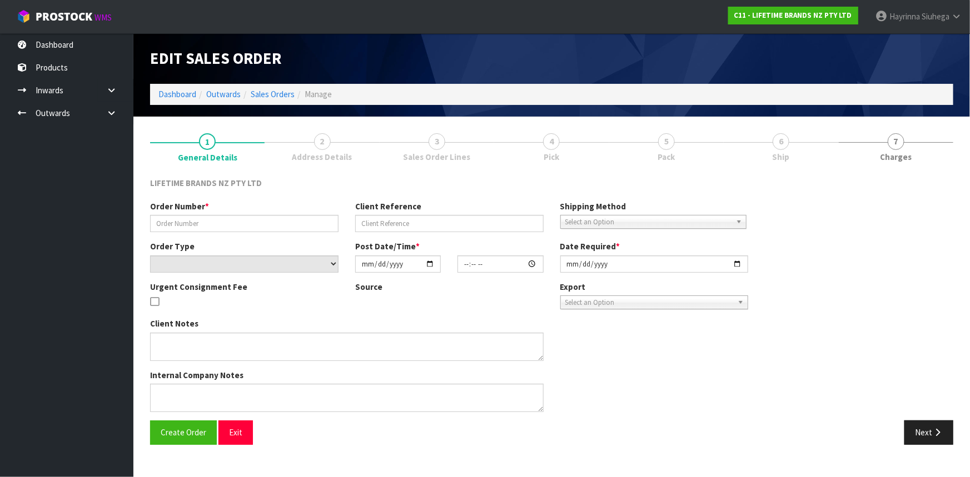
type input "[DATE]"
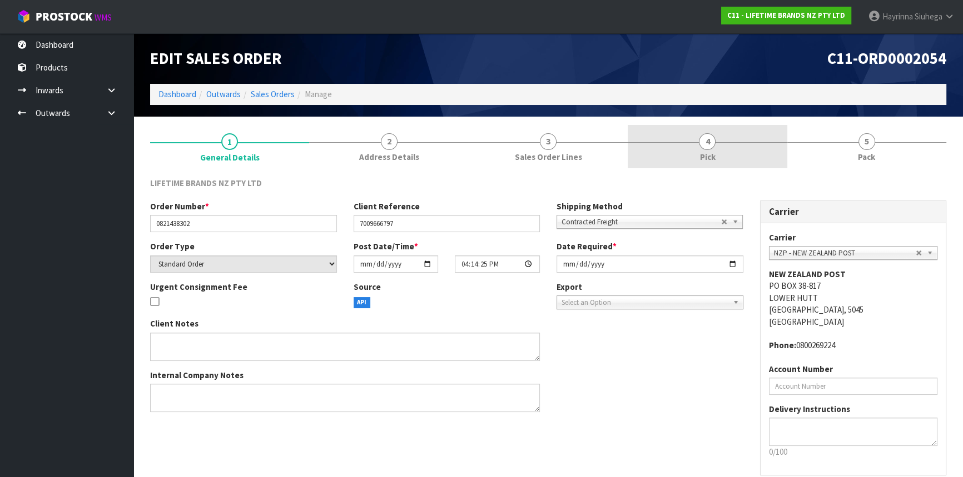
click at [717, 138] on link "4 Pick" at bounding box center [707, 147] width 159 height 44
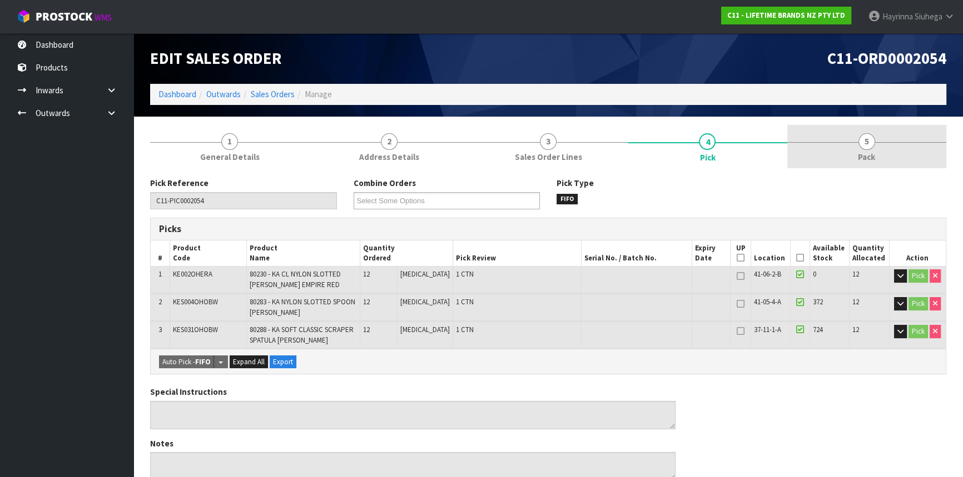
click at [905, 137] on link "5 Pack" at bounding box center [866, 147] width 159 height 44
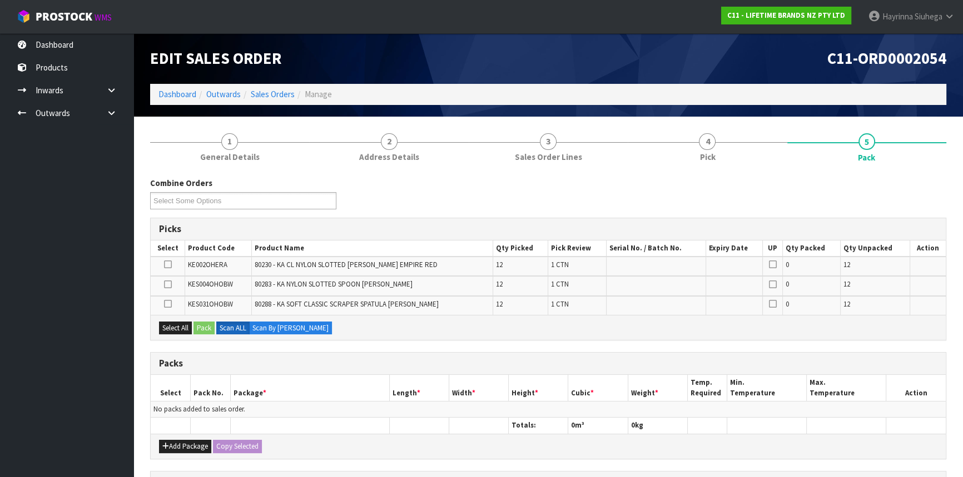
scroll to position [50, 0]
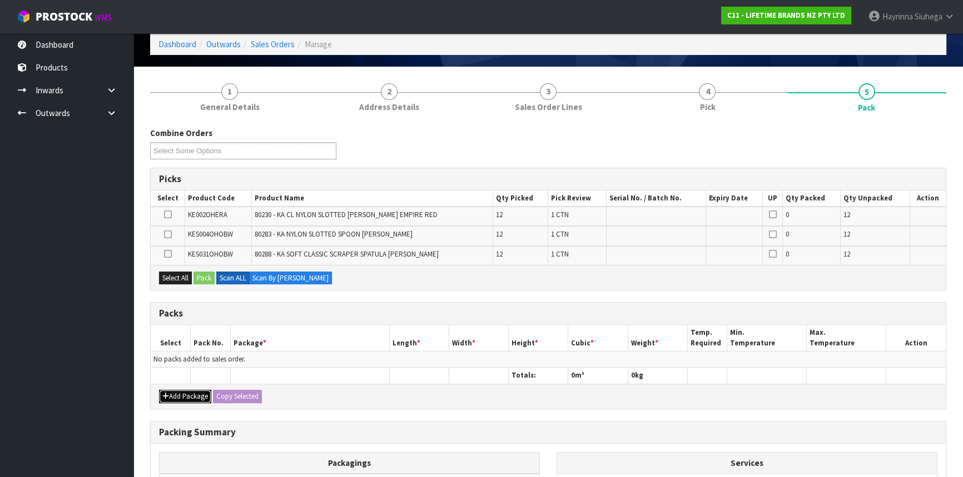
click at [183, 395] on button "Add Package" at bounding box center [185, 396] width 52 height 13
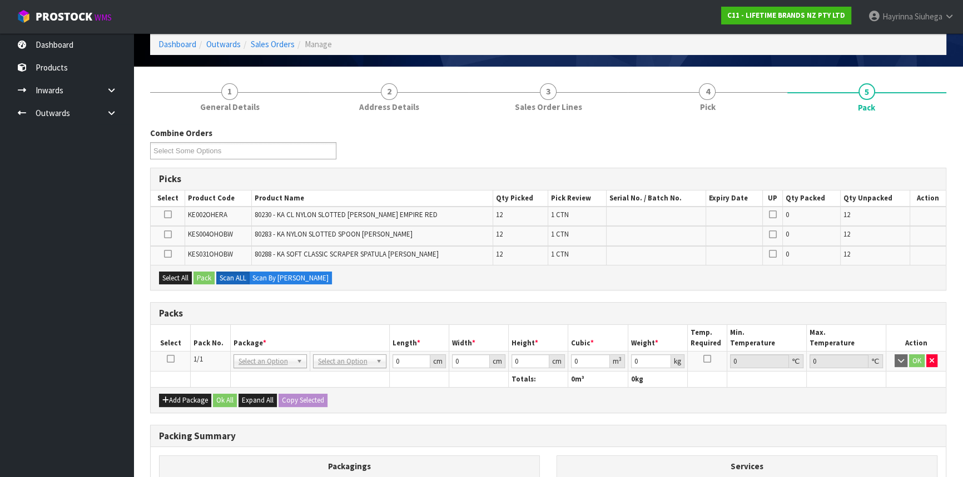
click at [173, 359] on icon at bounding box center [171, 359] width 8 height 1
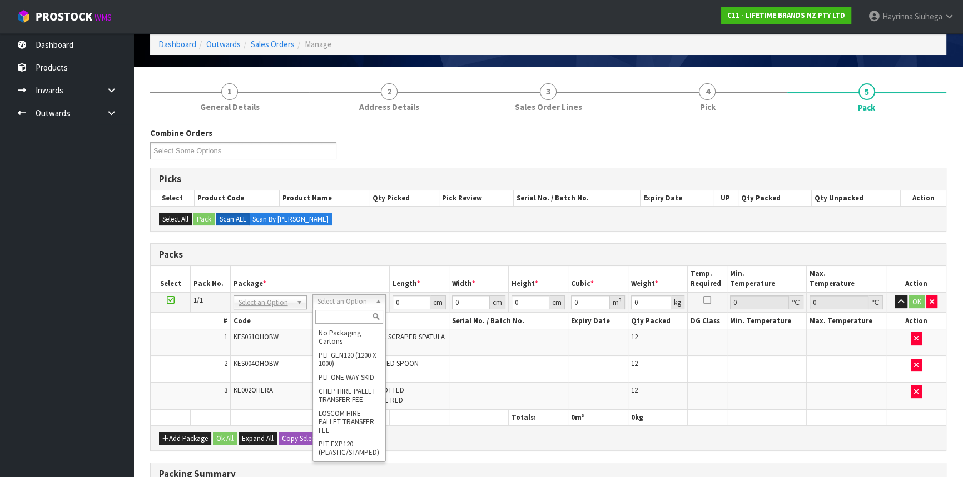
click at [355, 317] on input "text" at bounding box center [349, 317] width 68 height 14
click at [365, 320] on input "CTN" at bounding box center [349, 317] width 68 height 14
type input "CTN"
click at [449, 322] on th "Serial No. / Batch No." at bounding box center [509, 322] width 120 height 16
click at [351, 321] on input "text" at bounding box center [348, 317] width 68 height 14
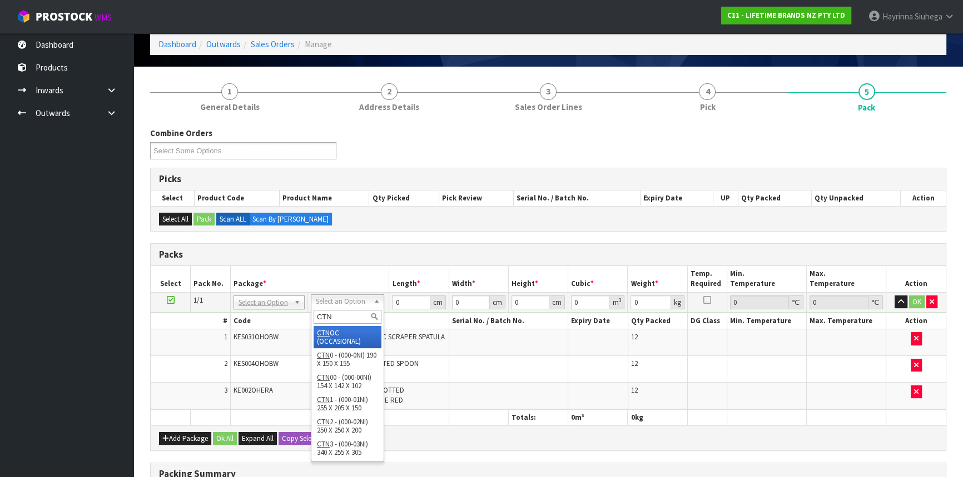
type input "CTN7"
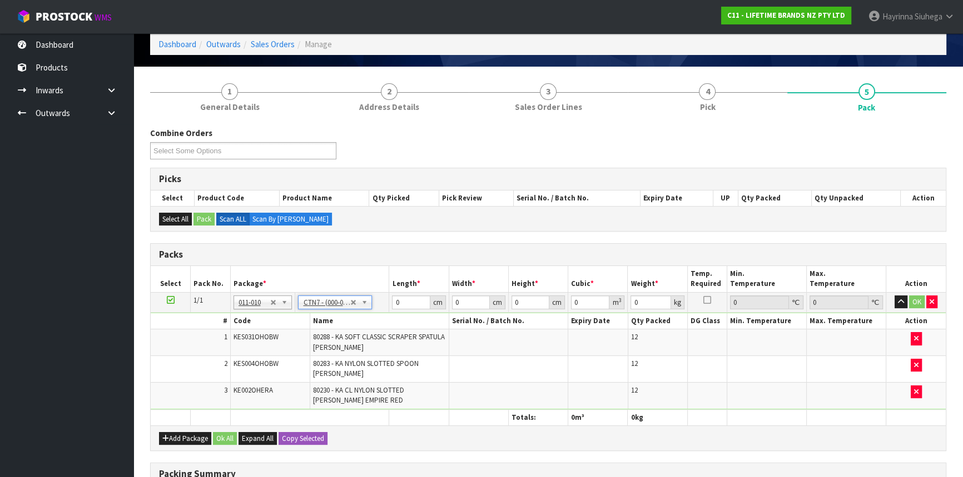
type input "45.5"
type input "35"
type input "0.072459"
type input "6.44"
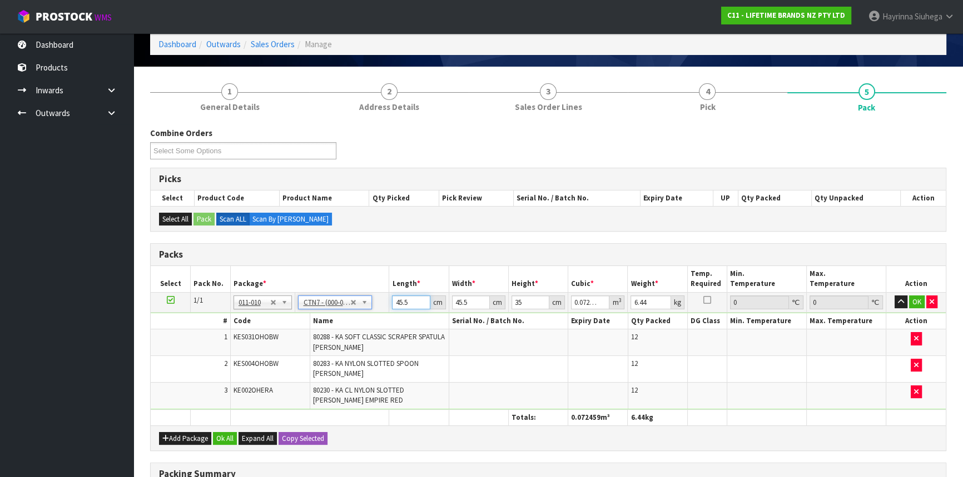
click at [405, 298] on input "45.5" at bounding box center [411, 303] width 38 height 14
type input "4"
type input "0.00637"
type input "47"
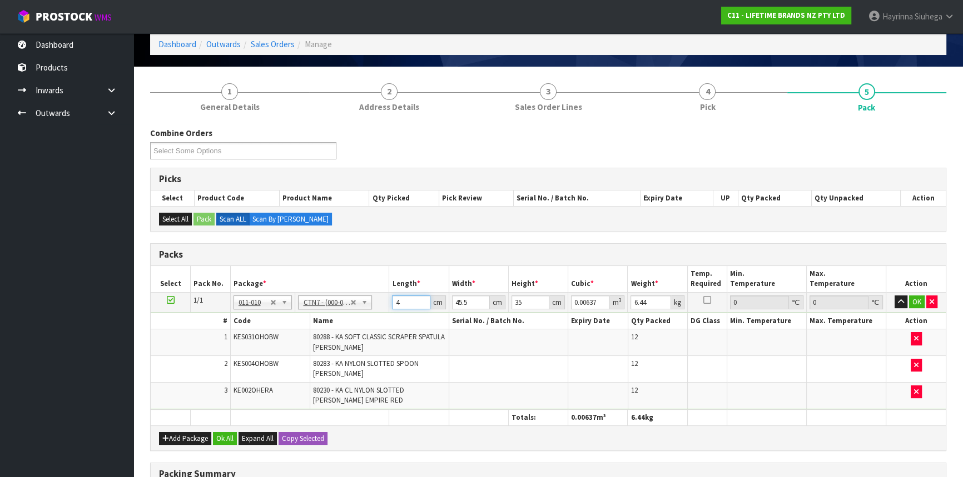
type input "0.074847"
type input "47"
type input "4"
type input "0.00658"
type input "47"
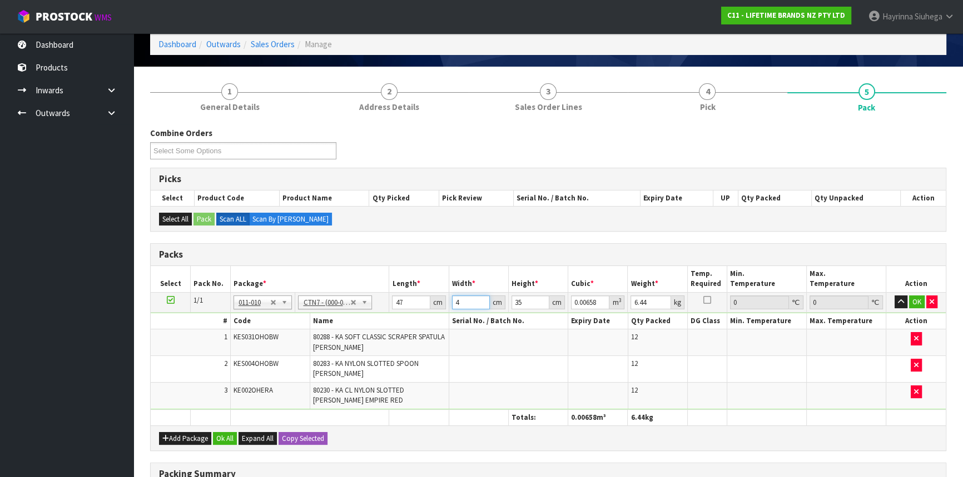
type input "0.077315"
type input "47"
type input "3"
type input "0.006627"
type input "37"
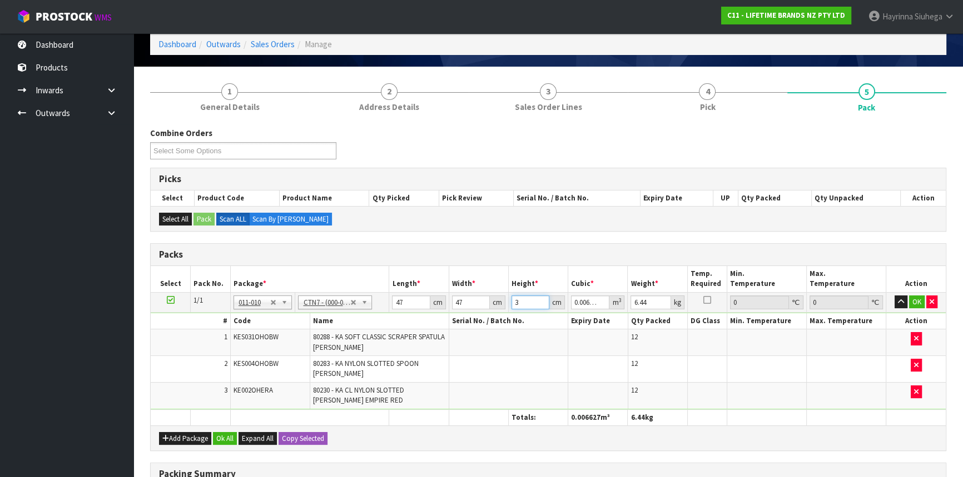
type input "0.081733"
type input "37"
type input "8"
click button "OK" at bounding box center [917, 302] width 16 height 13
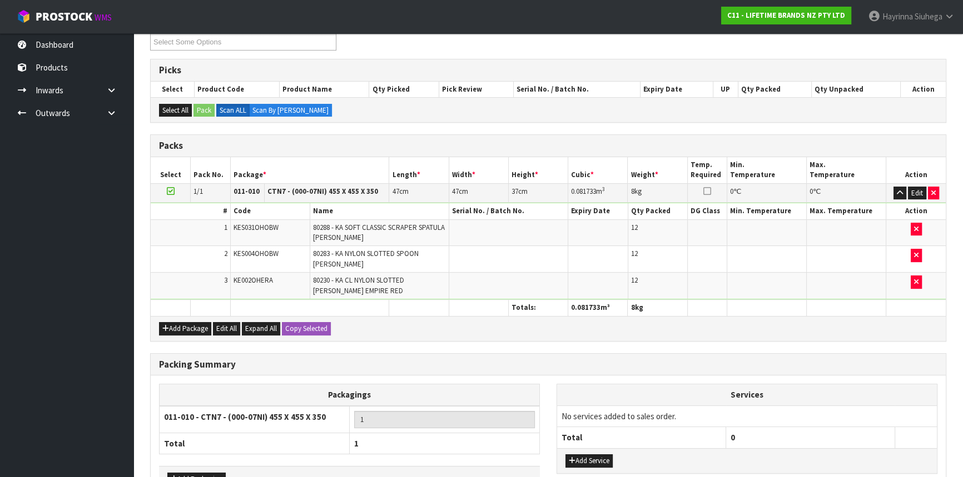
scroll to position [231, 0]
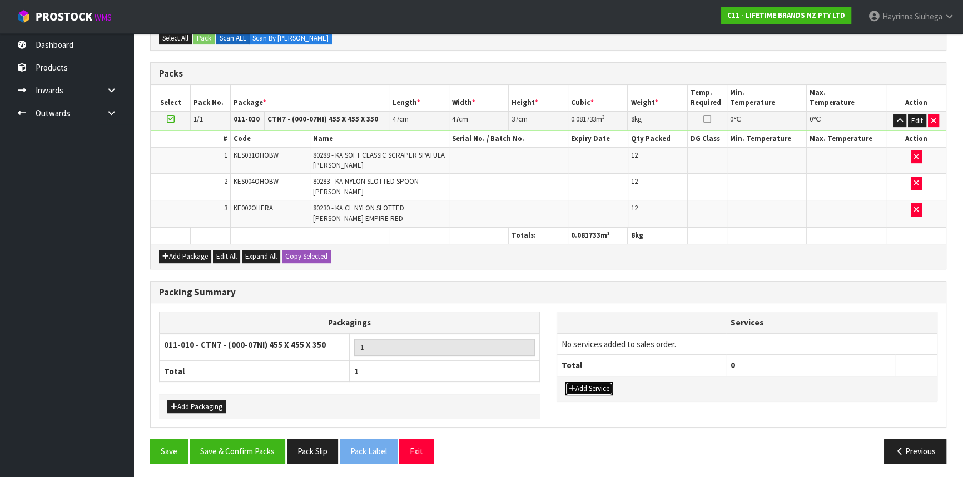
click at [589, 385] on button "Add Service" at bounding box center [588, 388] width 47 height 13
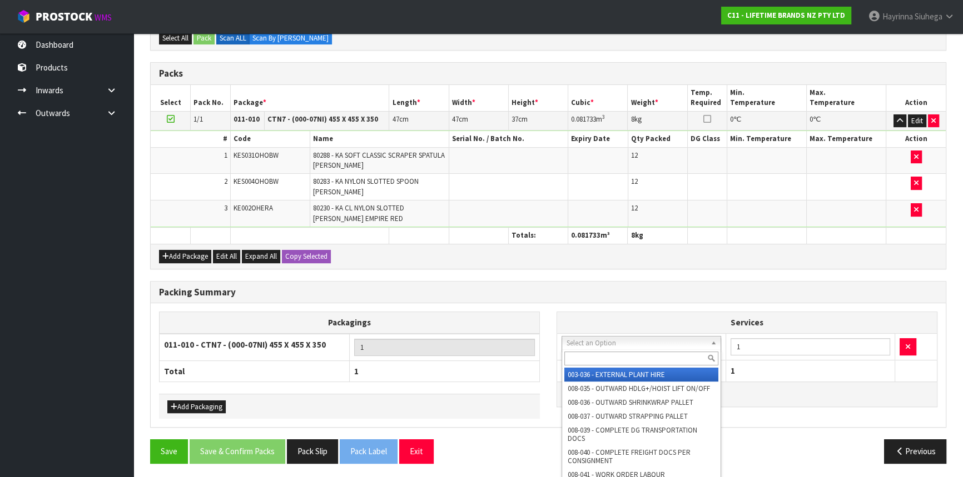
click at [600, 354] on input "text" at bounding box center [641, 359] width 154 height 14
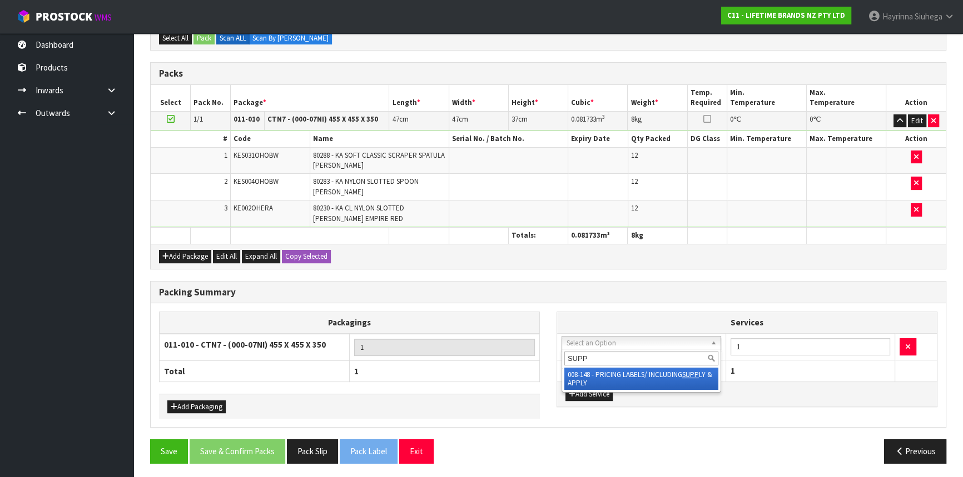
type input "SUPP"
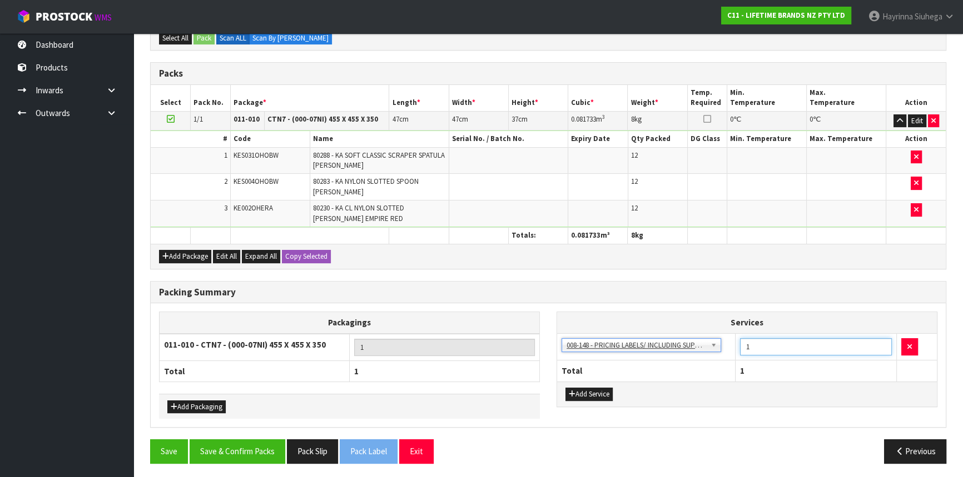
drag, startPoint x: 765, startPoint y: 349, endPoint x: 727, endPoint y: 349, distance: 37.8
click at [734, 349] on tr "003-036 - EXTERNAL PLANT HIRE 008-035 - OUTWARD HDLG+/HOIST LIFT ON/OFF 008-036…" at bounding box center [747, 347] width 380 height 27
type input "24"
click at [253, 455] on button "Save & Confirm Packs" at bounding box center [238, 452] width 96 height 24
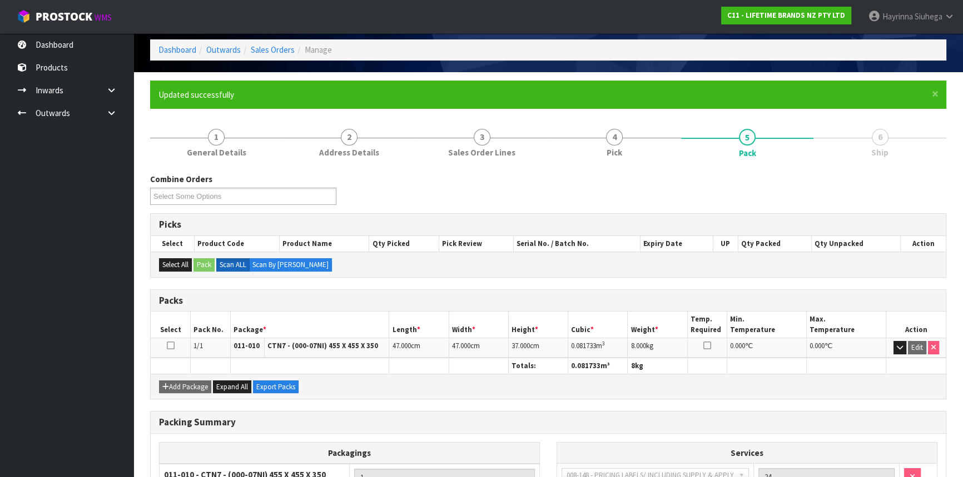
scroll to position [150, 0]
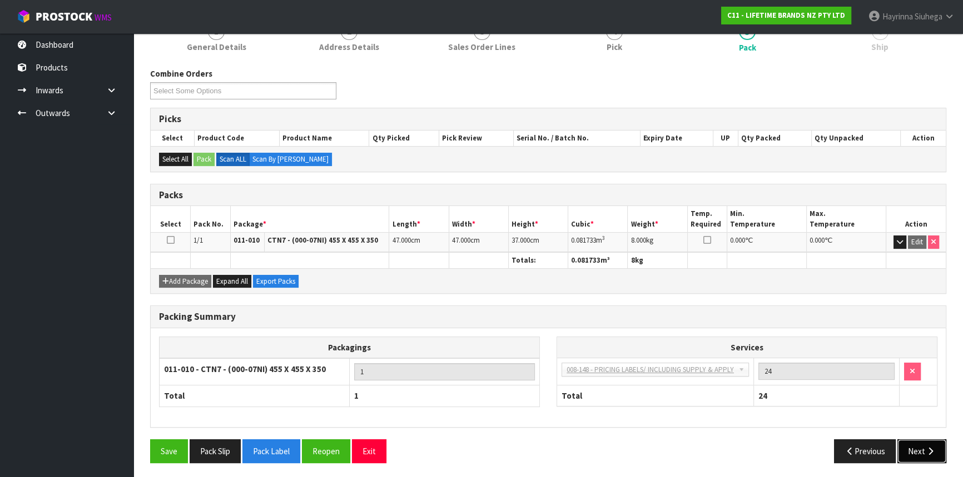
click at [927, 447] on icon "button" at bounding box center [930, 451] width 11 height 8
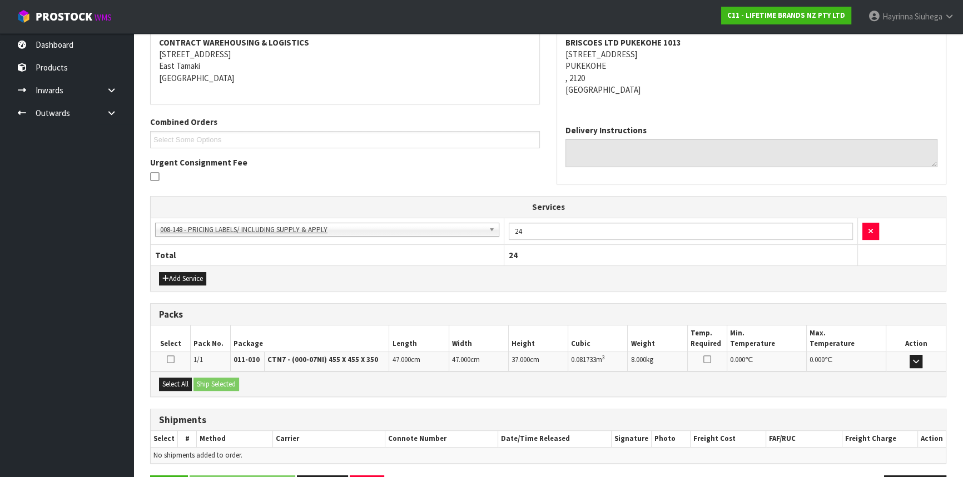
scroll to position [250, 0]
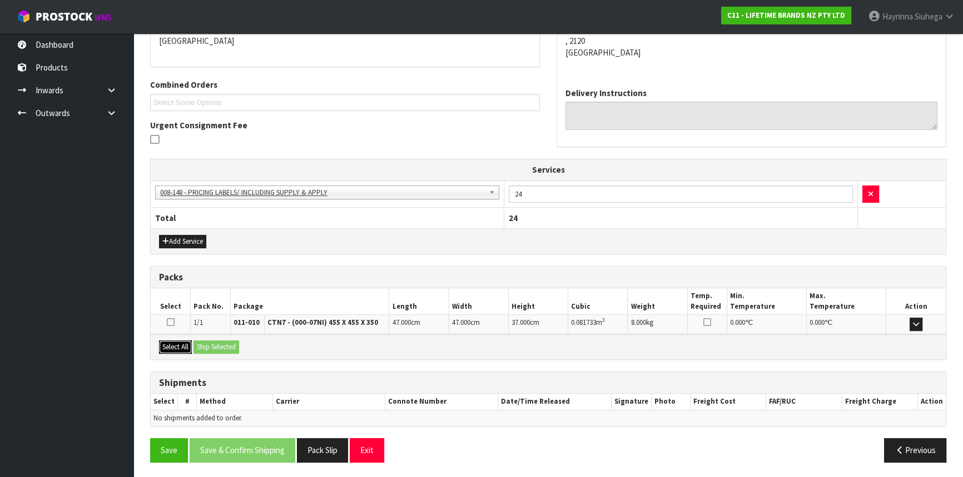
click at [173, 348] on button "Select All" at bounding box center [175, 347] width 33 height 13
click at [202, 342] on button "Ship Selected" at bounding box center [216, 347] width 46 height 13
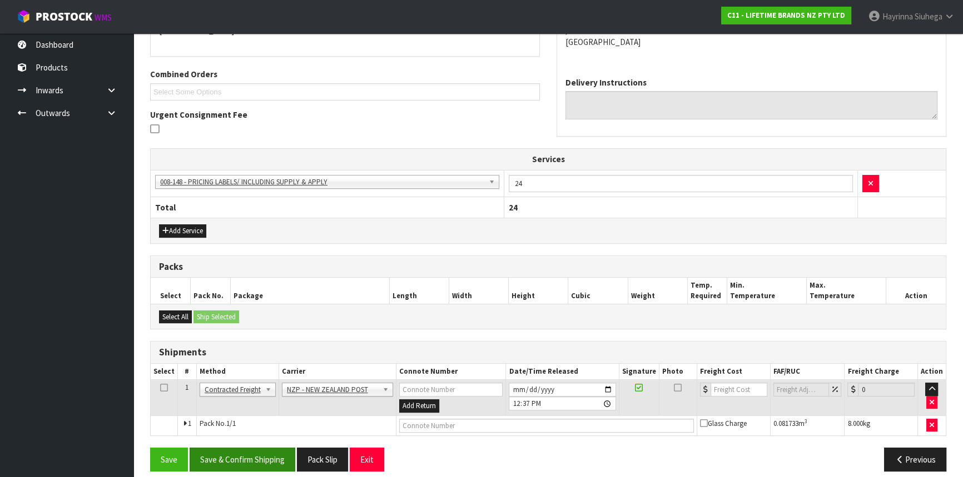
scroll to position [269, 0]
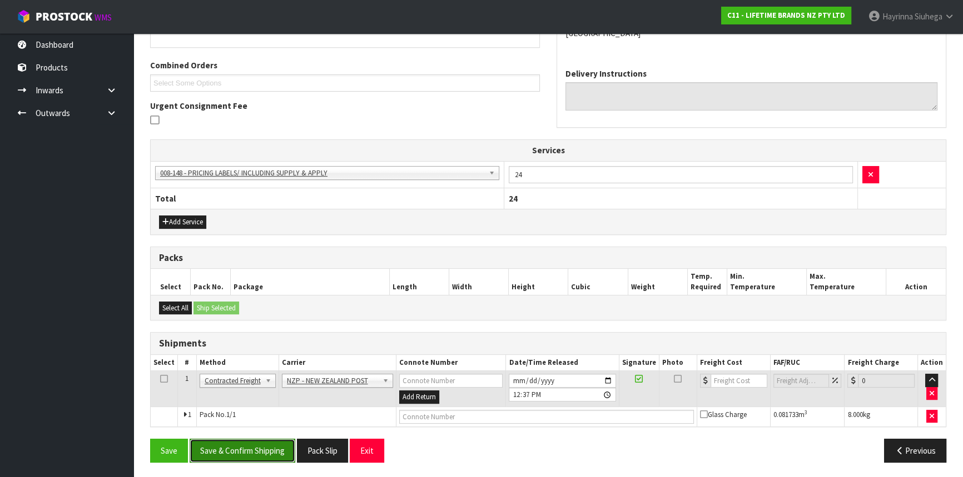
click at [263, 453] on button "Save & Confirm Shipping" at bounding box center [243, 451] width 106 height 24
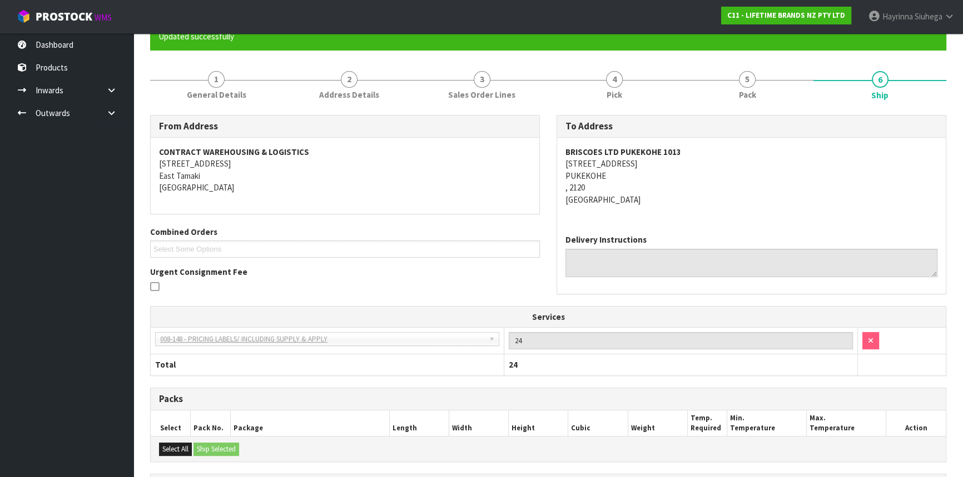
scroll to position [252, 0]
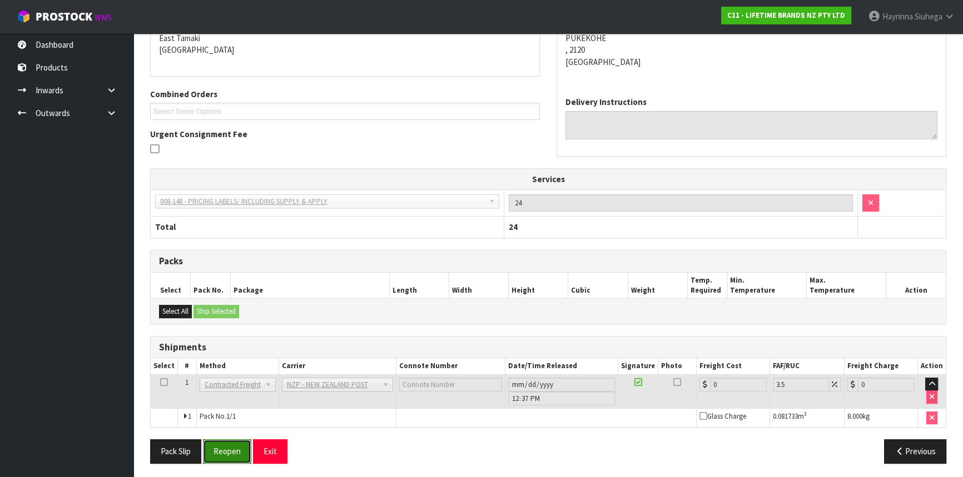
click at [228, 446] on button "Reopen" at bounding box center [227, 452] width 48 height 24
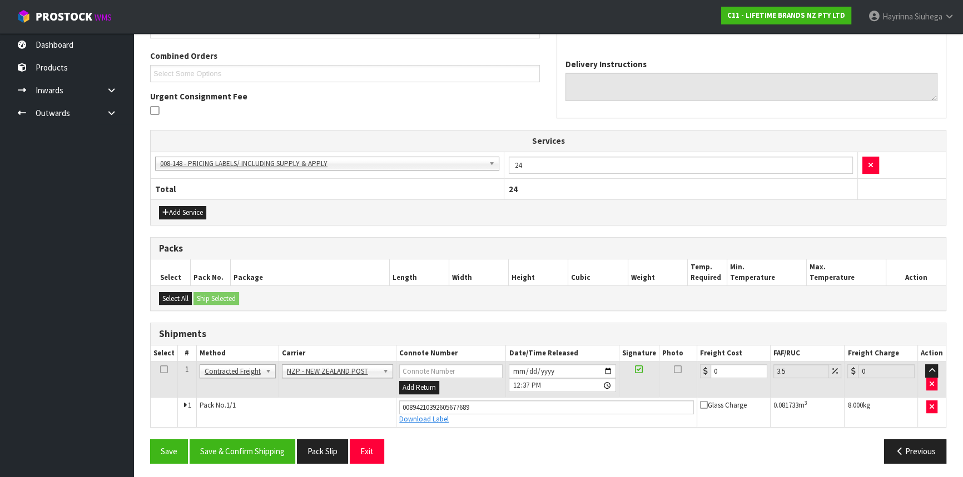
scroll to position [279, 0]
drag, startPoint x: 738, startPoint y: 371, endPoint x: 631, endPoint y: 369, distance: 106.2
click at [631, 369] on tr "1 Client Local Pickup Customer Local Pickup Company Freight Contracted Freight …" at bounding box center [548, 379] width 795 height 36
type input "4"
type input "4.14"
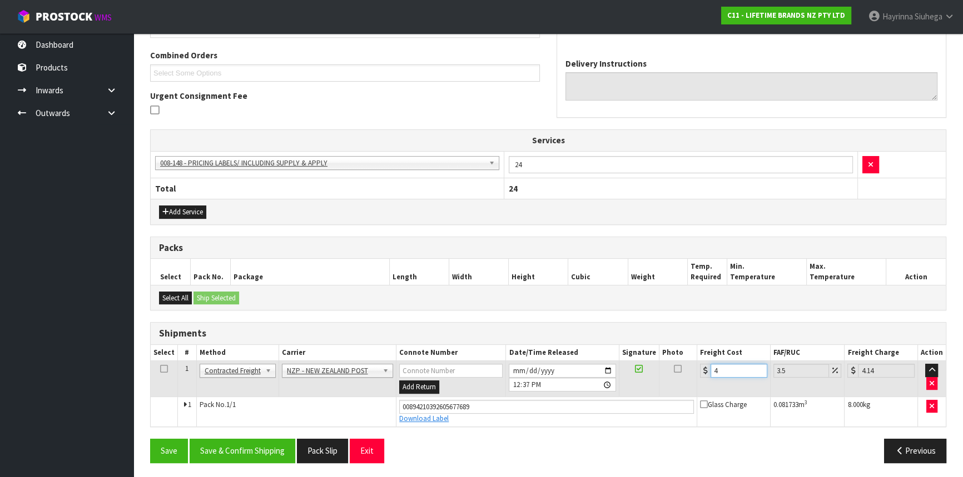
type input "4.3"
type input "4.45"
type input "4.33"
type input "4.48"
type input "4.33"
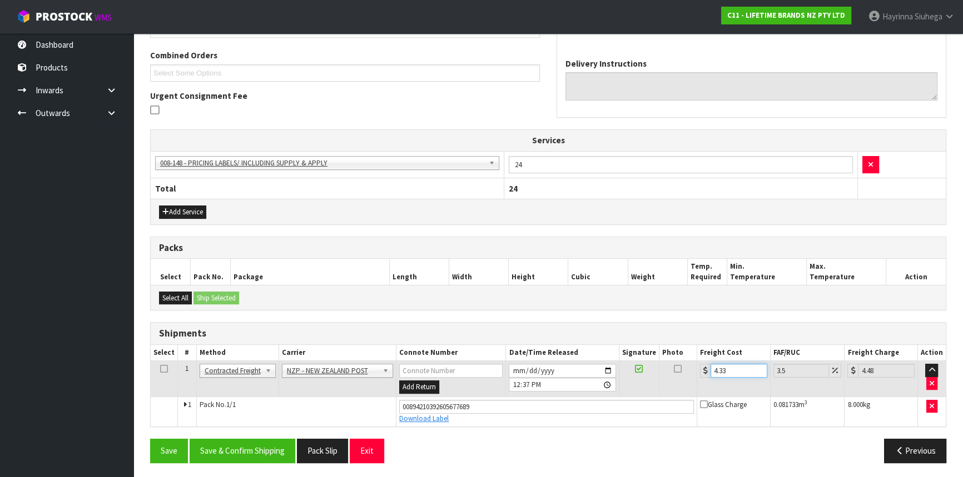
click at [150, 439] on button "Save" at bounding box center [169, 451] width 38 height 24
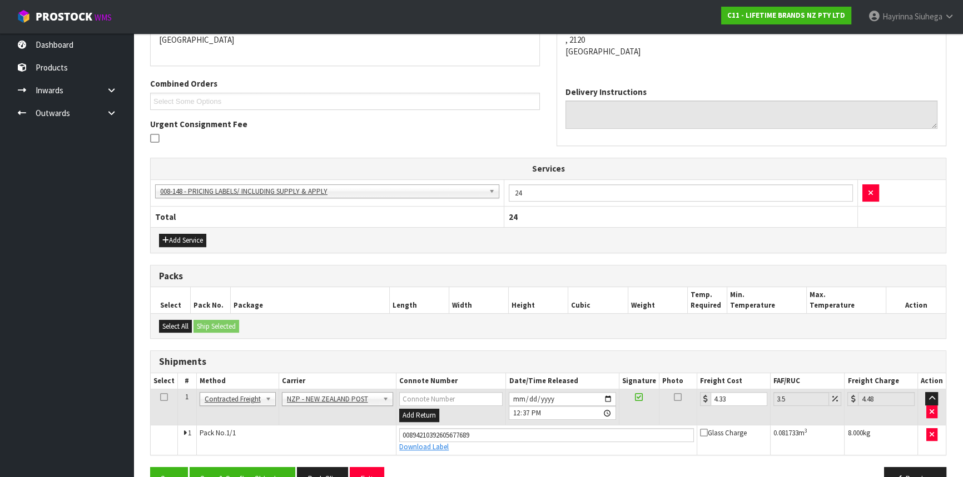
scroll to position [252, 0]
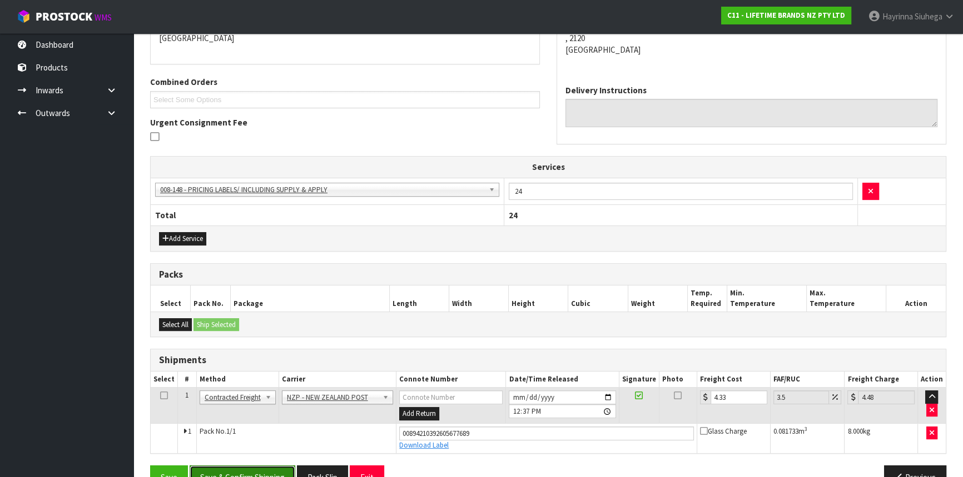
click at [251, 474] on button "Save & Confirm Shipping" at bounding box center [243, 478] width 106 height 24
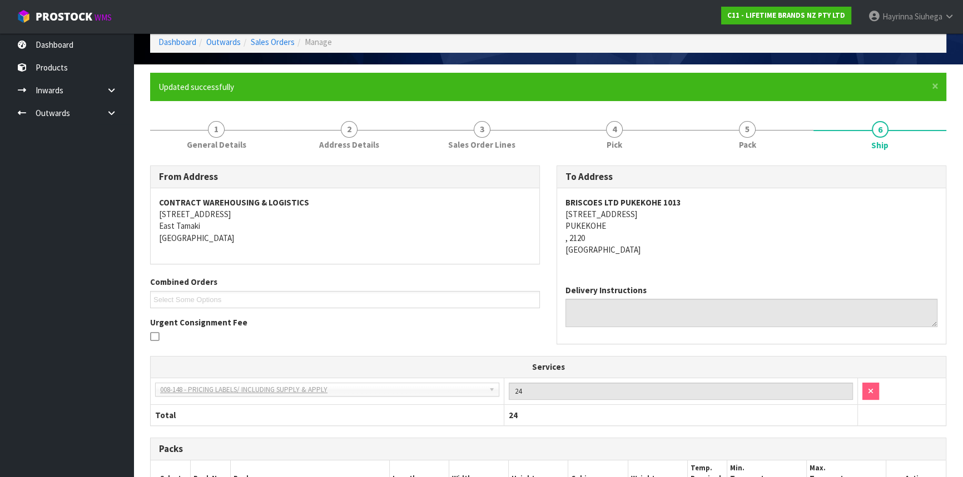
scroll to position [0, 0]
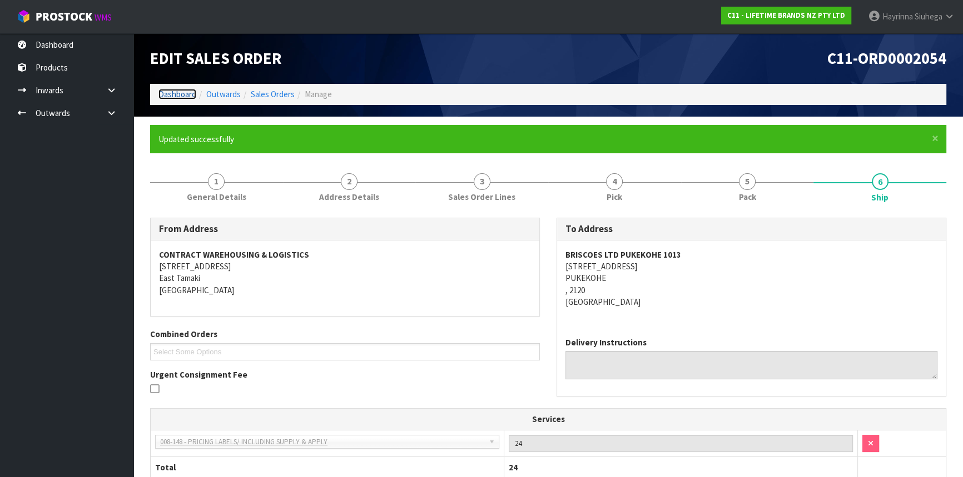
click at [177, 94] on link "Dashboard" at bounding box center [177, 94] width 38 height 11
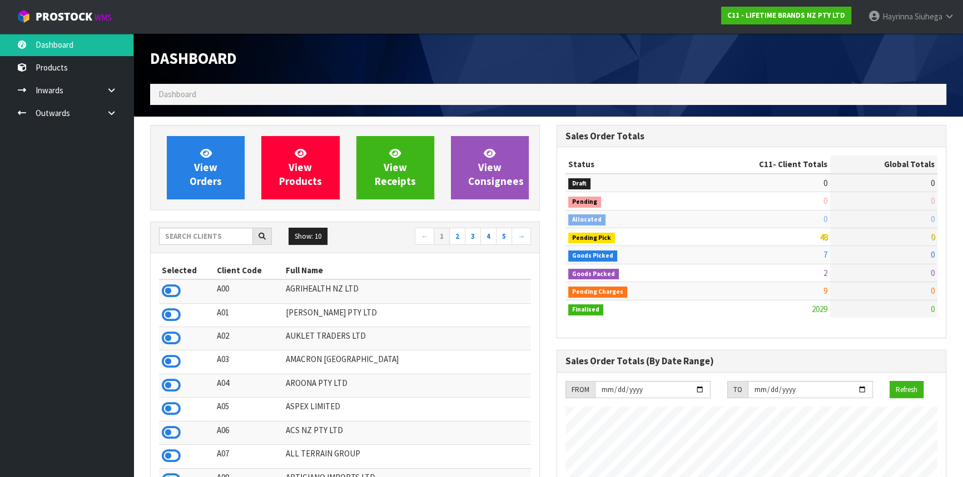
scroll to position [840, 406]
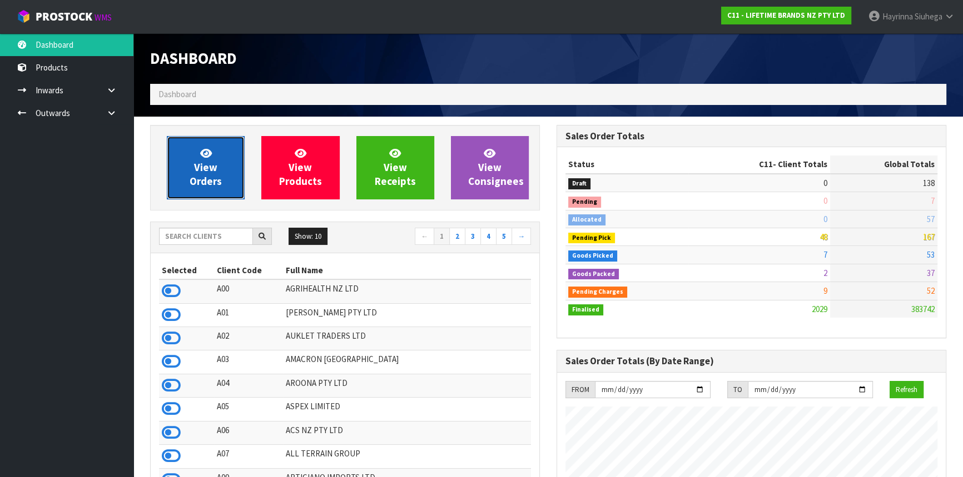
click at [194, 165] on link "View Orders" at bounding box center [206, 167] width 78 height 63
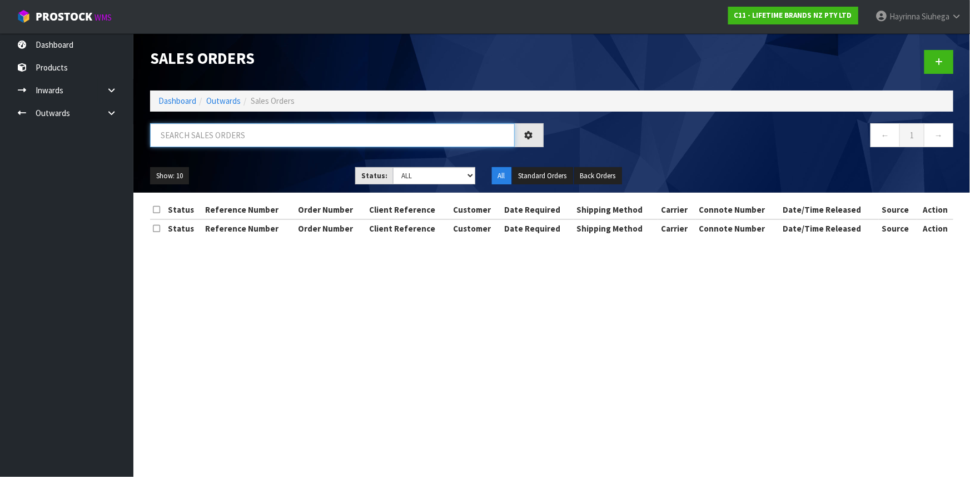
click at [213, 141] on input "text" at bounding box center [332, 135] width 365 height 24
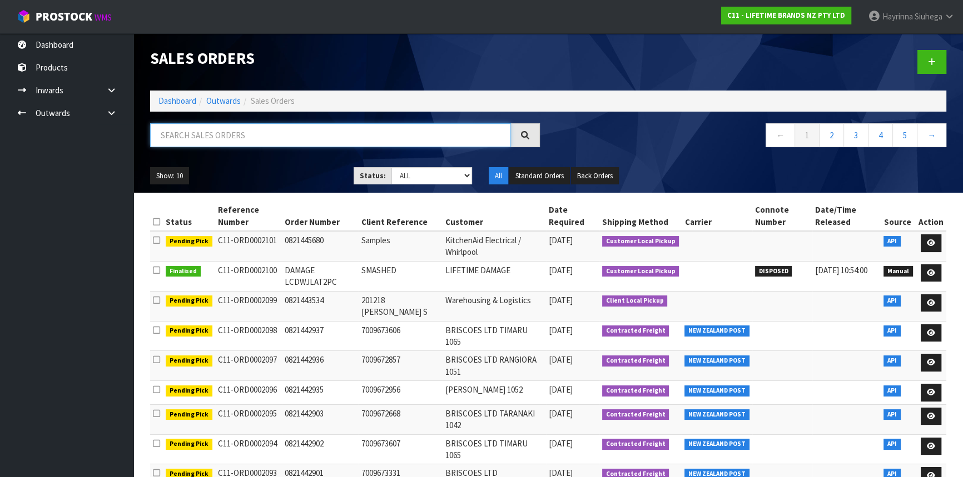
click at [246, 127] on input "text" at bounding box center [330, 135] width 361 height 24
type input "JOB-0415064"
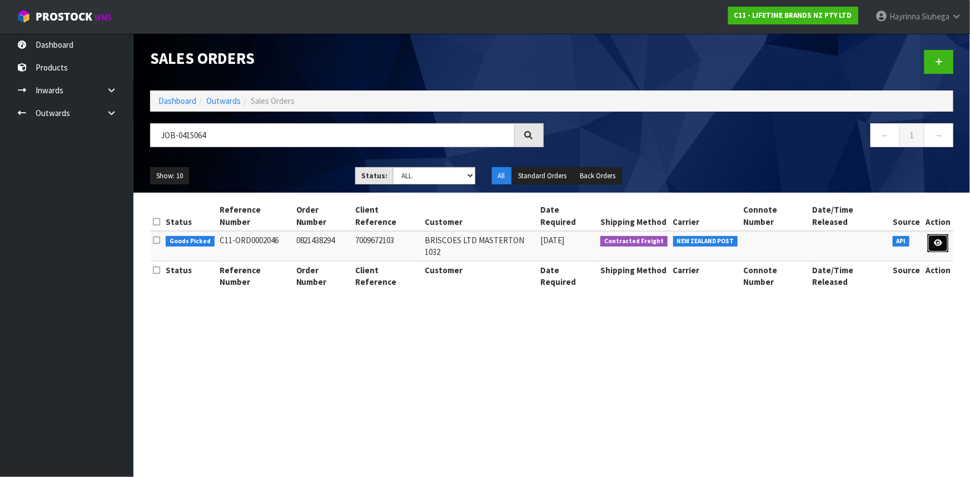
click at [942, 238] on link at bounding box center [938, 244] width 21 height 18
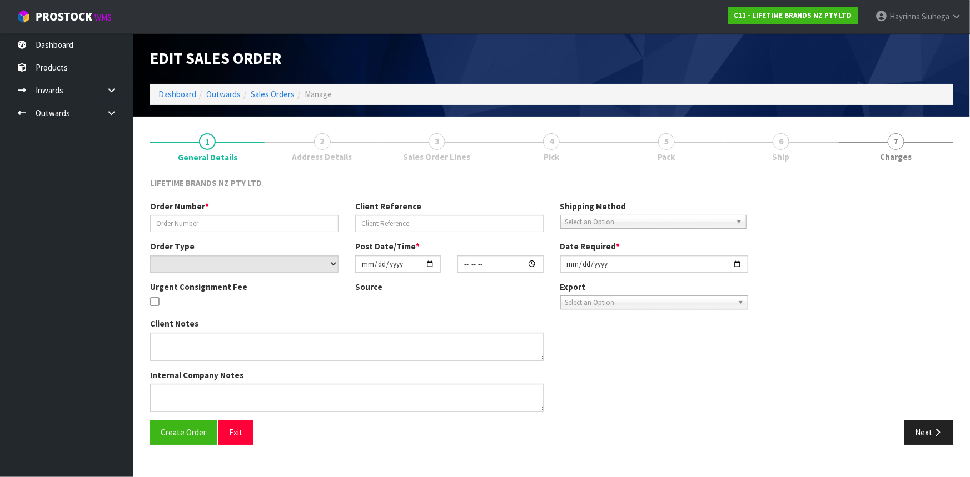
type input "0821438294"
type input "7009672103"
select select "number:0"
type input "[DATE]"
type input "15:59:23.000"
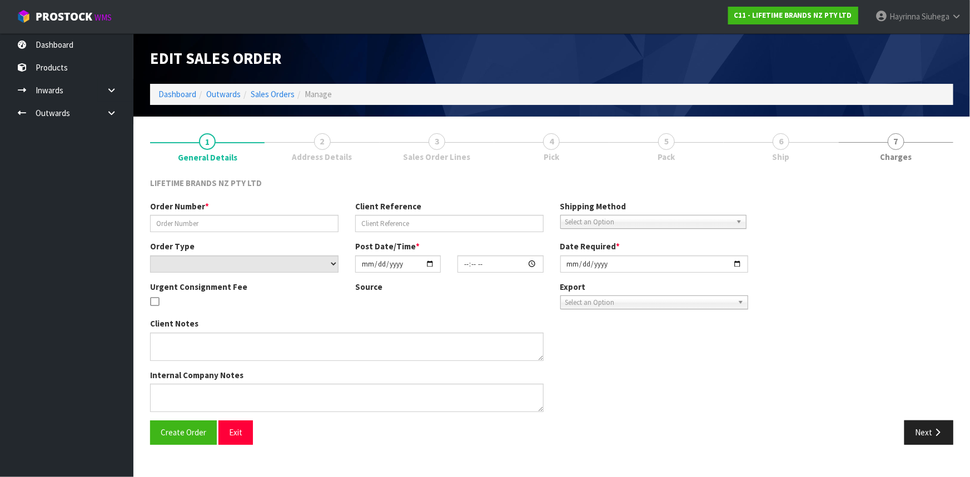
type input "[DATE]"
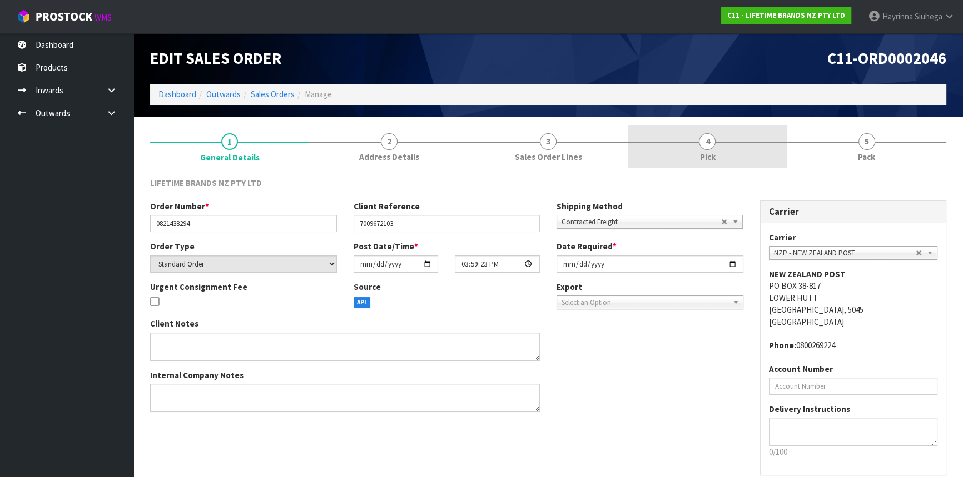
click at [750, 161] on link "4 Pick" at bounding box center [707, 147] width 159 height 44
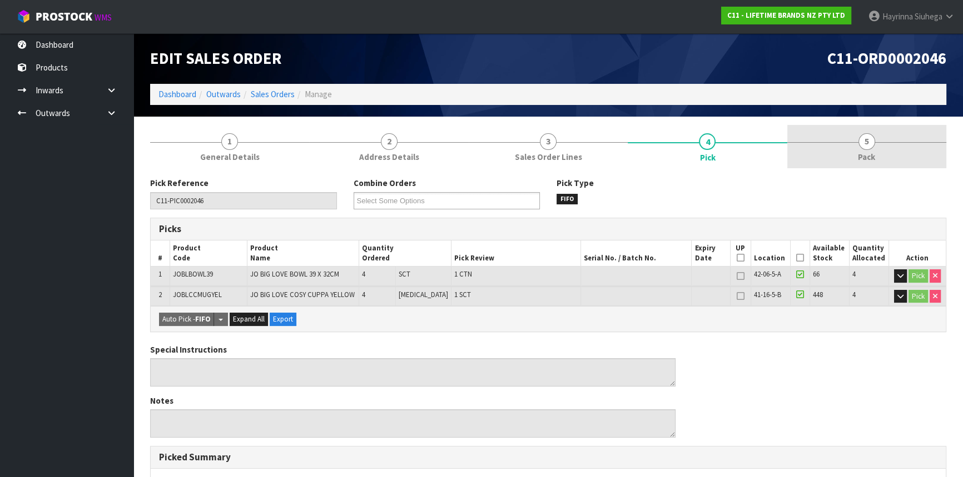
click at [828, 145] on link "5 Pack" at bounding box center [866, 147] width 159 height 44
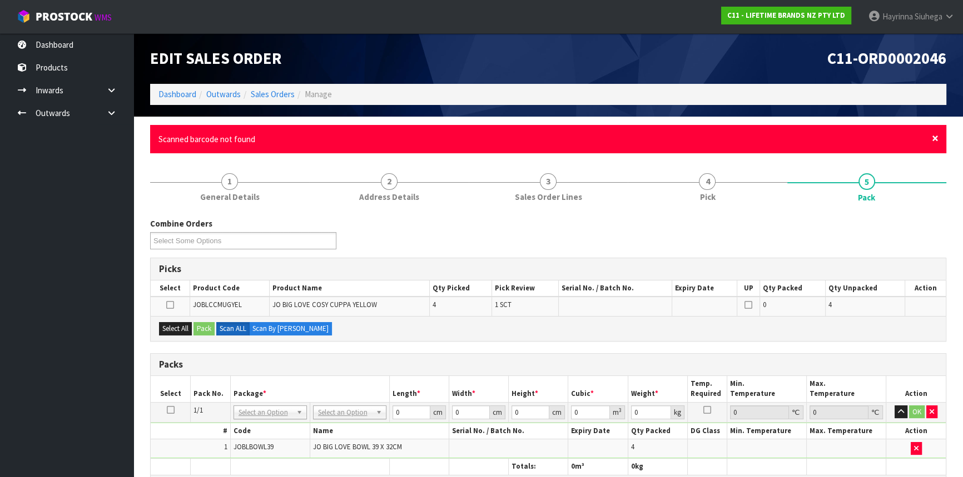
click at [934, 137] on span "×" at bounding box center [935, 139] width 7 height 16
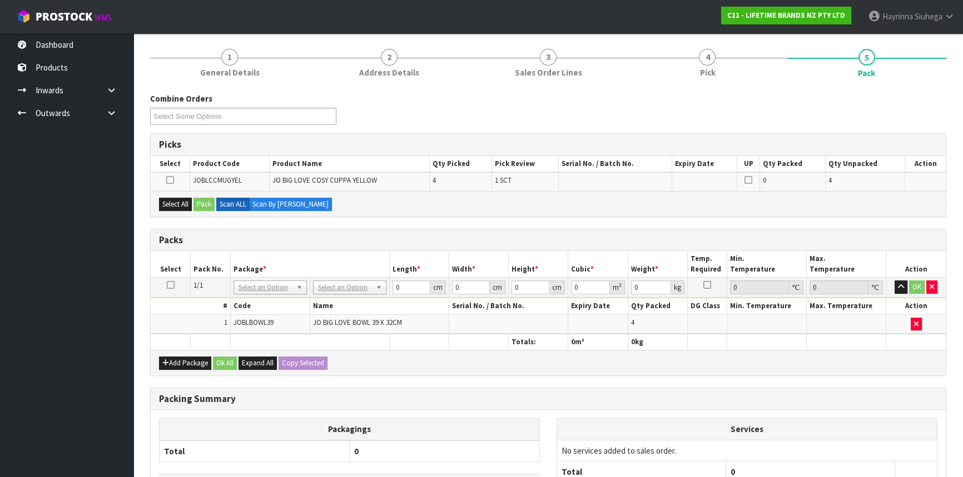
scroll to position [185, 0]
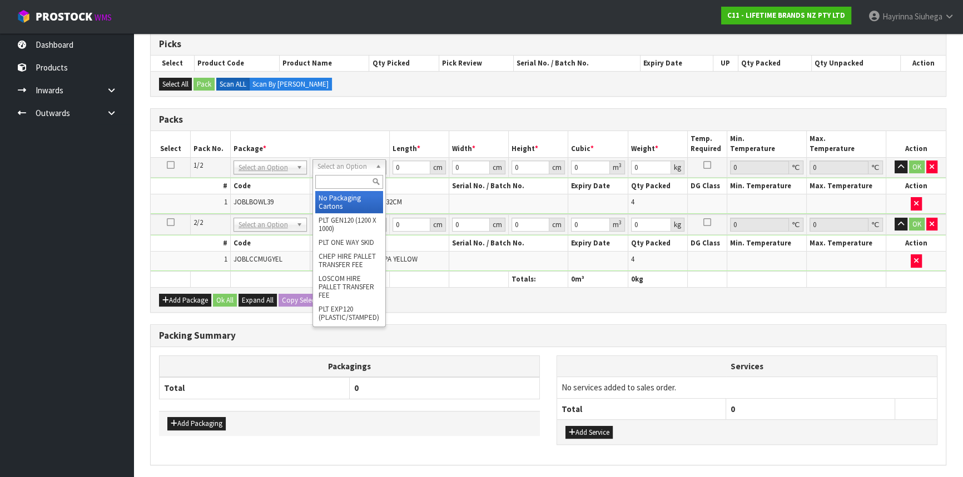
drag, startPoint x: 346, startPoint y: 195, endPoint x: 337, endPoint y: 217, distance: 24.2
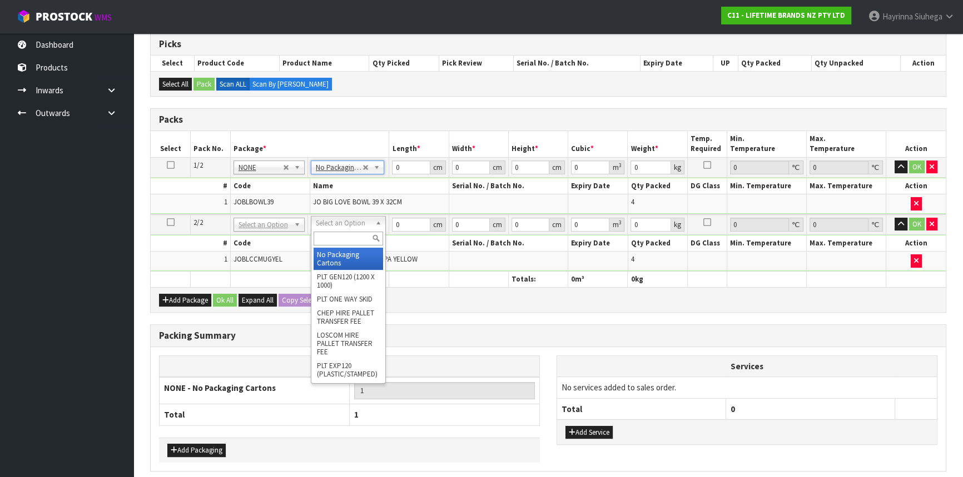
type input "2"
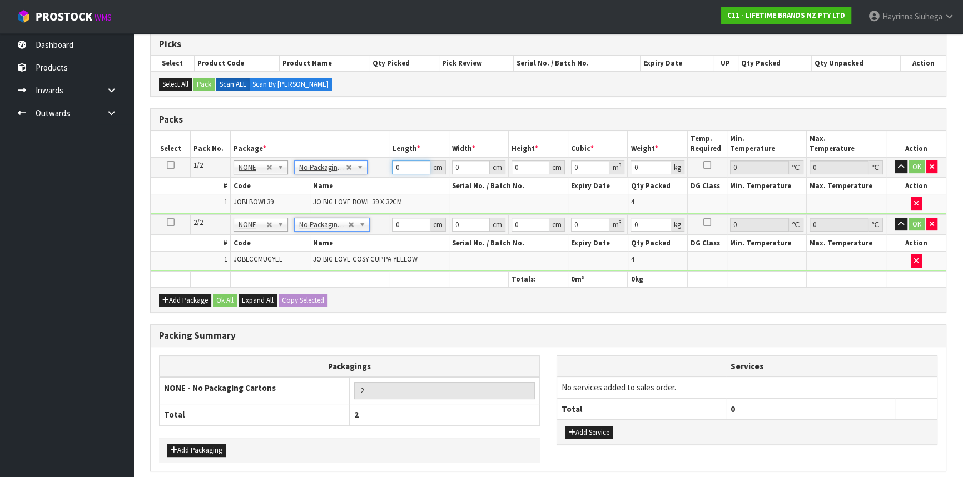
click at [394, 165] on input "0" at bounding box center [411, 168] width 38 height 14
click button "OK" at bounding box center [917, 167] width 16 height 13
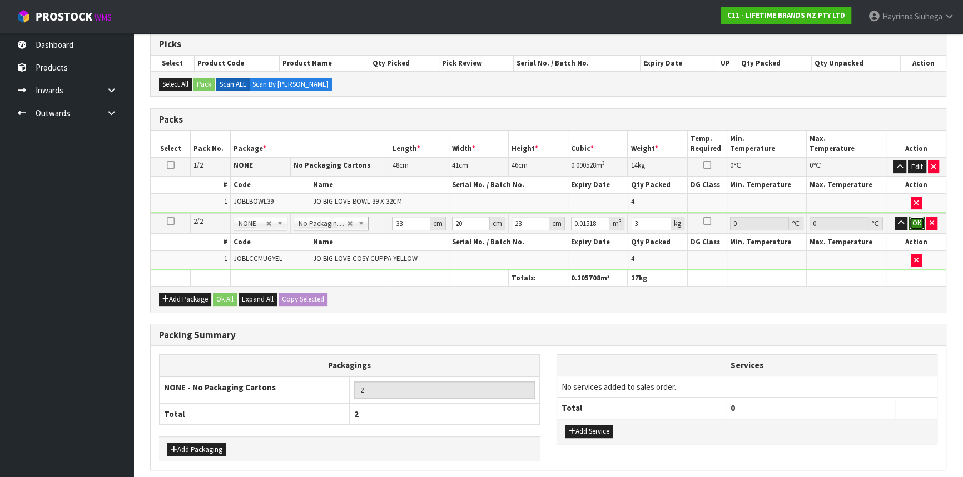
click button "OK" at bounding box center [917, 223] width 16 height 13
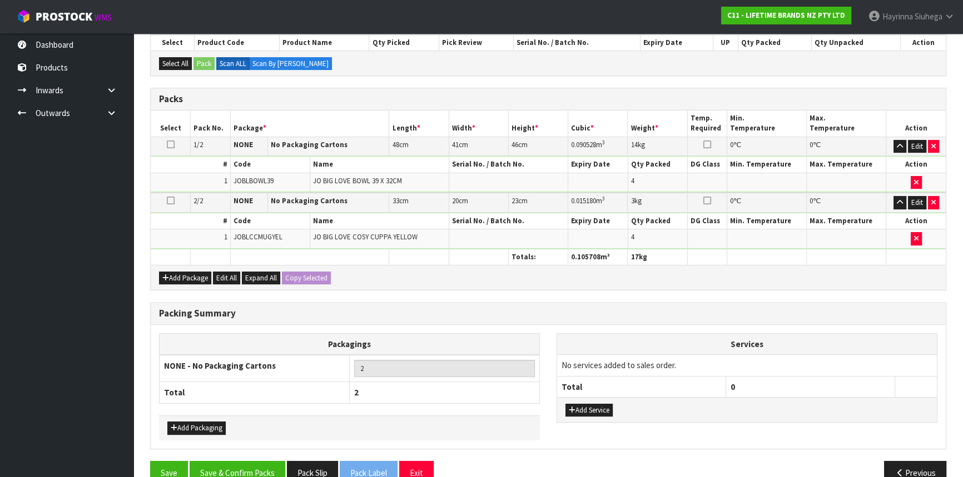
scroll to position [227, 0]
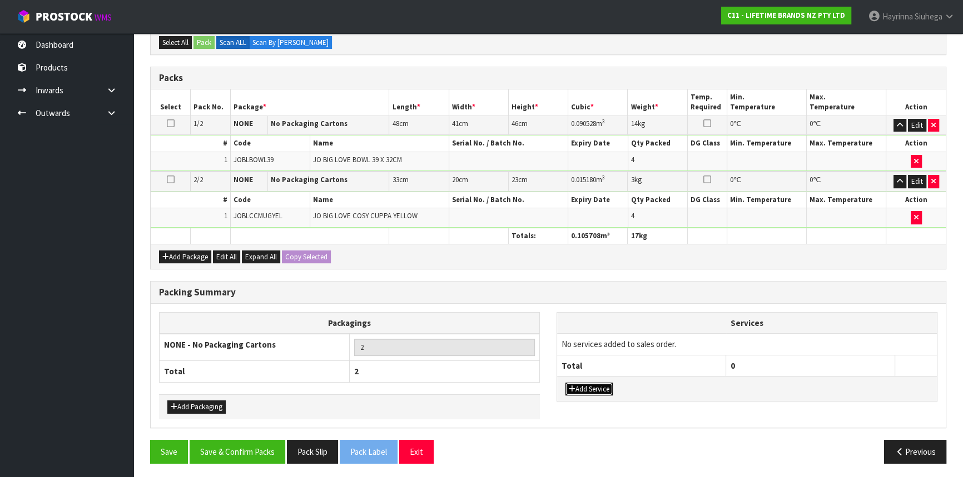
click at [601, 386] on button "Add Service" at bounding box center [588, 389] width 47 height 13
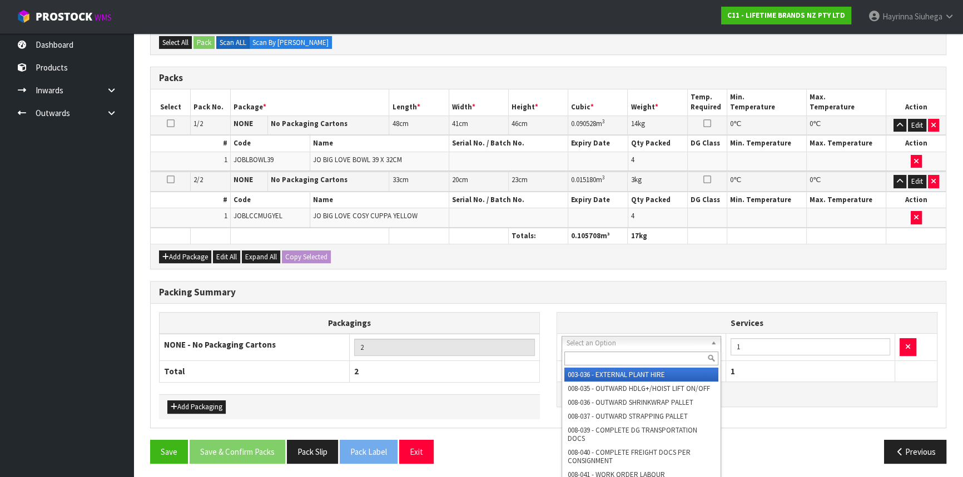
click at [617, 362] on input "text" at bounding box center [641, 359] width 154 height 14
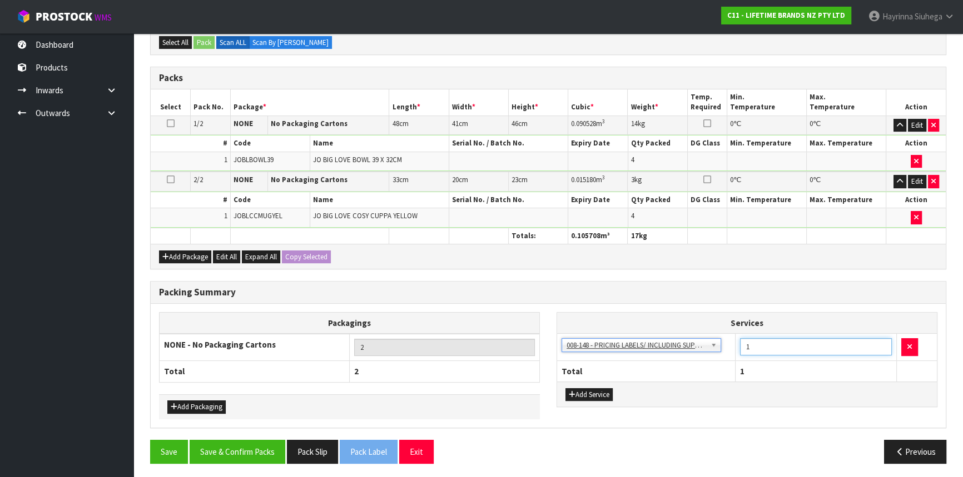
drag, startPoint x: 765, startPoint y: 339, endPoint x: 715, endPoint y: 345, distance: 50.4
click at [736, 345] on td "1" at bounding box center [815, 347] width 161 height 27
click at [211, 446] on button "Save & Confirm Packs" at bounding box center [238, 452] width 96 height 24
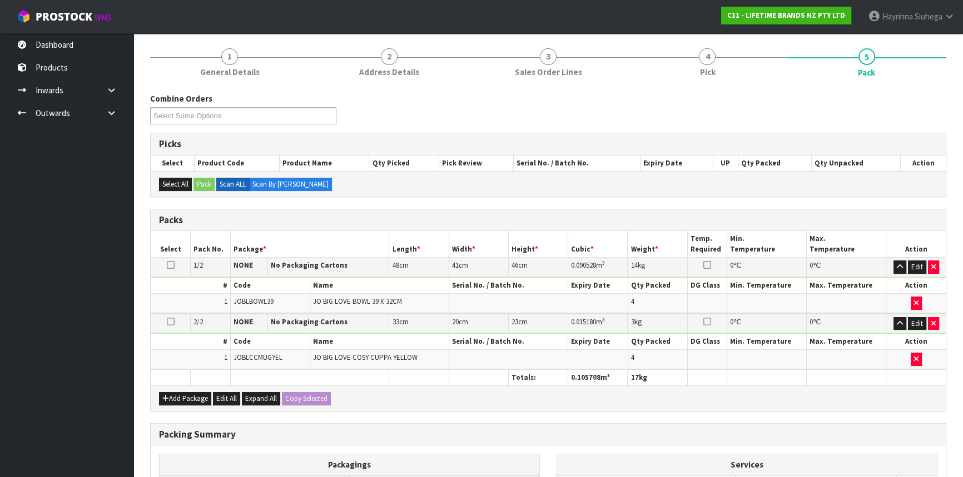
scroll to position [171, 0]
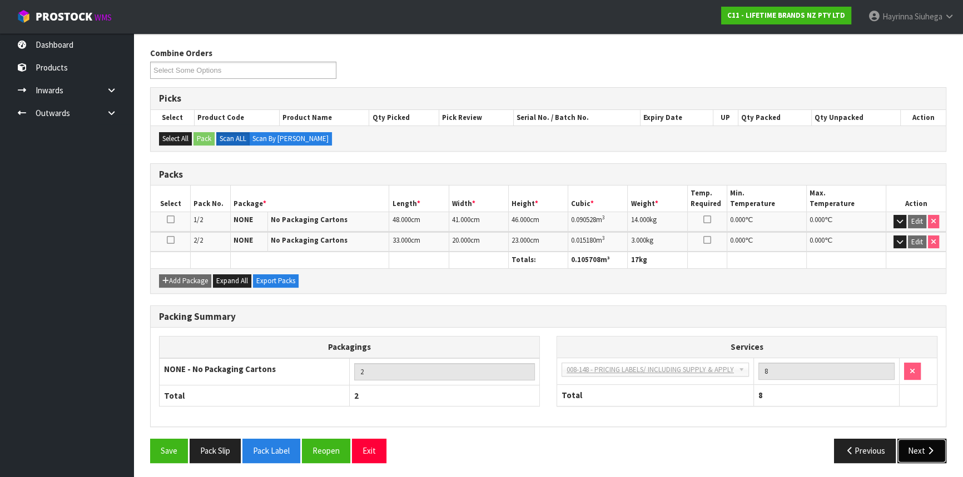
click at [937, 454] on button "Next" at bounding box center [921, 451] width 49 height 24
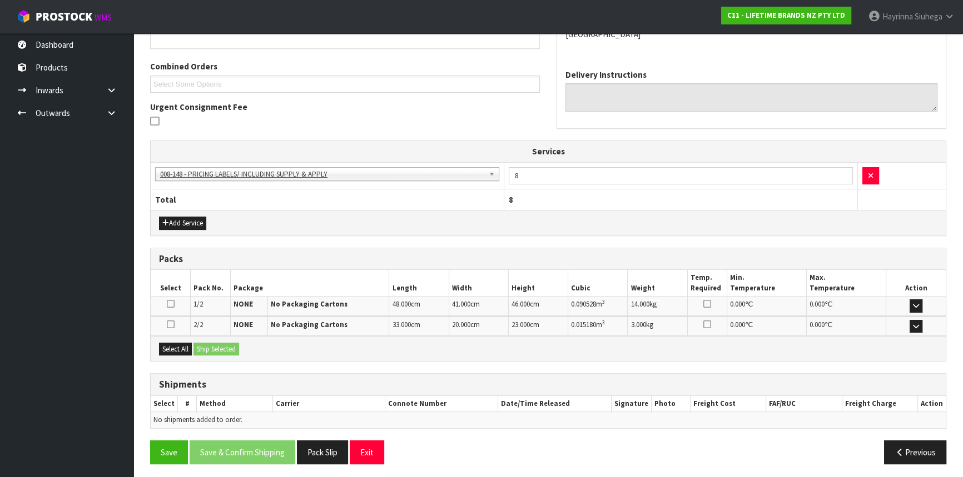
scroll to position [269, 0]
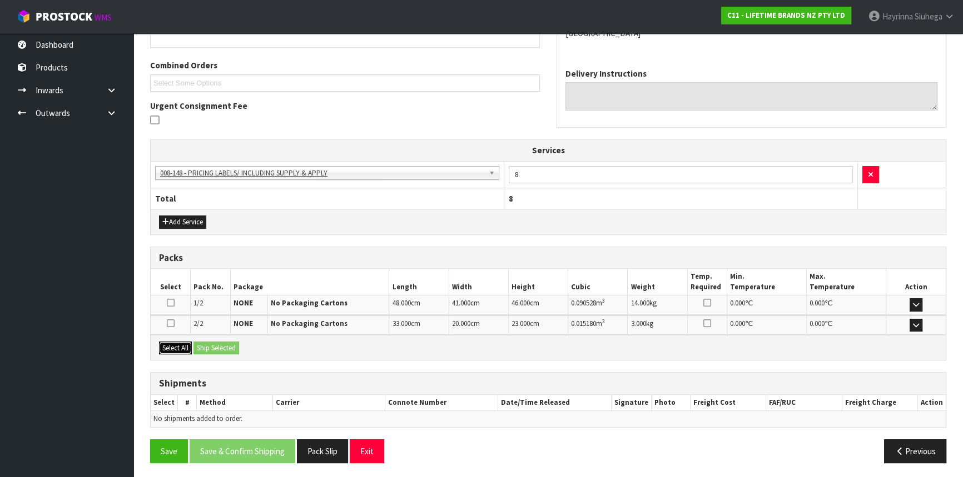
drag, startPoint x: 162, startPoint y: 346, endPoint x: 186, endPoint y: 346, distance: 23.9
click at [166, 346] on button "Select All" at bounding box center [175, 348] width 33 height 13
click at [206, 345] on button "Ship Selected" at bounding box center [216, 348] width 46 height 13
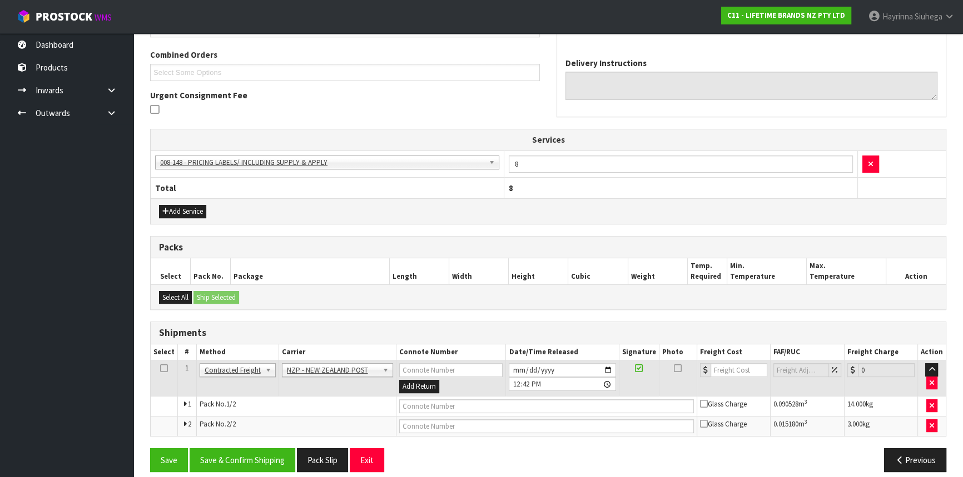
scroll to position [289, 0]
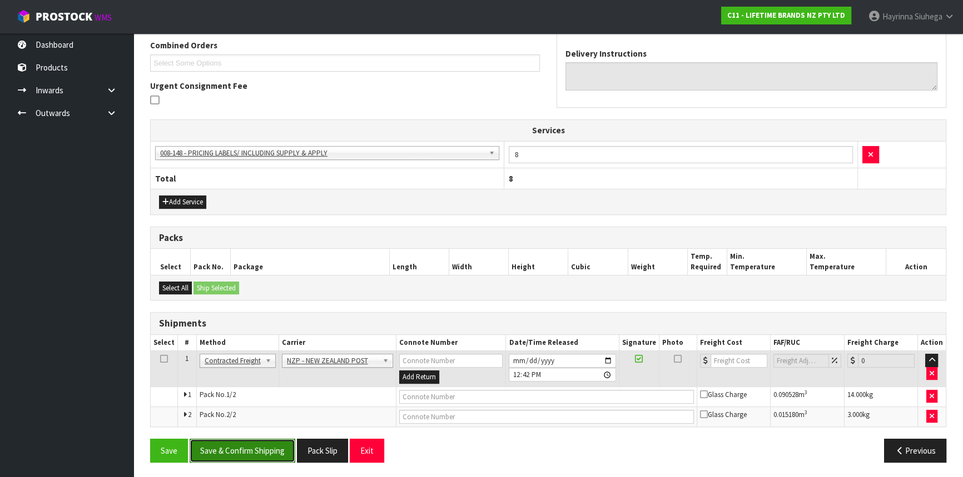
click at [277, 444] on button "Save & Confirm Shipping" at bounding box center [243, 451] width 106 height 24
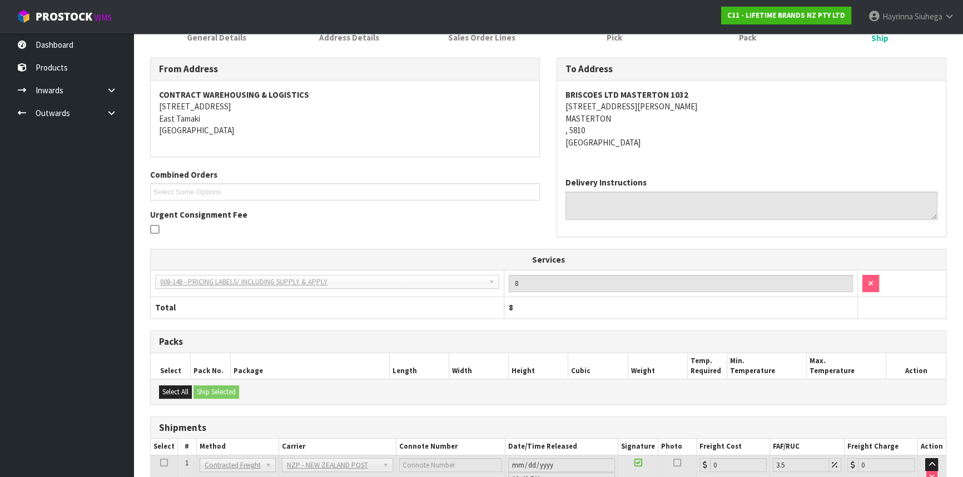
scroll to position [272, 0]
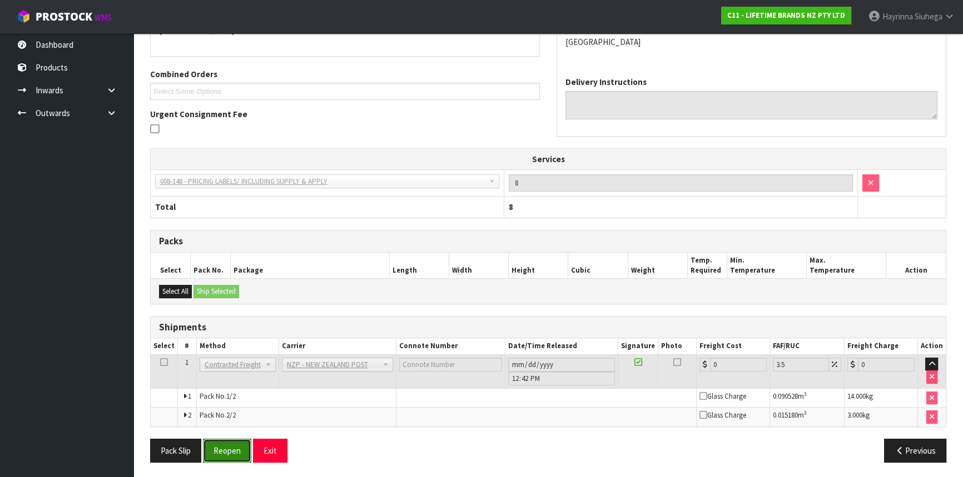
click at [221, 445] on button "Reopen" at bounding box center [227, 451] width 48 height 24
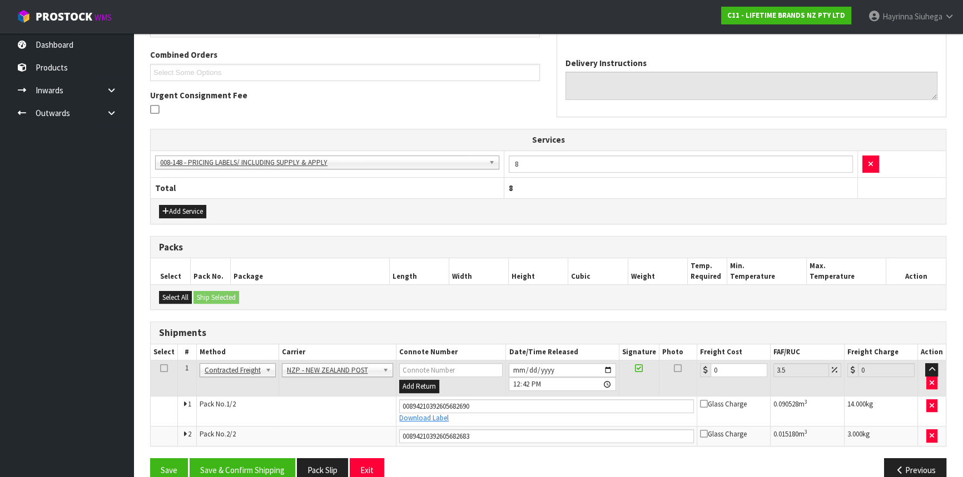
scroll to position [299, 0]
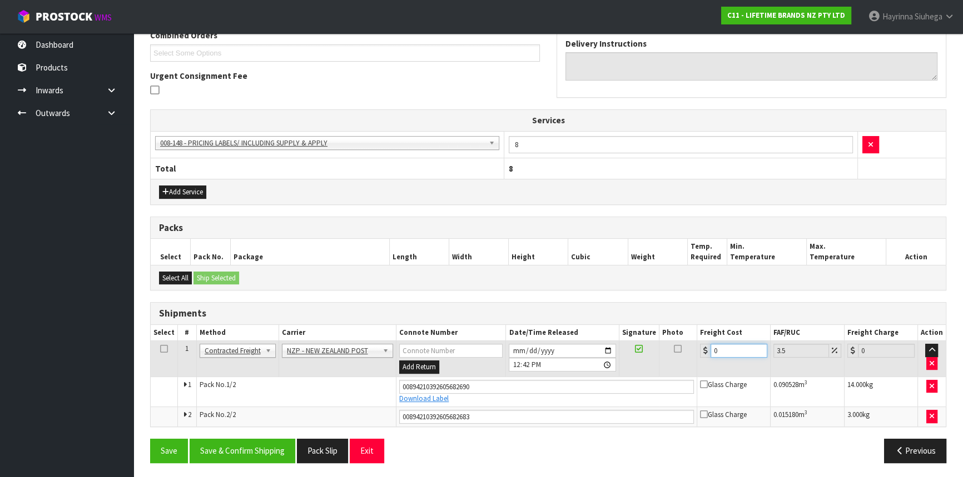
drag, startPoint x: 728, startPoint y: 347, endPoint x: 664, endPoint y: 347, distance: 63.9
click at [665, 347] on tr "1 Client Local Pickup Customer Local Pickup Company Freight Contracted Freight …" at bounding box center [548, 359] width 795 height 36
click at [150, 439] on button "Save" at bounding box center [169, 451] width 38 height 24
click at [266, 440] on button "Save & Confirm Shipping" at bounding box center [243, 451] width 106 height 24
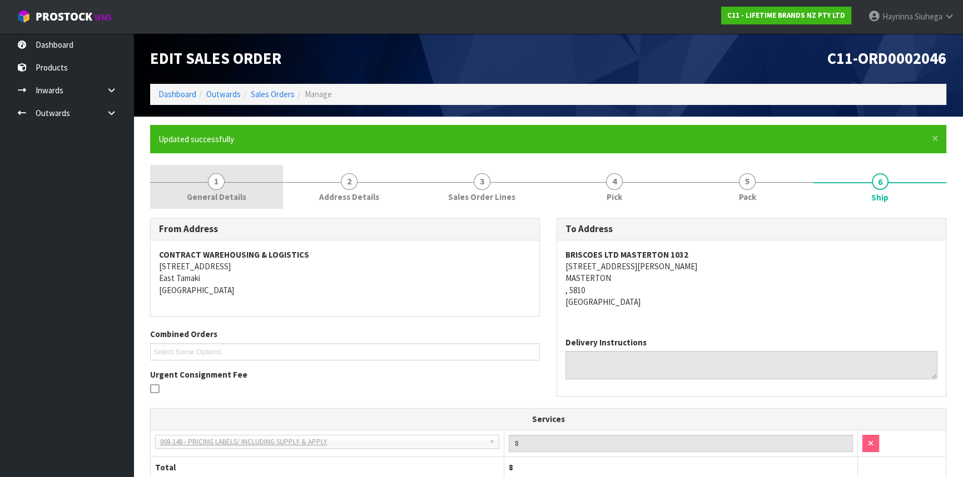
scroll to position [0, 0]
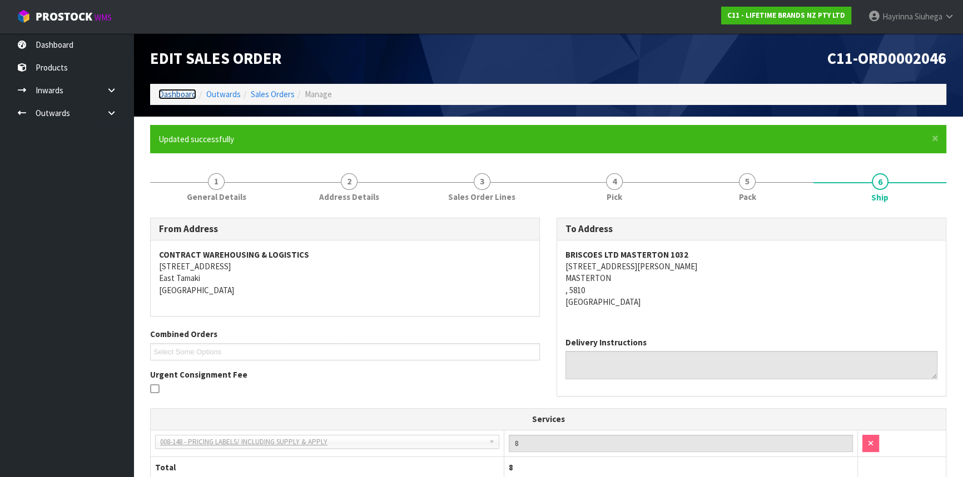
click at [186, 94] on link "Dashboard" at bounding box center [177, 94] width 38 height 11
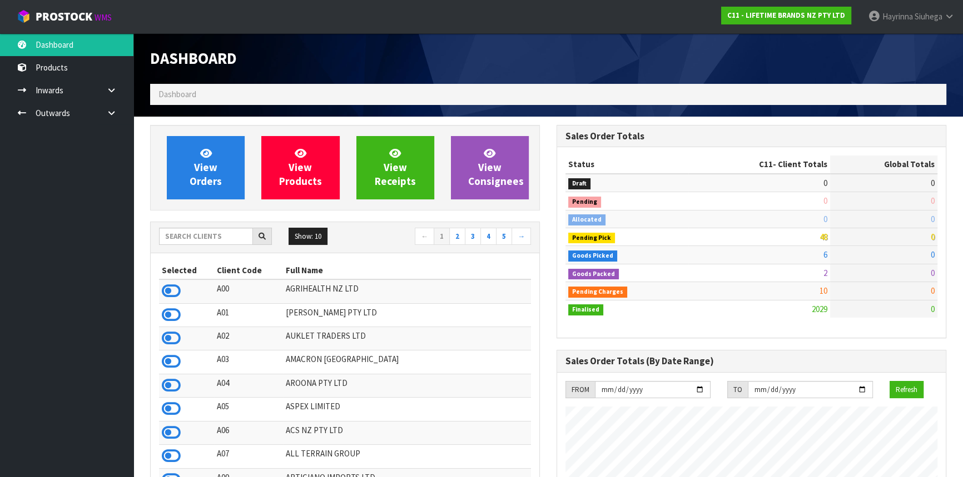
scroll to position [840, 406]
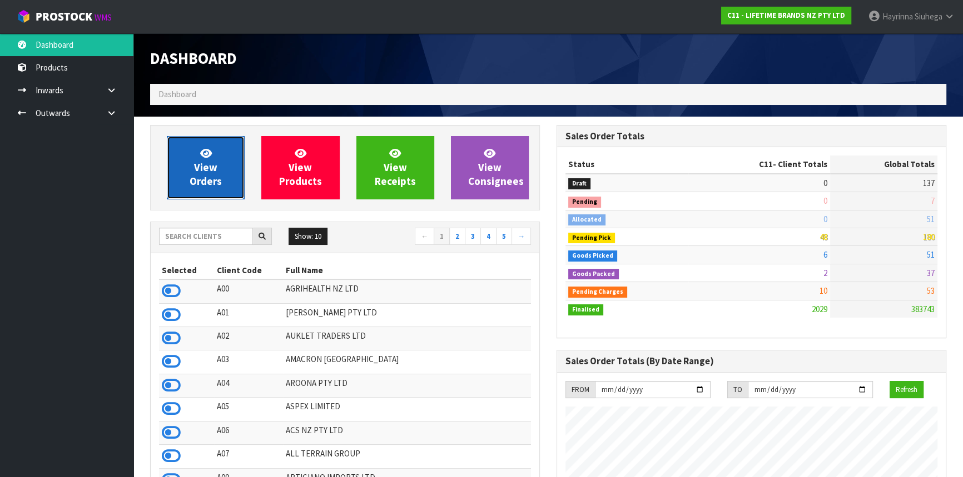
click at [222, 168] on link "View Orders" at bounding box center [206, 167] width 78 height 63
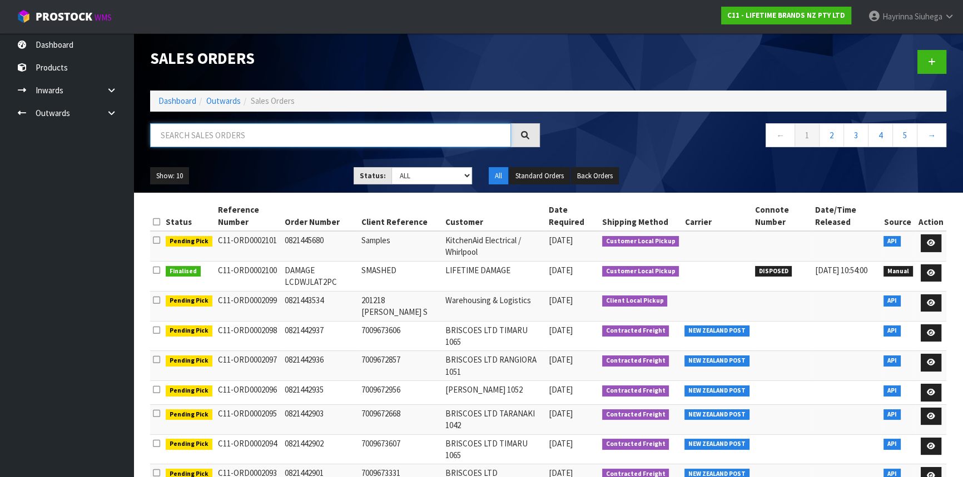
click at [228, 138] on input "text" at bounding box center [330, 135] width 361 height 24
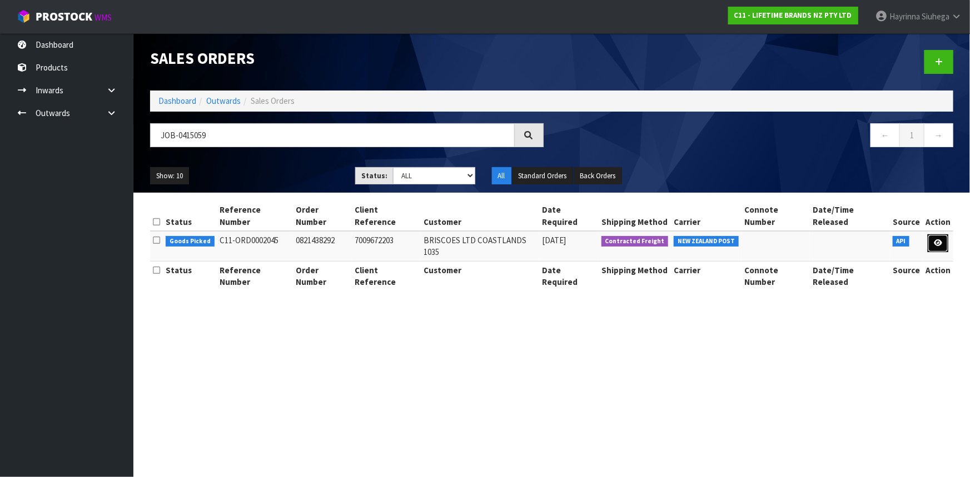
drag, startPoint x: 942, startPoint y: 225, endPoint x: 933, endPoint y: 225, distance: 8.4
click at [941, 235] on link at bounding box center [938, 244] width 21 height 18
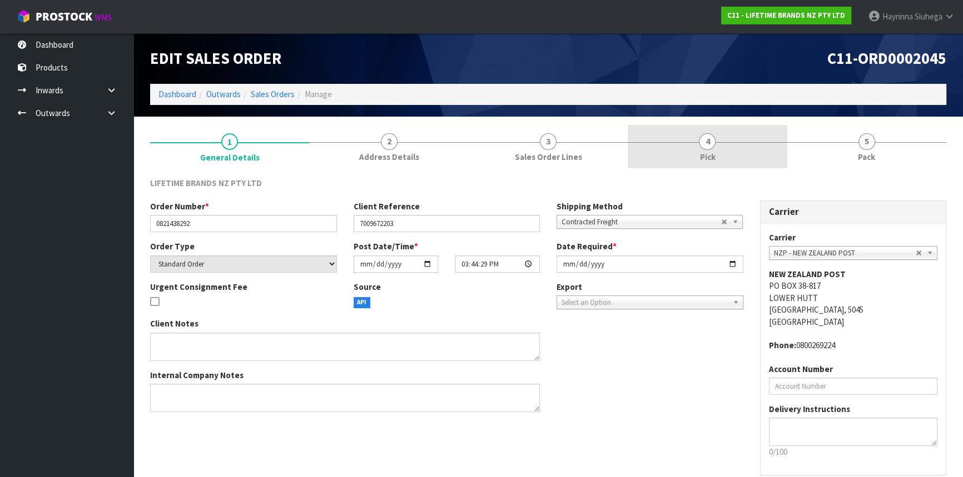
click at [749, 146] on link "4 Pick" at bounding box center [707, 147] width 159 height 44
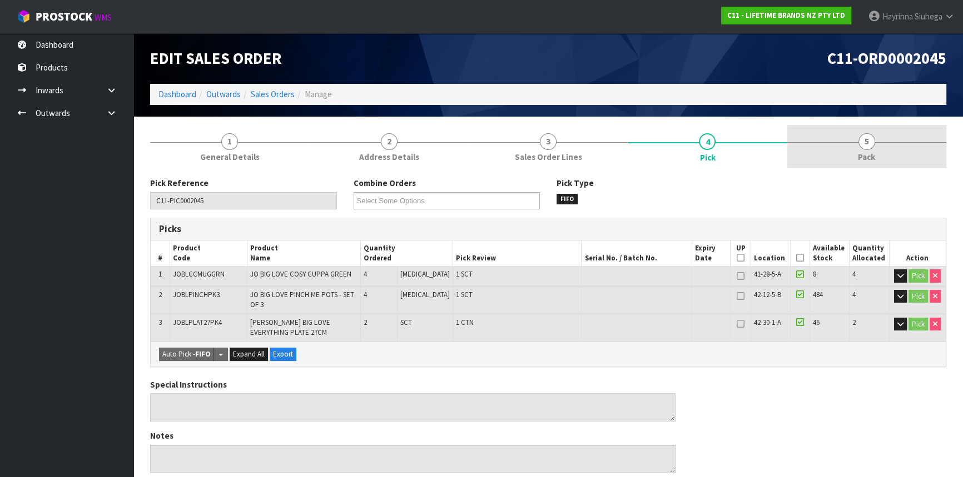
click at [808, 144] on link "5 Pack" at bounding box center [866, 147] width 159 height 44
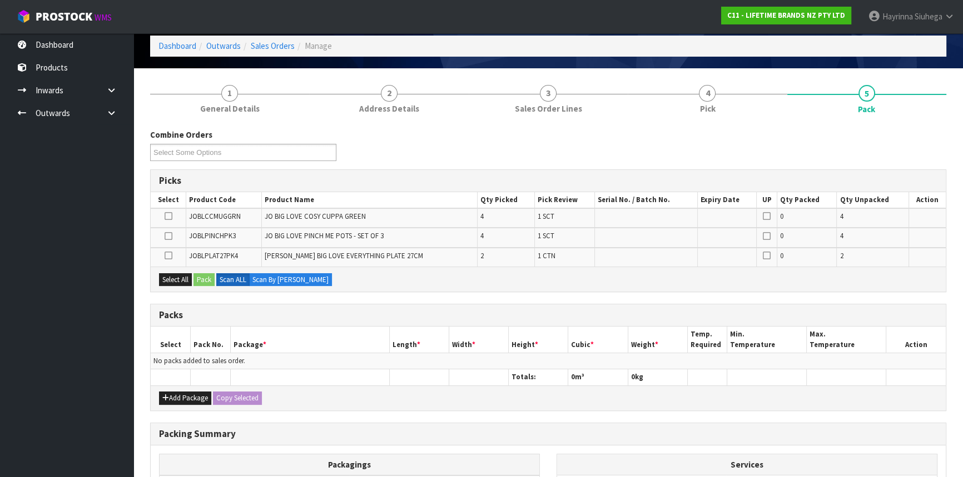
scroll to position [101, 0]
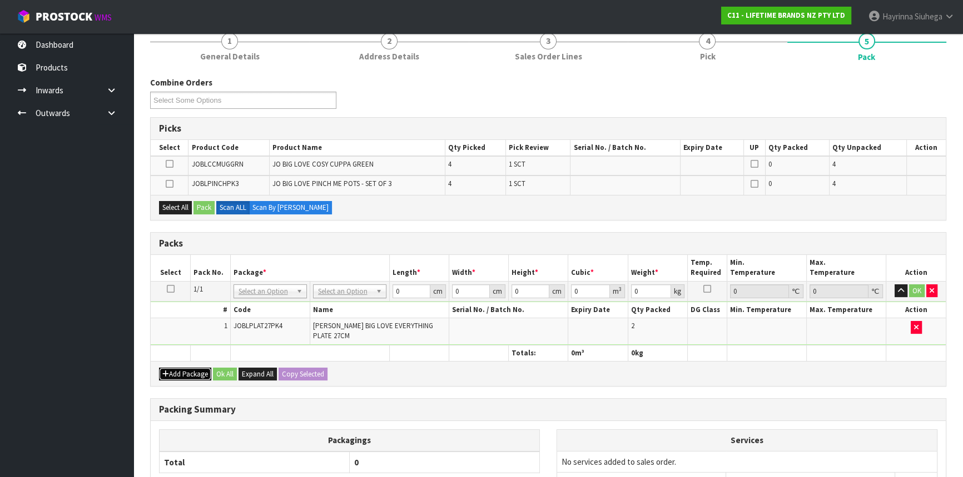
click at [175, 368] on button "Add Package" at bounding box center [185, 374] width 52 height 13
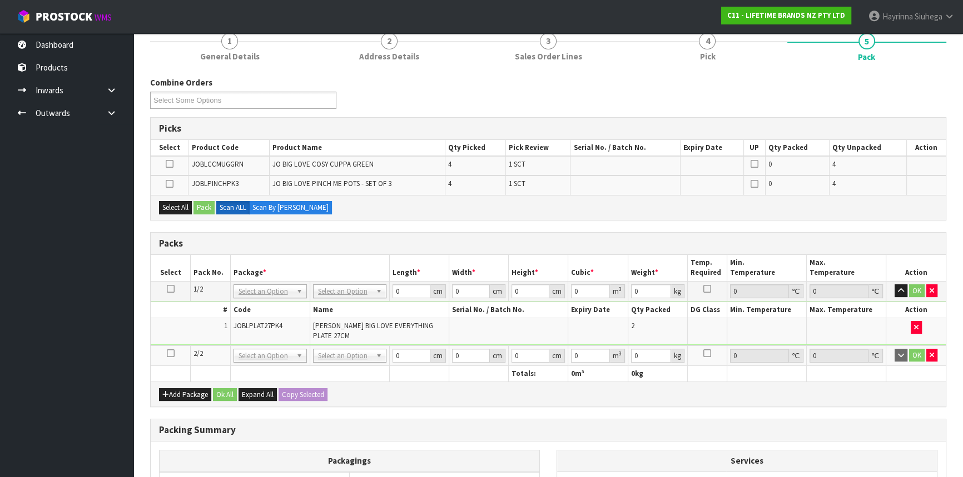
click at [171, 354] on icon at bounding box center [171, 354] width 8 height 1
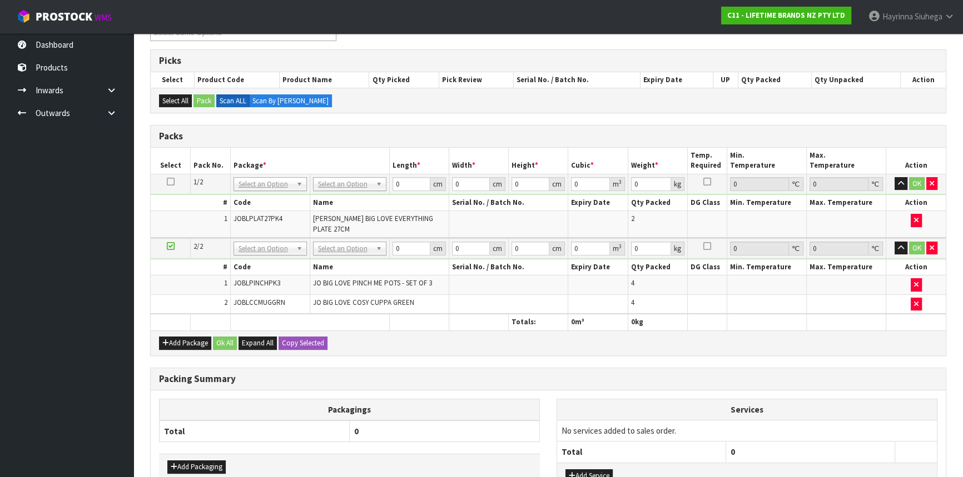
scroll to position [242, 0]
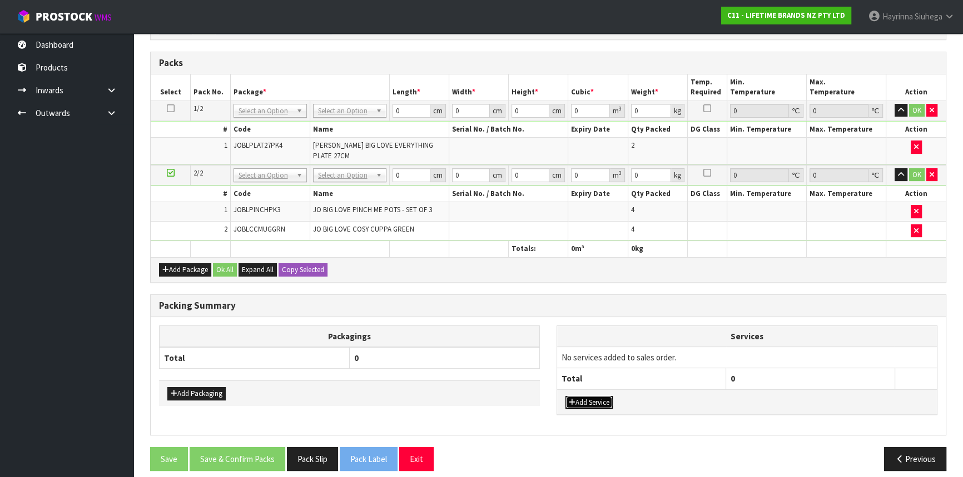
click at [602, 396] on button "Add Service" at bounding box center [588, 402] width 47 height 13
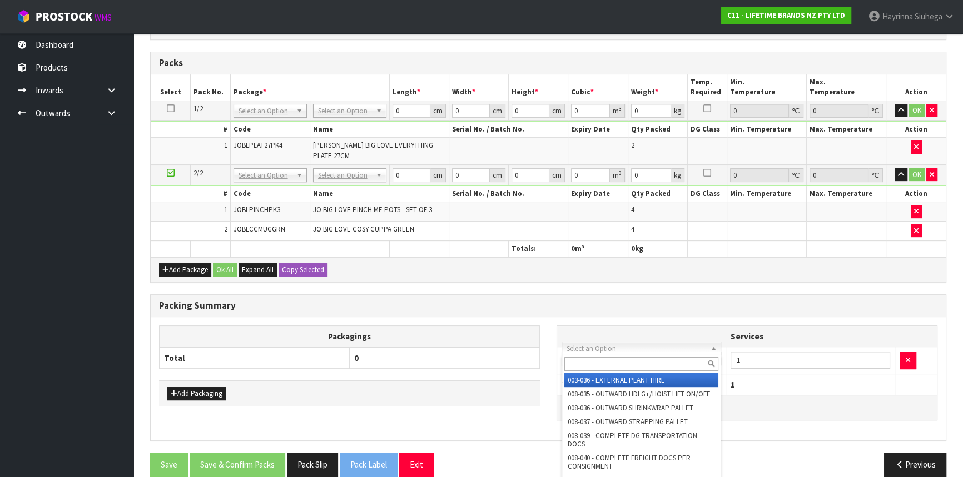
click at [611, 362] on input "text" at bounding box center [641, 364] width 154 height 14
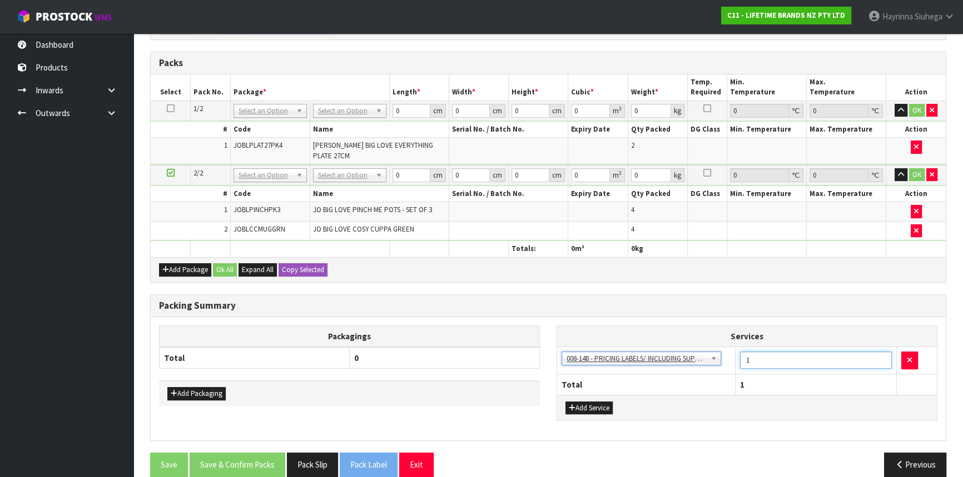
drag, startPoint x: 764, startPoint y: 356, endPoint x: 719, endPoint y: 355, distance: 45.0
click at [729, 355] on tr "003-036 - EXTERNAL PLANT HIRE 008-035 - OUTWARD HDLG+/HOIST LIFT ON/OFF 008-036…" at bounding box center [747, 360] width 380 height 27
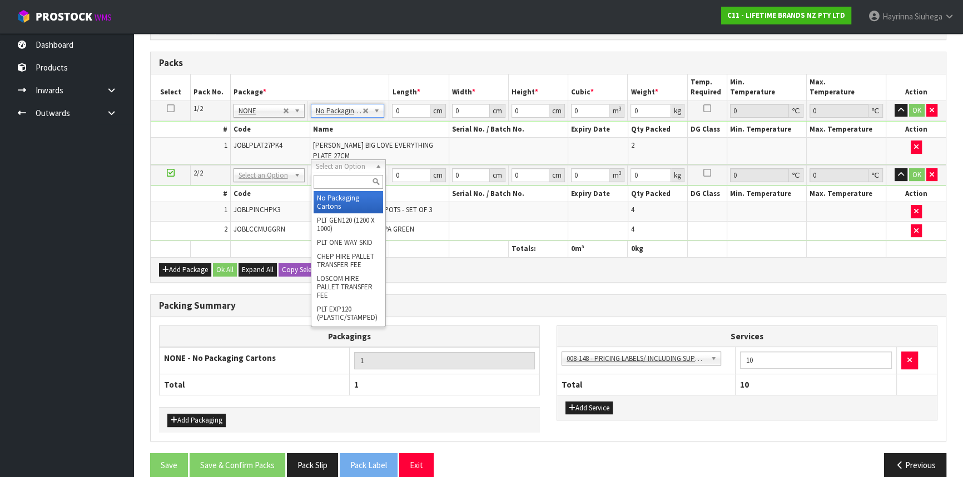
click at [343, 183] on input "text" at bounding box center [348, 182] width 69 height 14
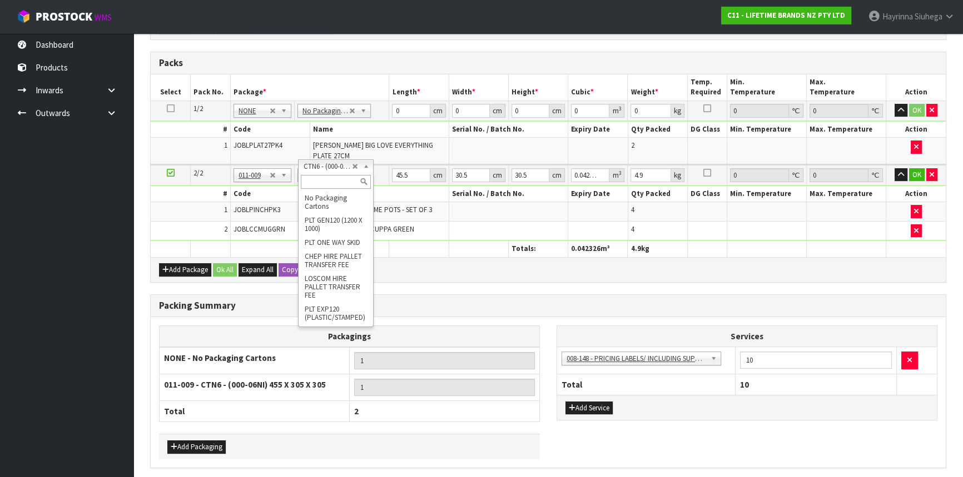
click at [315, 187] on input "text" at bounding box center [335, 182] width 69 height 14
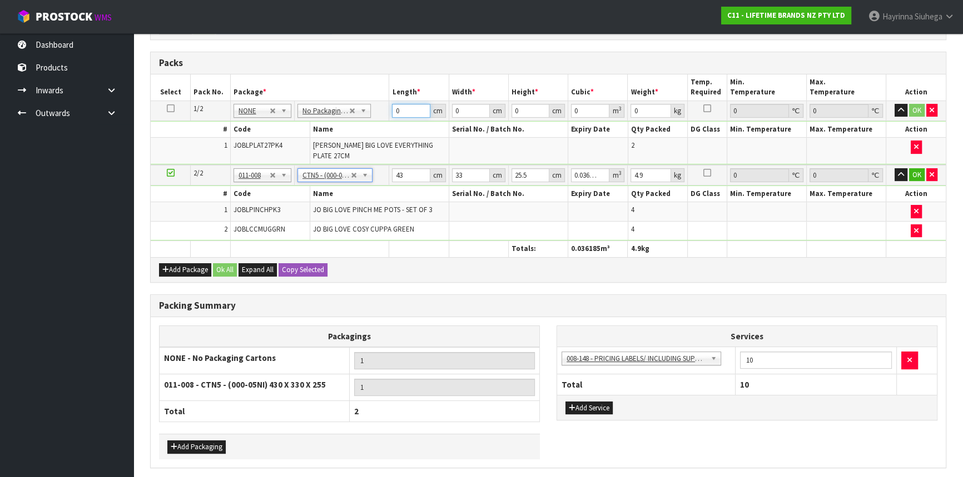
click at [394, 108] on input "0" at bounding box center [411, 111] width 38 height 14
click button "OK" at bounding box center [917, 110] width 16 height 13
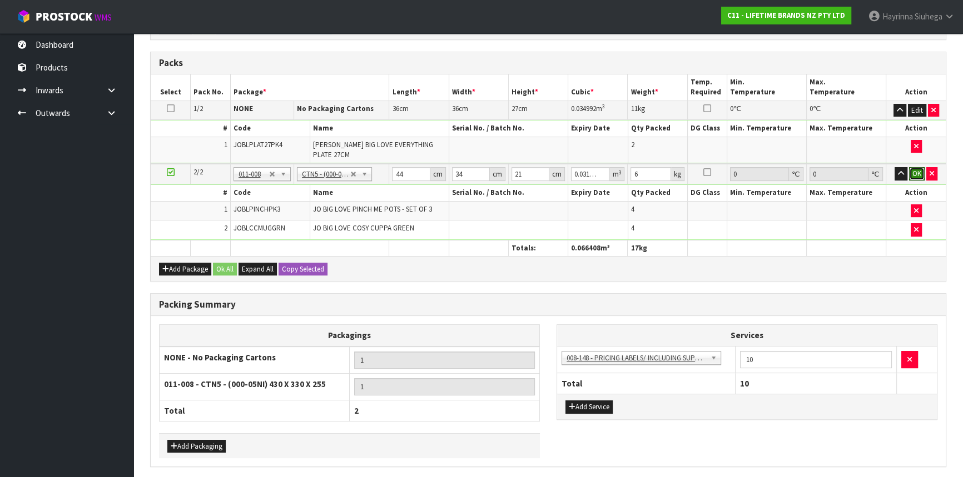
click button "OK" at bounding box center [917, 173] width 16 height 13
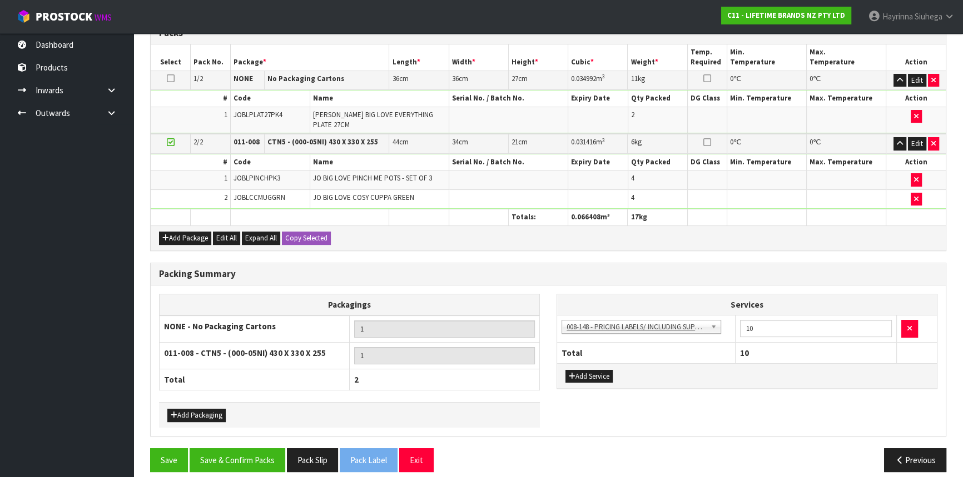
scroll to position [272, 0]
click at [245, 448] on button "Save & Confirm Packs" at bounding box center [238, 460] width 96 height 24
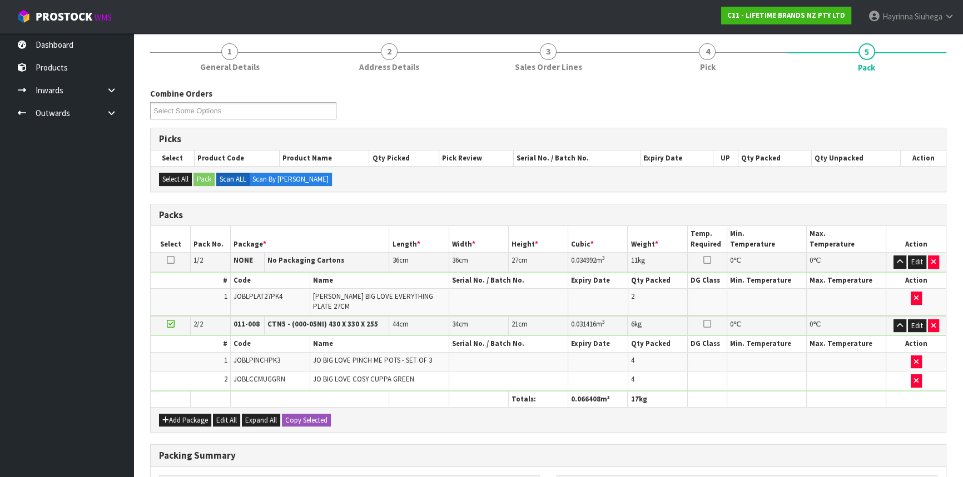
scroll to position [197, 0]
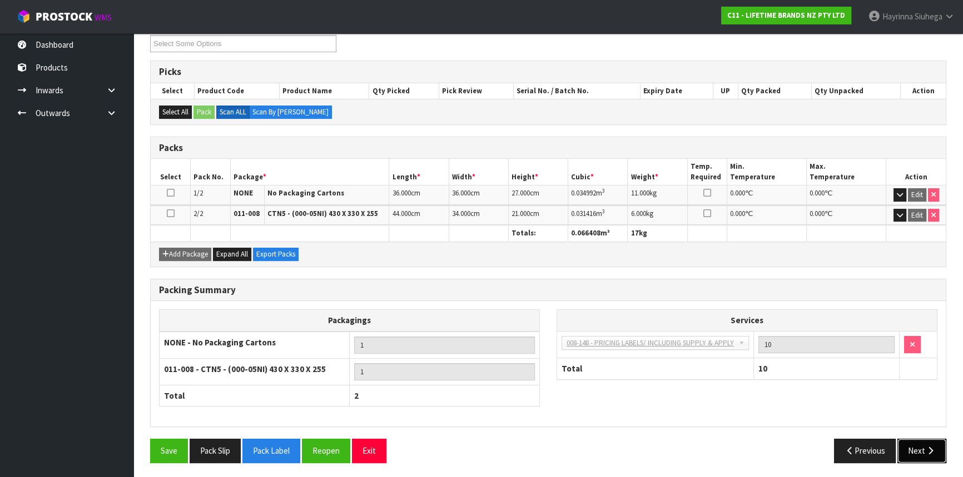
click at [937, 454] on button "Next" at bounding box center [921, 451] width 49 height 24
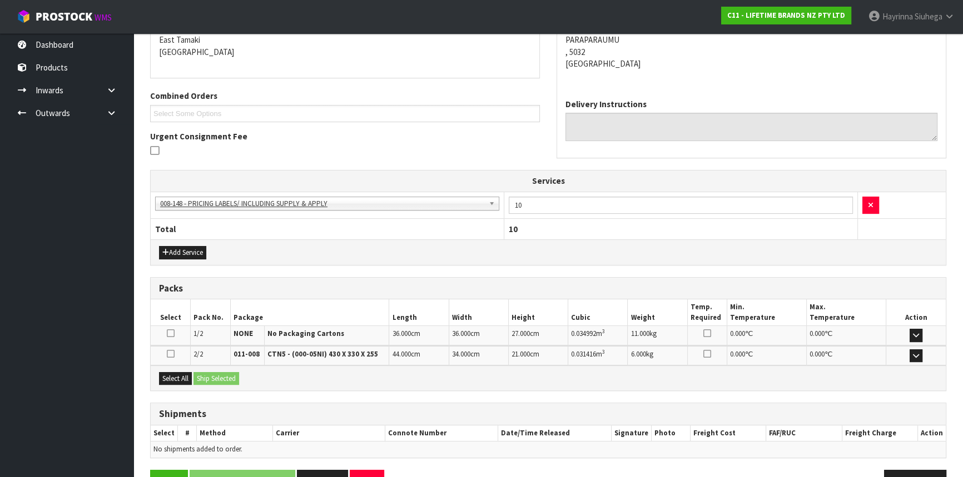
scroll to position [269, 0]
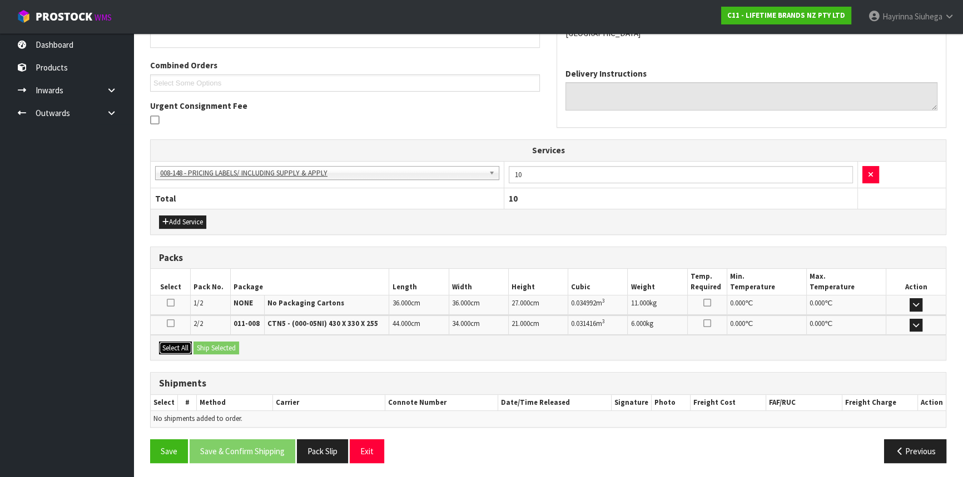
click at [162, 346] on button "Select All" at bounding box center [175, 348] width 33 height 13
click at [211, 347] on button "Ship Selected" at bounding box center [216, 348] width 46 height 13
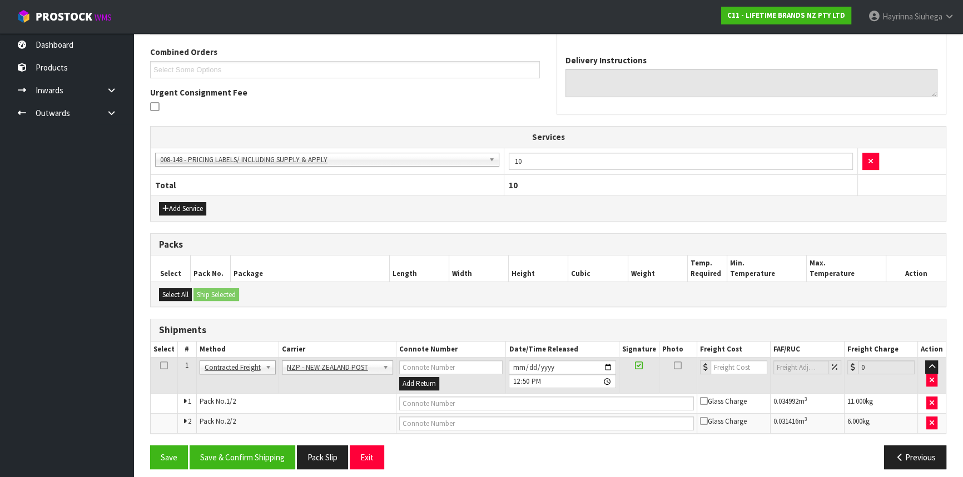
scroll to position [289, 0]
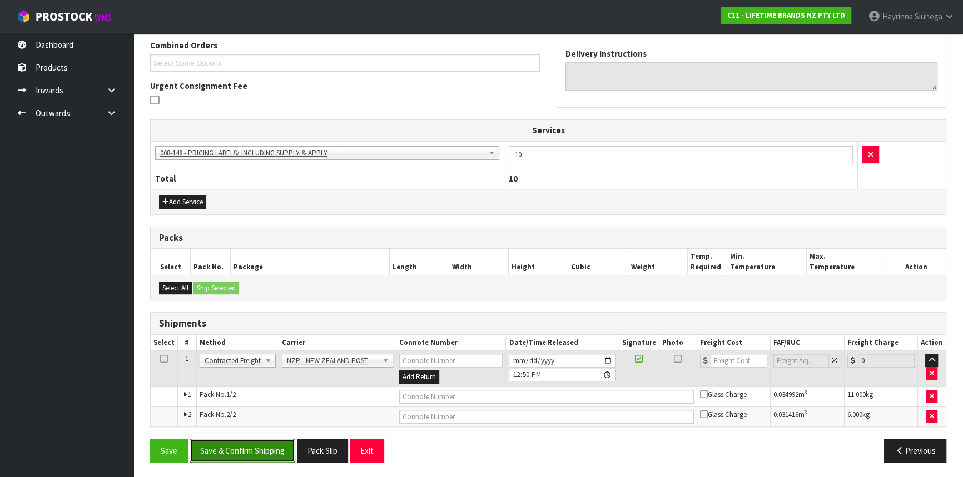
click at [261, 454] on button "Save & Confirm Shipping" at bounding box center [243, 451] width 106 height 24
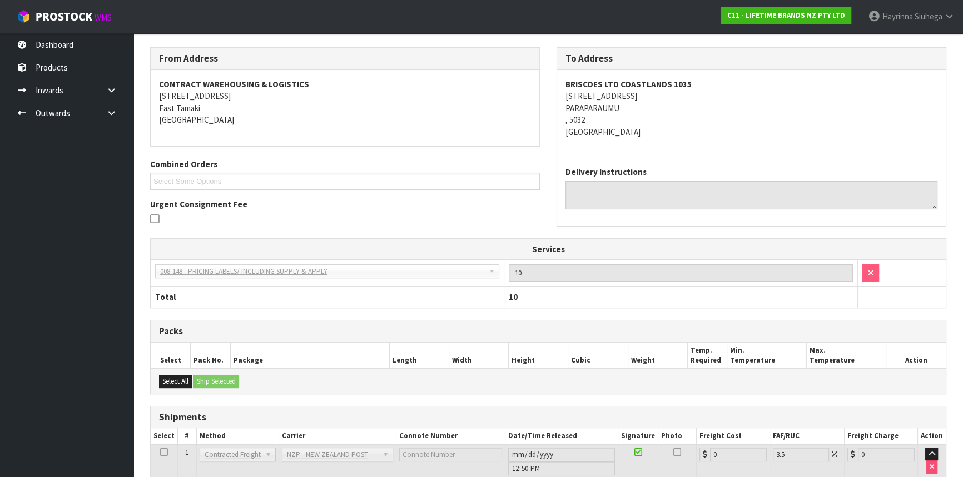
scroll to position [252, 0]
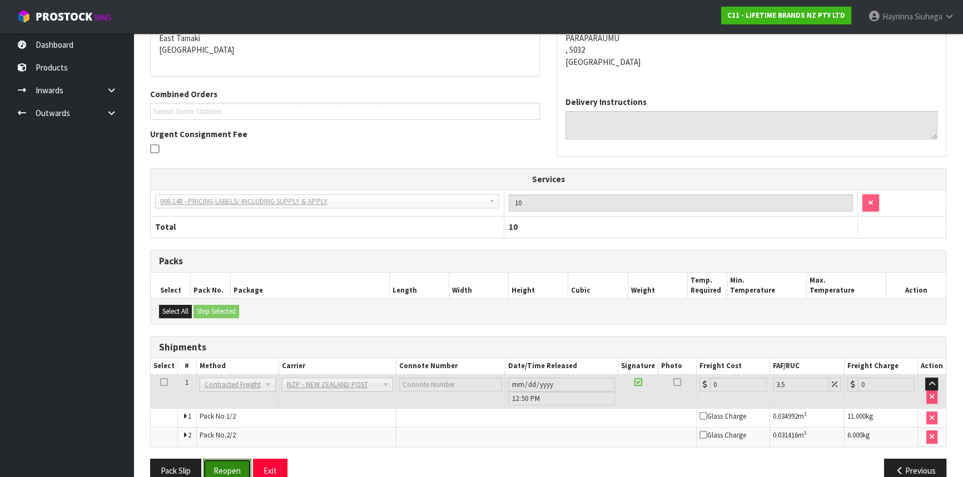
click at [240, 463] on button "Reopen" at bounding box center [227, 471] width 48 height 24
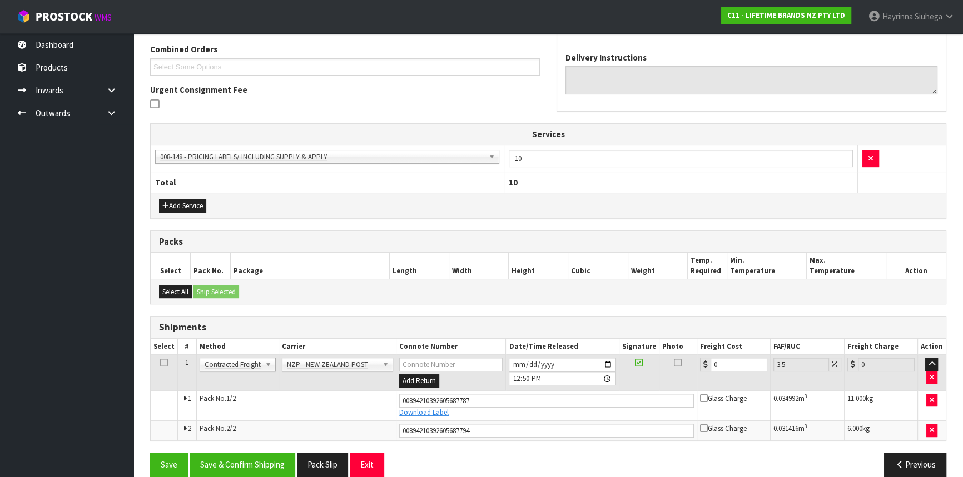
scroll to position [299, 0]
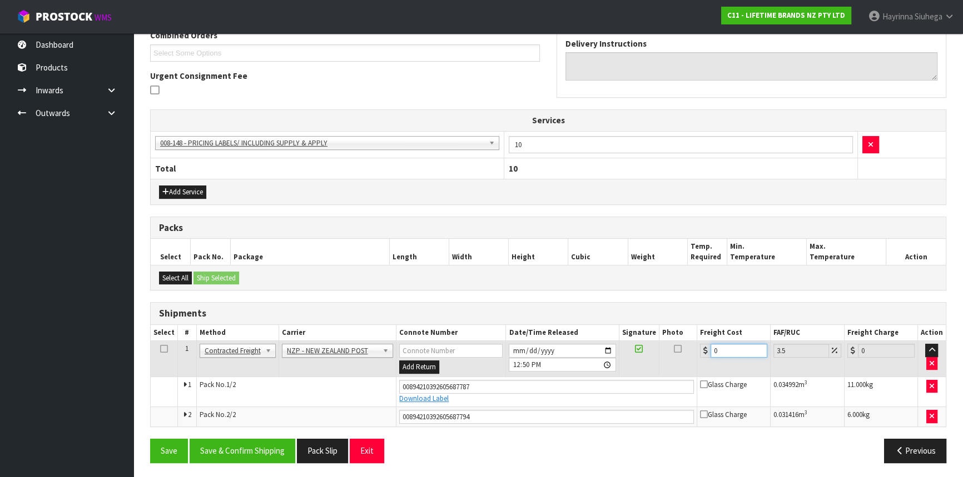
drag, startPoint x: 733, startPoint y: 350, endPoint x: 555, endPoint y: 350, distance: 177.9
click at [549, 350] on tr "1 Client Local Pickup Customer Local Pickup Company Freight Contracted Freight …" at bounding box center [548, 359] width 795 height 36
click at [150, 439] on button "Save" at bounding box center [169, 451] width 38 height 24
click at [236, 441] on button "Save & Confirm Shipping" at bounding box center [243, 451] width 106 height 24
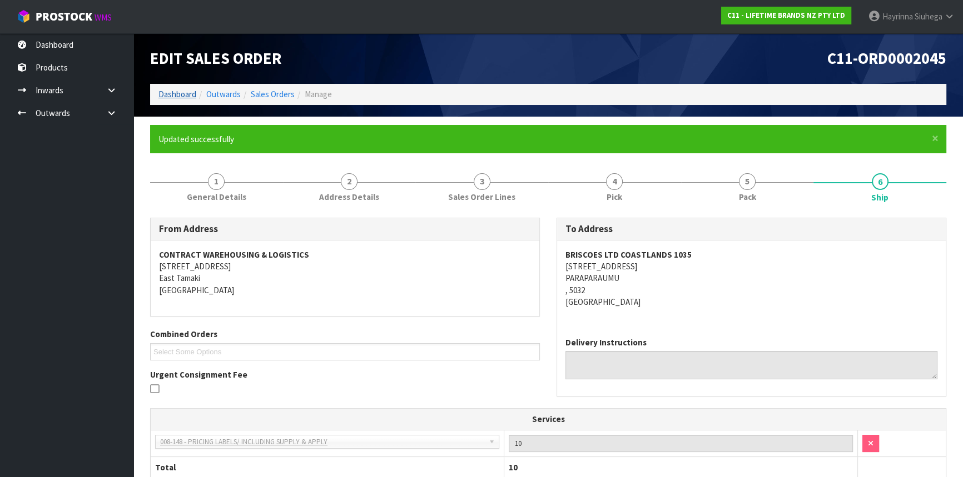
scroll to position [0, 0]
click at [182, 95] on link "Dashboard" at bounding box center [177, 94] width 38 height 11
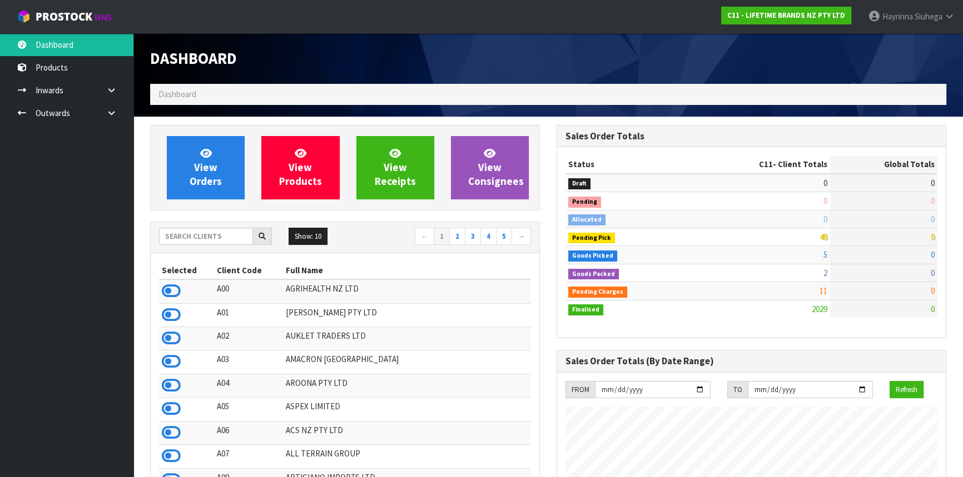
scroll to position [840, 406]
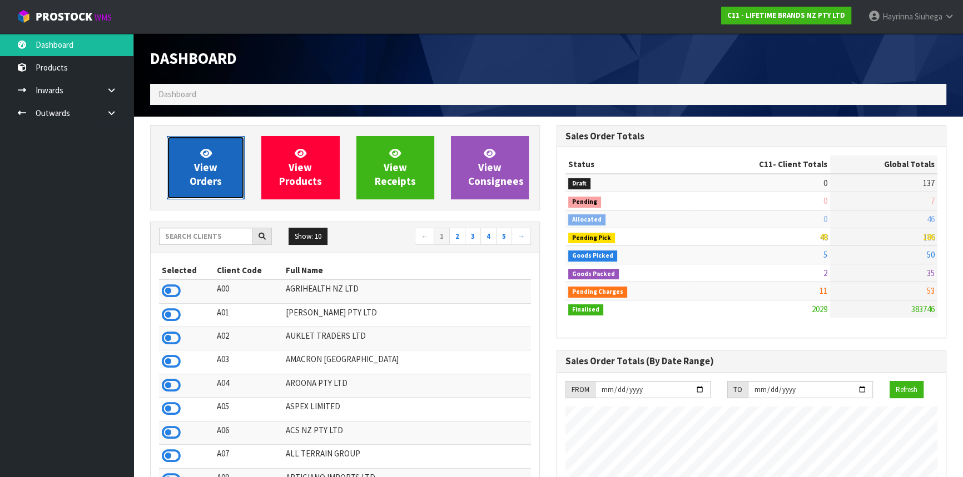
click at [197, 160] on link "View Orders" at bounding box center [206, 167] width 78 height 63
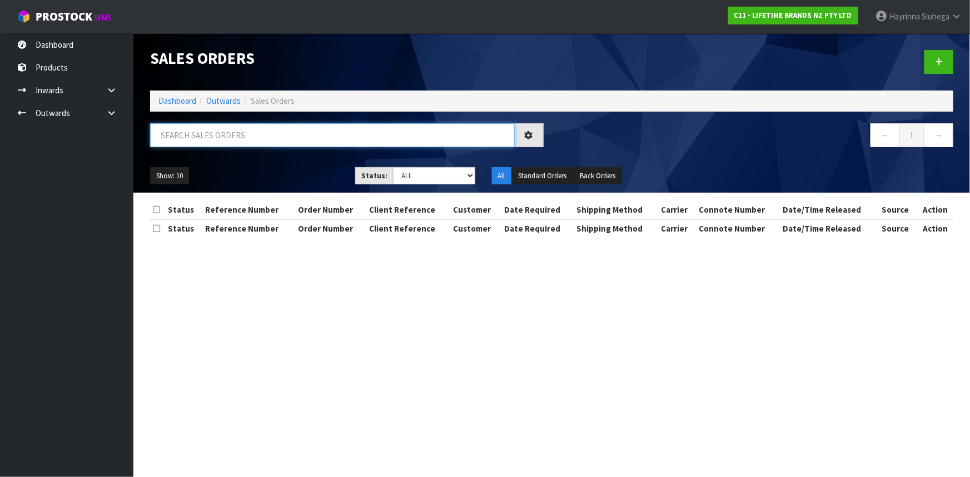
click at [216, 133] on input "text" at bounding box center [332, 135] width 365 height 24
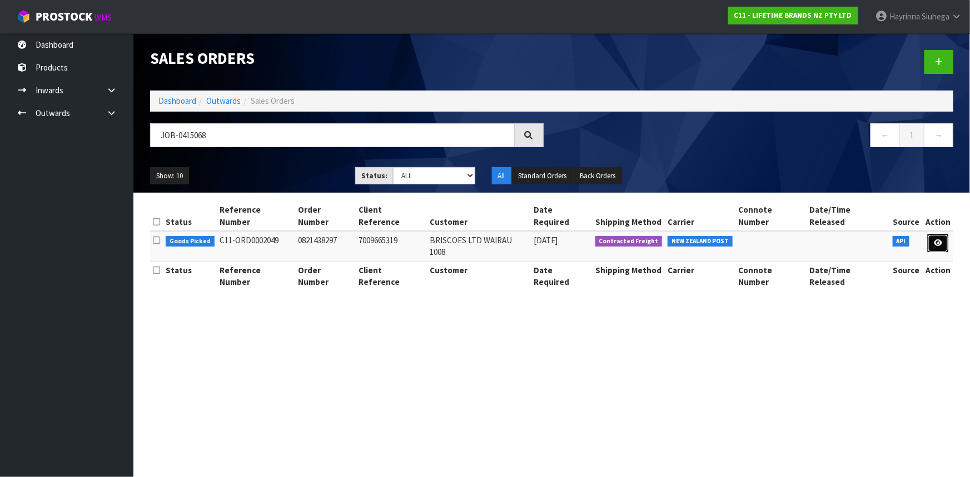
click at [936, 240] on icon at bounding box center [938, 243] width 8 height 7
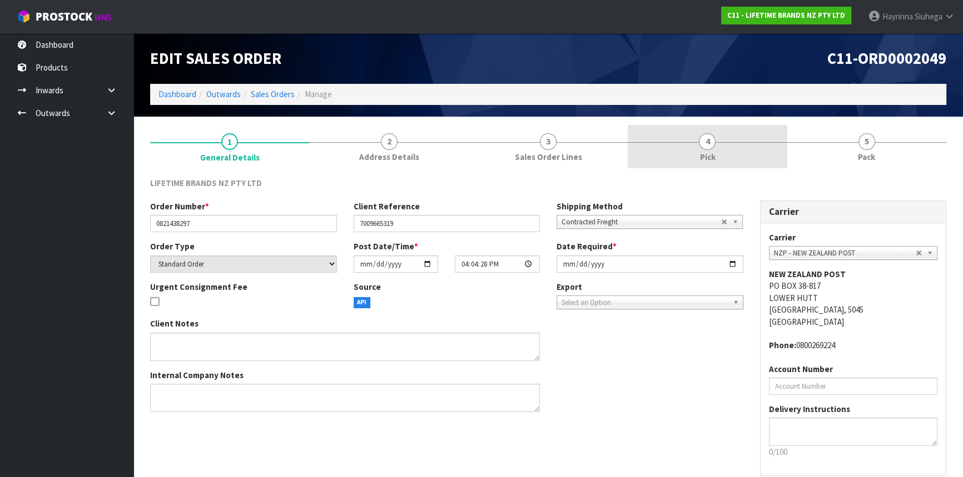
click at [734, 130] on link "4 Pick" at bounding box center [707, 147] width 159 height 44
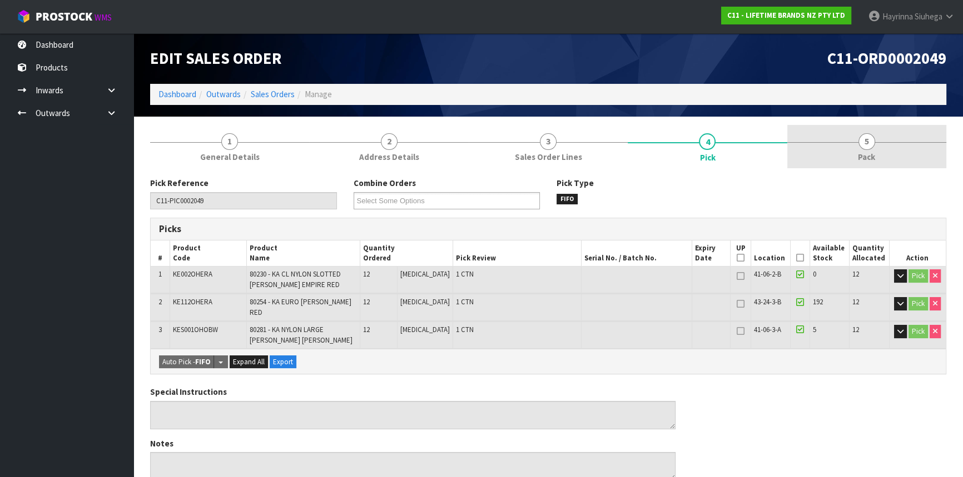
click at [848, 156] on link "5 Pack" at bounding box center [866, 147] width 159 height 44
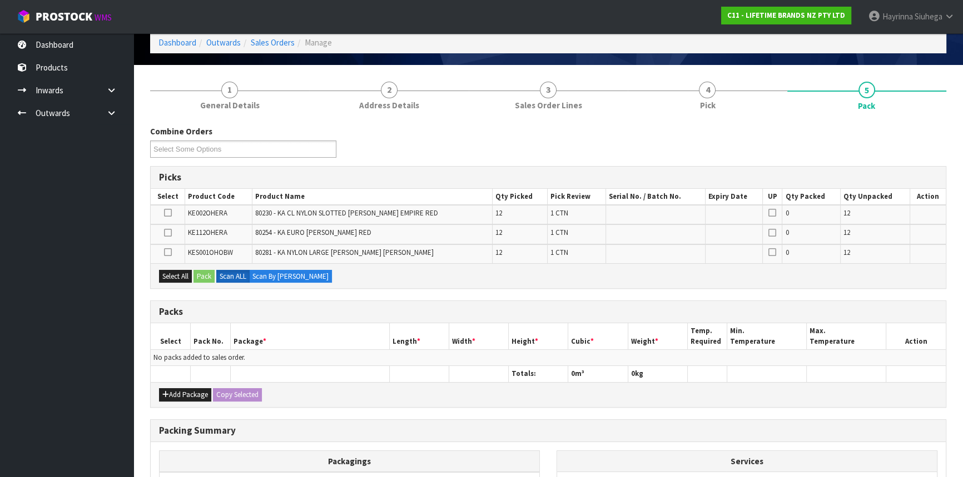
scroll to position [101, 0]
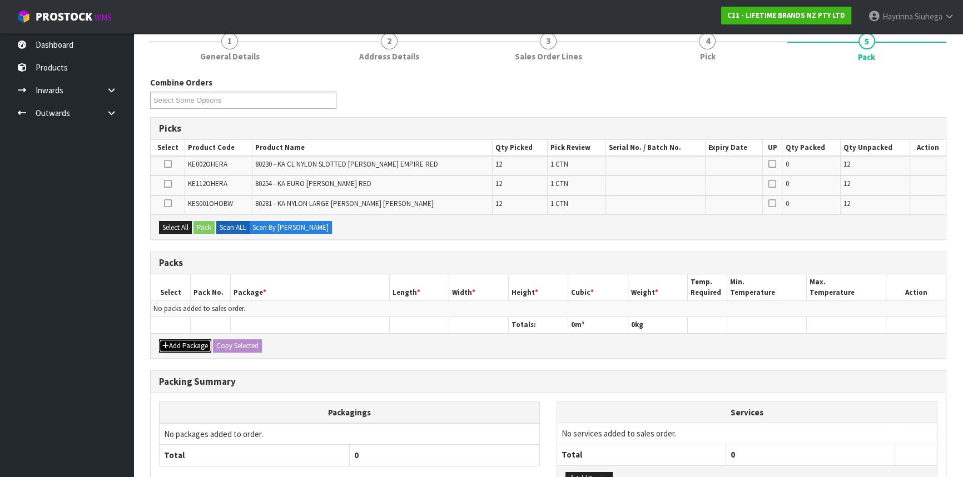
drag, startPoint x: 190, startPoint y: 340, endPoint x: 175, endPoint y: 325, distance: 20.8
click at [186, 340] on button "Add Package" at bounding box center [185, 346] width 52 height 13
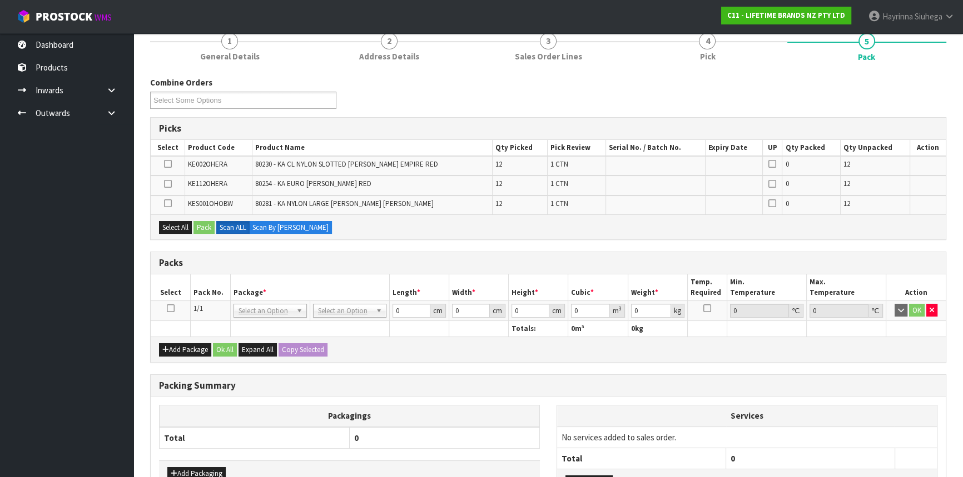
click at [172, 309] on icon at bounding box center [171, 309] width 8 height 1
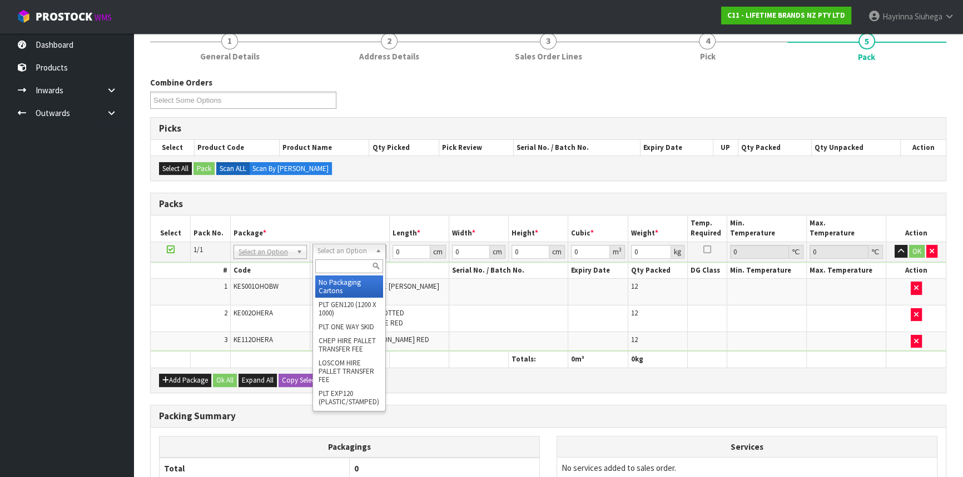
click at [339, 271] on input "text" at bounding box center [349, 267] width 68 height 14
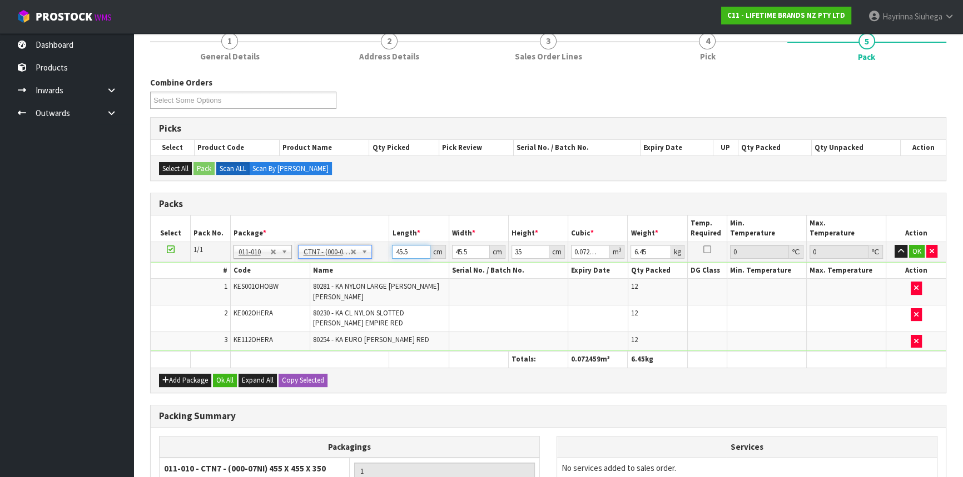
click at [397, 250] on input "45.5" at bounding box center [411, 252] width 38 height 14
click button "OK" at bounding box center [917, 251] width 16 height 13
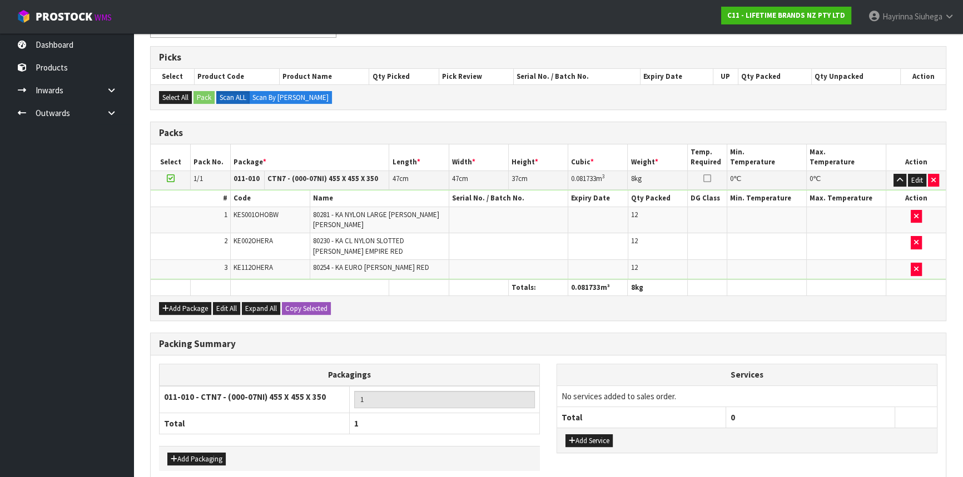
scroll to position [223, 0]
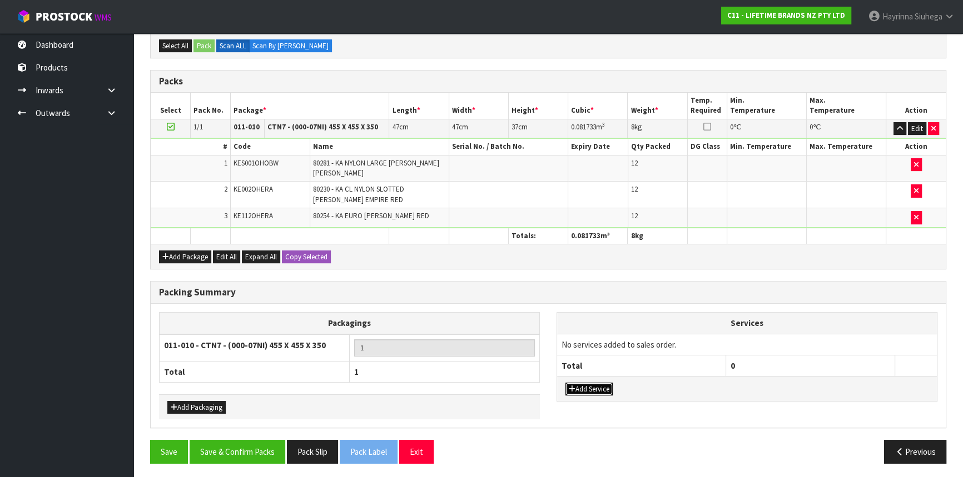
click at [574, 386] on icon "button" at bounding box center [572, 389] width 7 height 7
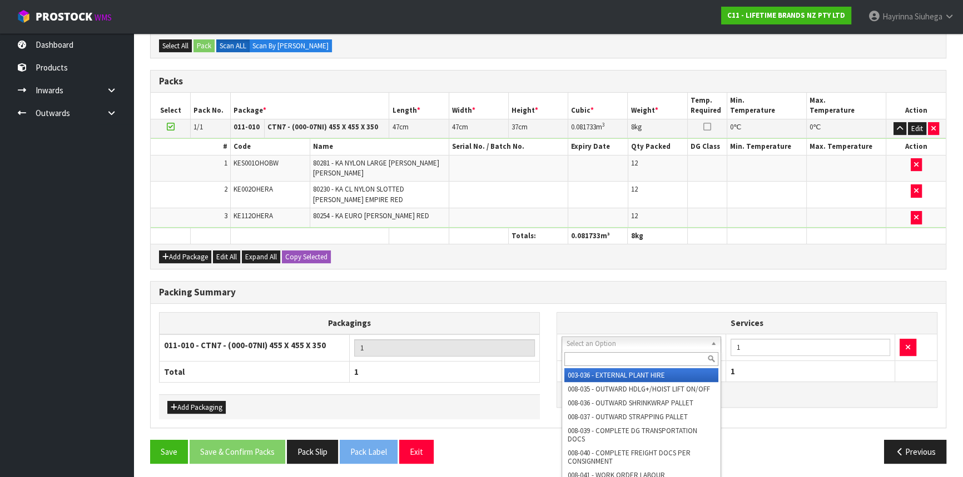
click at [596, 352] on input "text" at bounding box center [641, 359] width 154 height 14
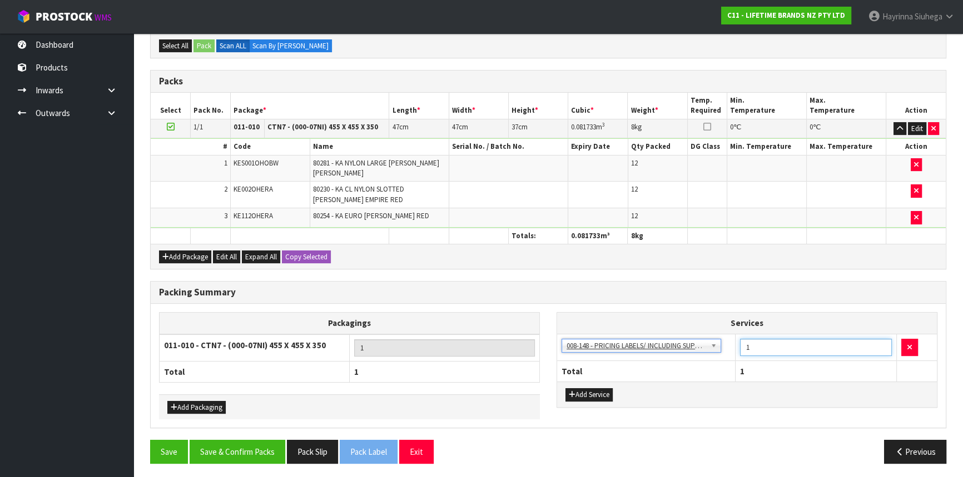
click at [707, 350] on tr "003-036 - EXTERNAL PLANT HIRE 008-035 - OUTWARD HDLG+/HOIST LIFT ON/OFF 008-036…" at bounding box center [747, 347] width 380 height 27
click at [237, 448] on button "Save & Confirm Packs" at bounding box center [238, 452] width 96 height 24
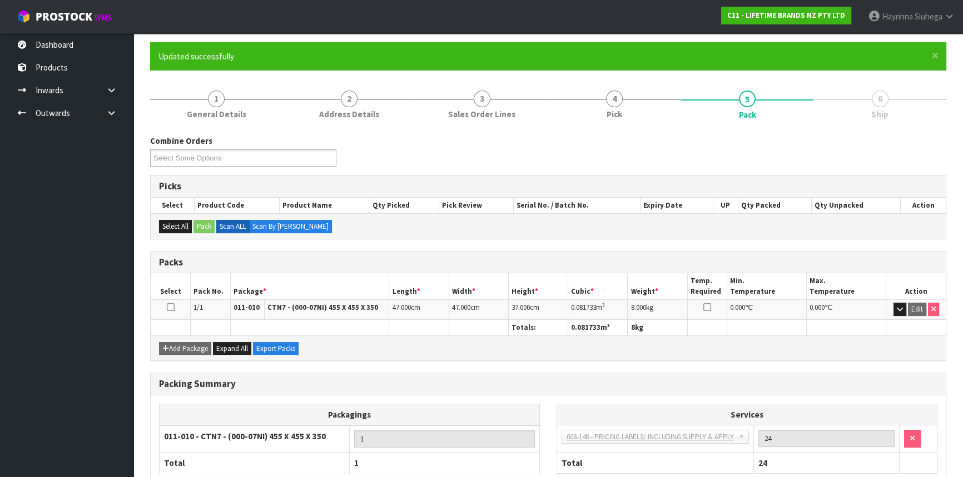
scroll to position [150, 0]
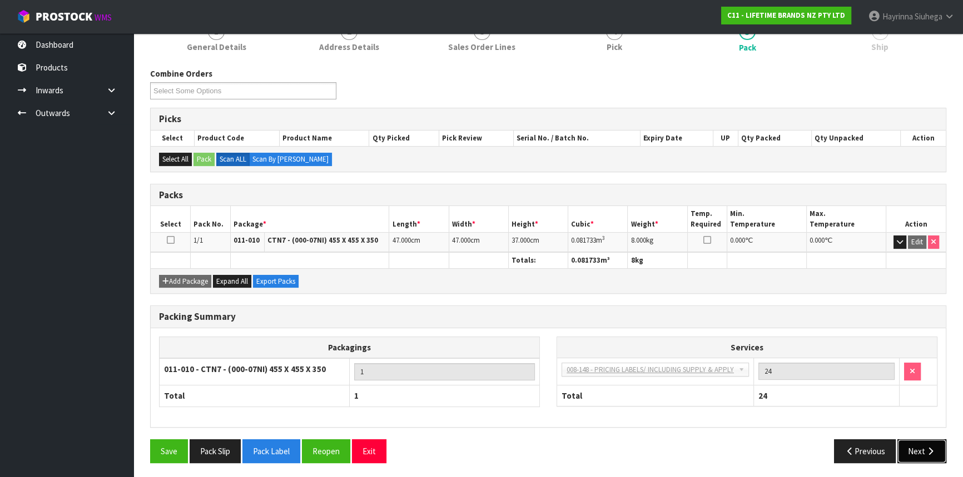
click at [933, 449] on icon "button" at bounding box center [930, 451] width 11 height 8
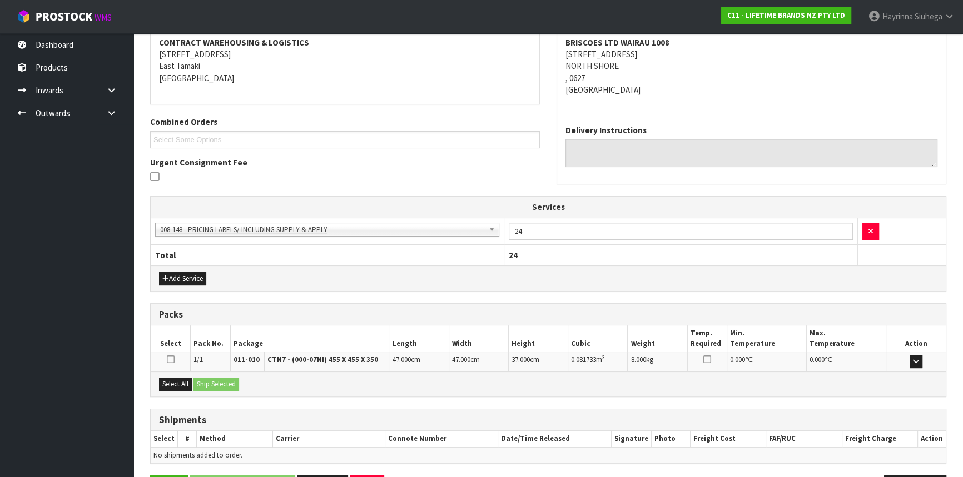
scroll to position [250, 0]
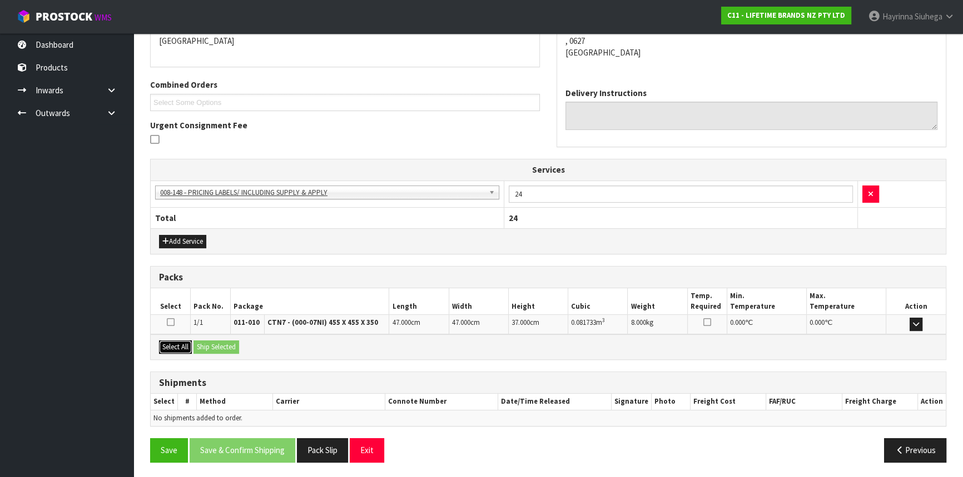
drag, startPoint x: 181, startPoint y: 349, endPoint x: 188, endPoint y: 346, distance: 7.7
click at [183, 347] on button "Select All" at bounding box center [175, 347] width 33 height 13
click at [219, 345] on button "Ship Selected" at bounding box center [216, 347] width 46 height 13
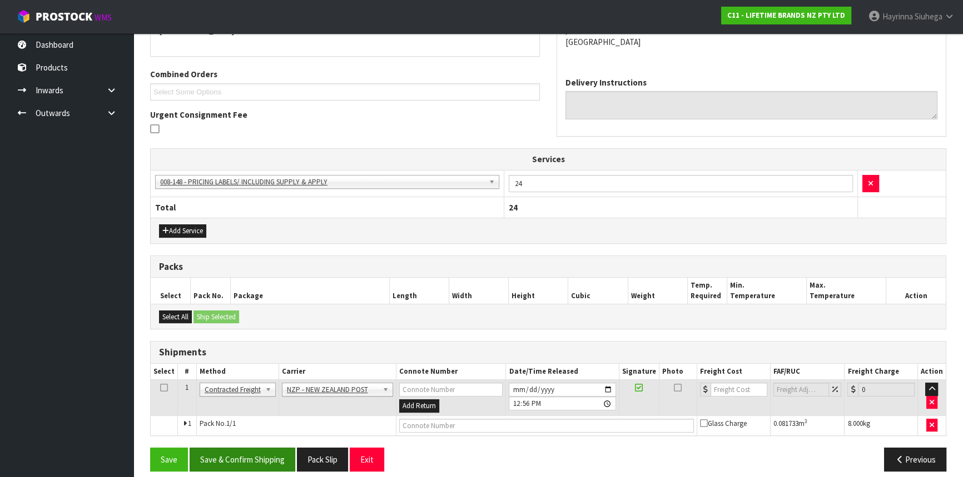
scroll to position [269, 0]
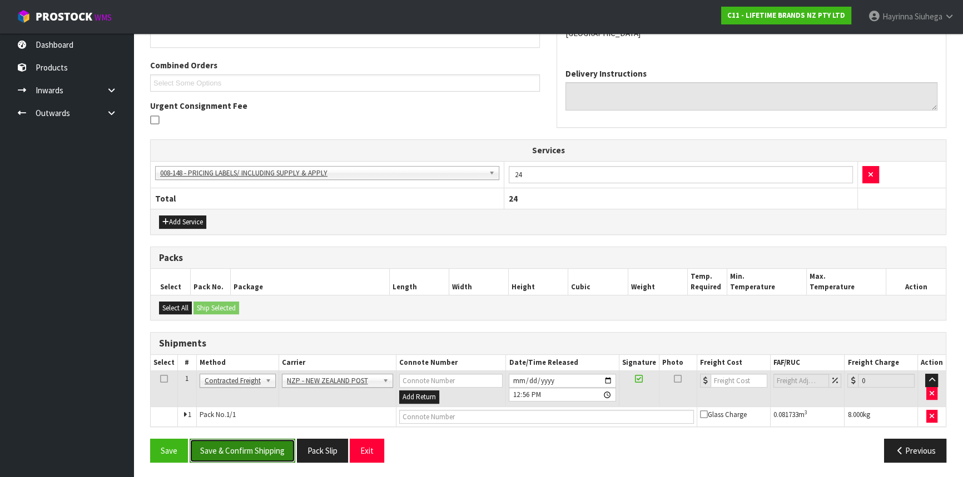
click at [276, 442] on button "Save & Confirm Shipping" at bounding box center [243, 451] width 106 height 24
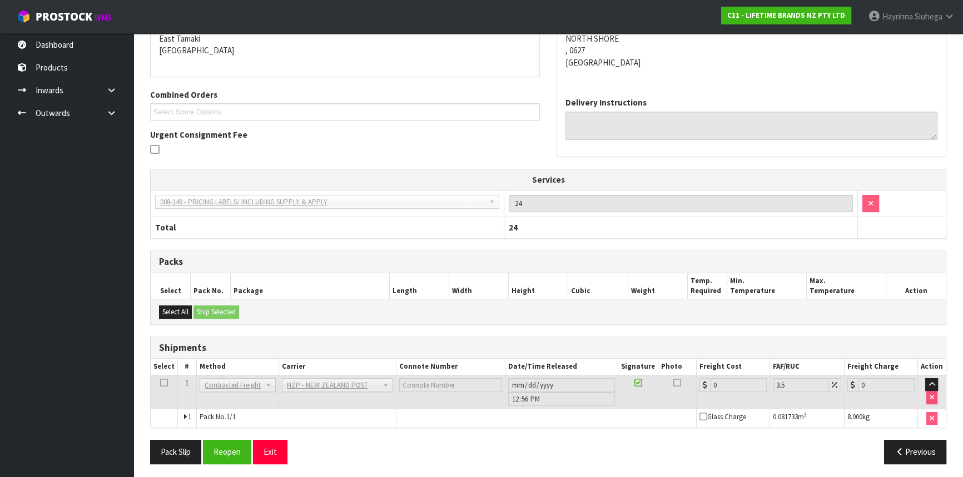
scroll to position [253, 0]
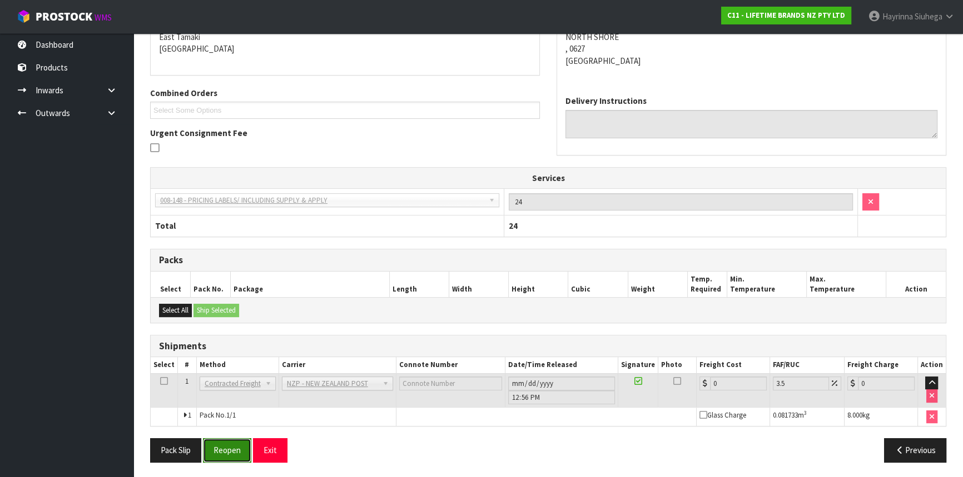
click at [241, 449] on button "Reopen" at bounding box center [227, 451] width 48 height 24
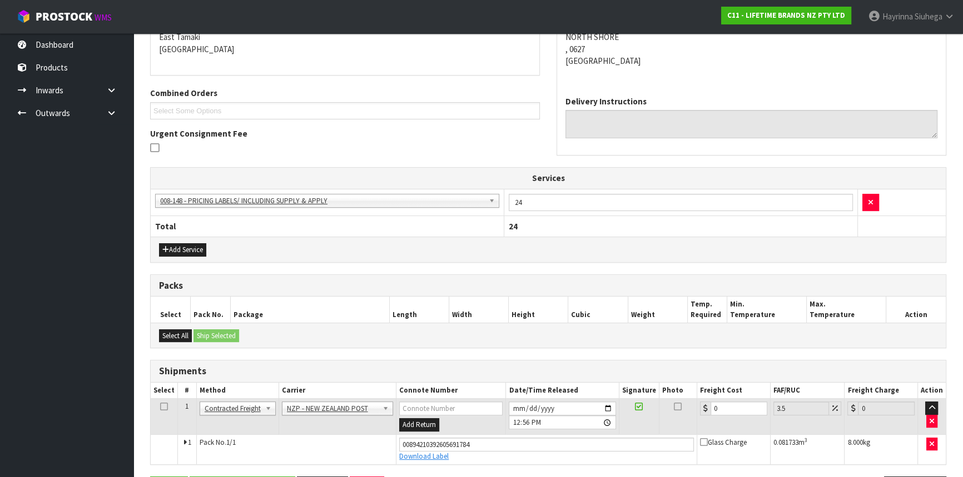
scroll to position [279, 0]
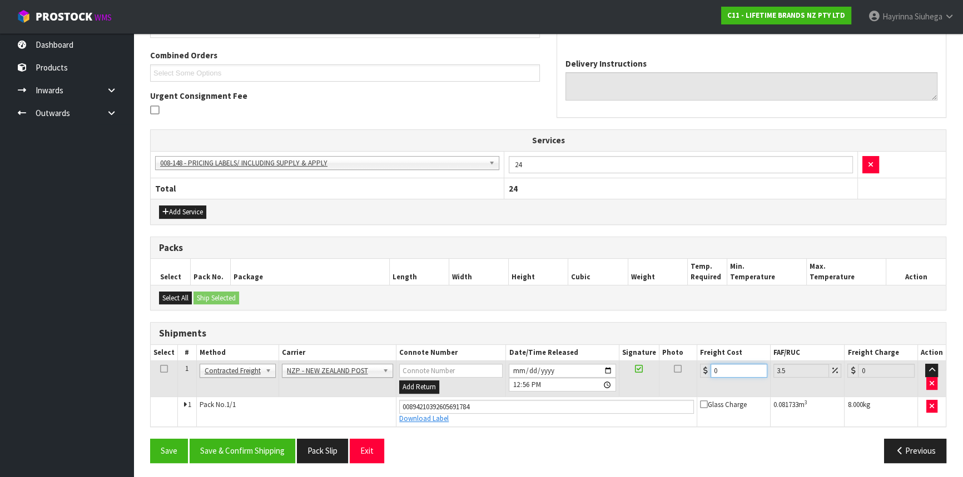
drag, startPoint x: 733, startPoint y: 369, endPoint x: 611, endPoint y: 369, distance: 121.2
click at [613, 369] on tr "1 Client Local Pickup Customer Local Pickup Company Freight Contracted Freight …" at bounding box center [548, 379] width 795 height 36
click at [150, 439] on button "Save" at bounding box center [169, 451] width 38 height 24
click at [279, 447] on button "Save & Confirm Shipping" at bounding box center [243, 451] width 106 height 24
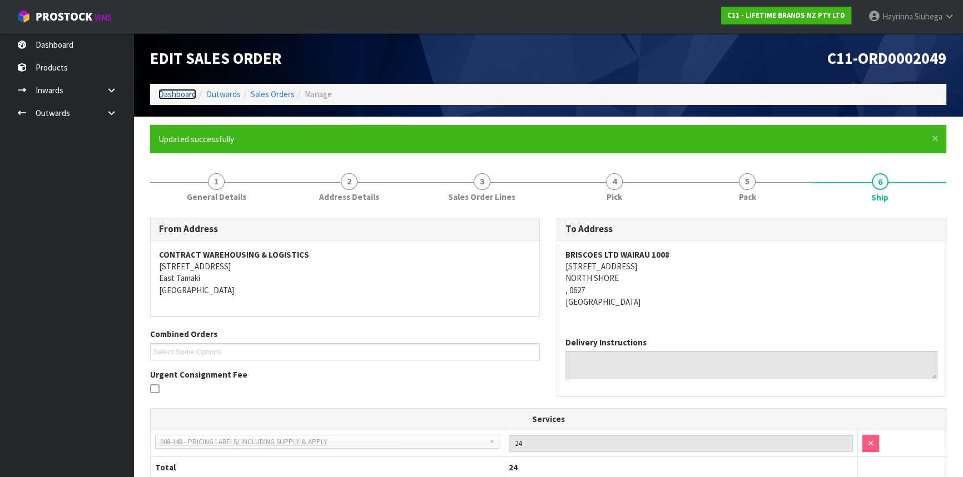
click at [183, 94] on link "Dashboard" at bounding box center [177, 94] width 38 height 11
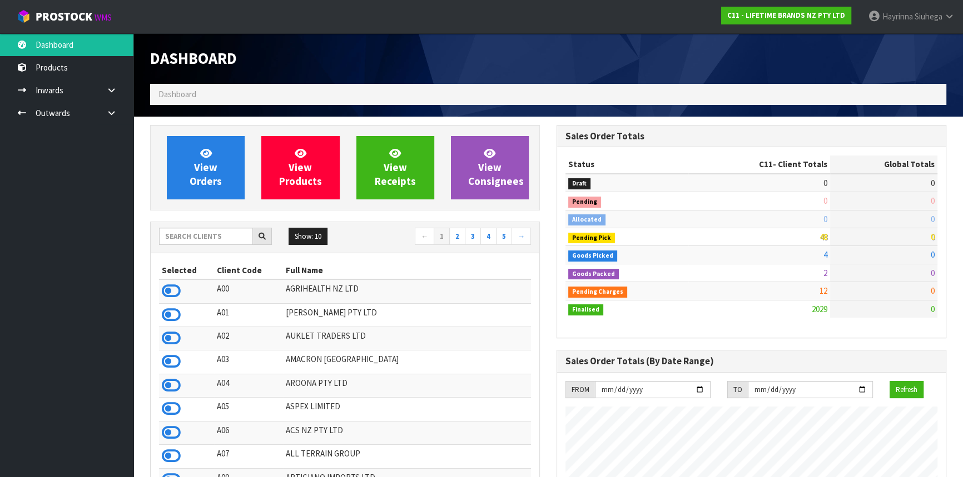
scroll to position [840, 406]
click at [177, 237] on input "text" at bounding box center [206, 236] width 94 height 17
click at [202, 230] on input "text" at bounding box center [206, 236] width 94 height 17
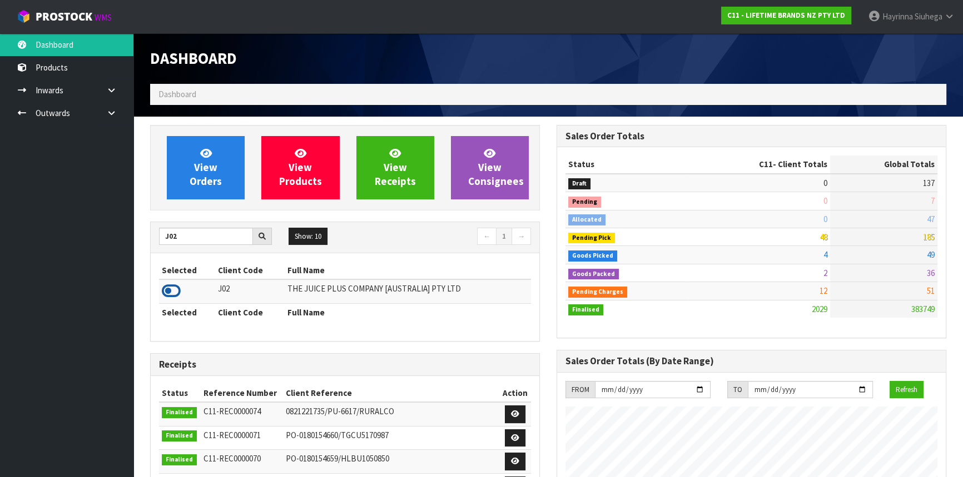
click at [169, 297] on icon at bounding box center [171, 291] width 19 height 17
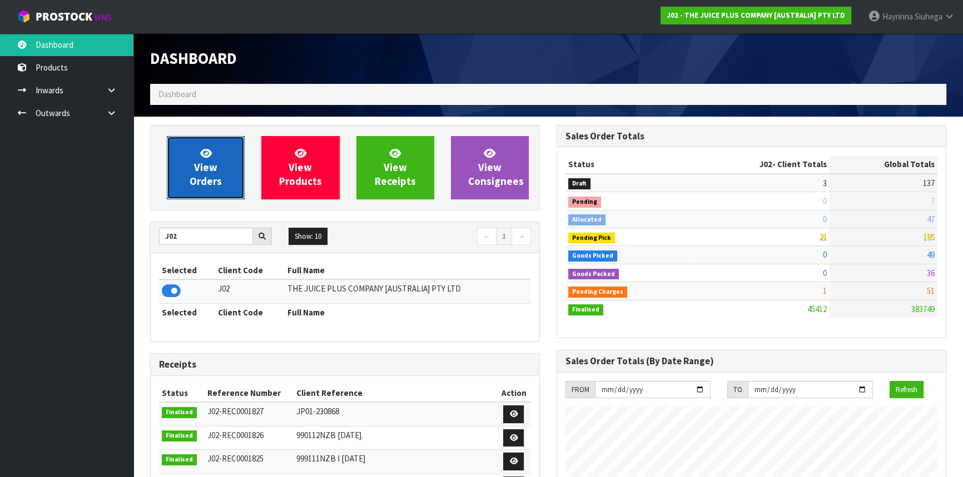
click at [216, 157] on link "View Orders" at bounding box center [206, 167] width 78 height 63
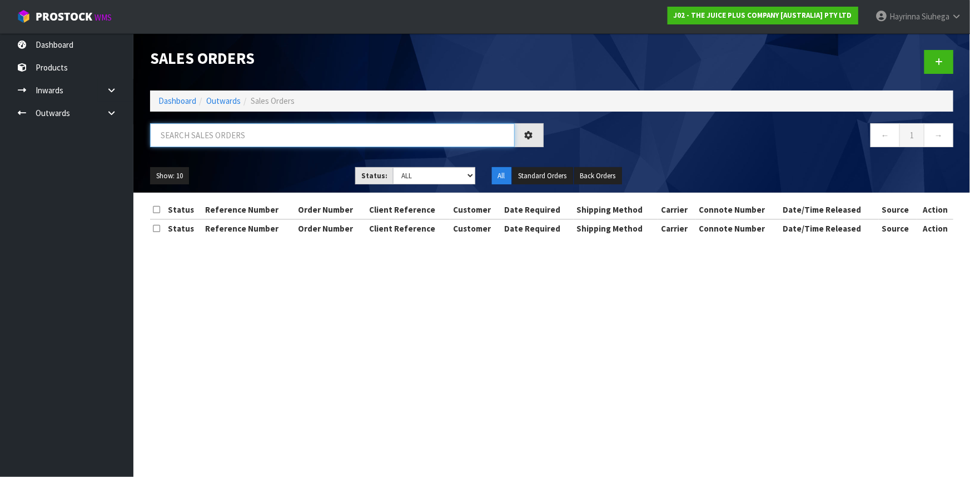
click at [225, 127] on input "text" at bounding box center [332, 135] width 365 height 24
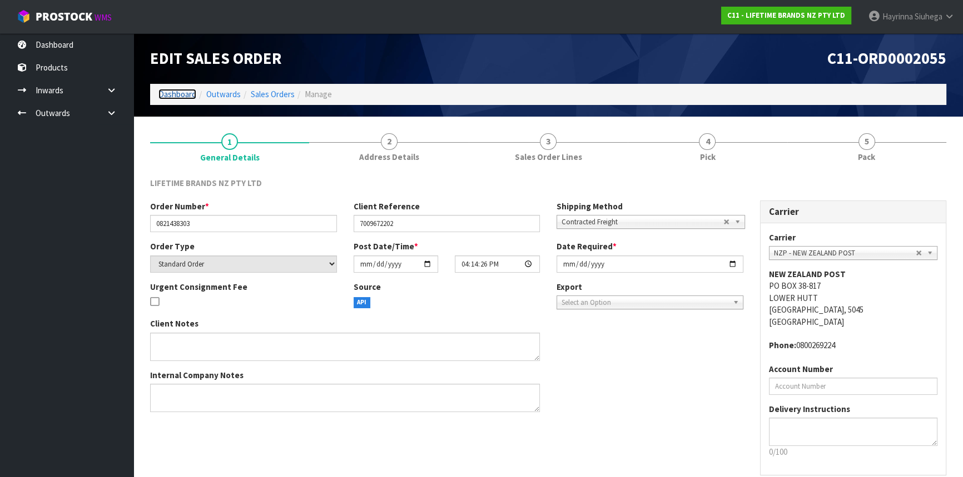
click at [188, 97] on link "Dashboard" at bounding box center [177, 94] width 38 height 11
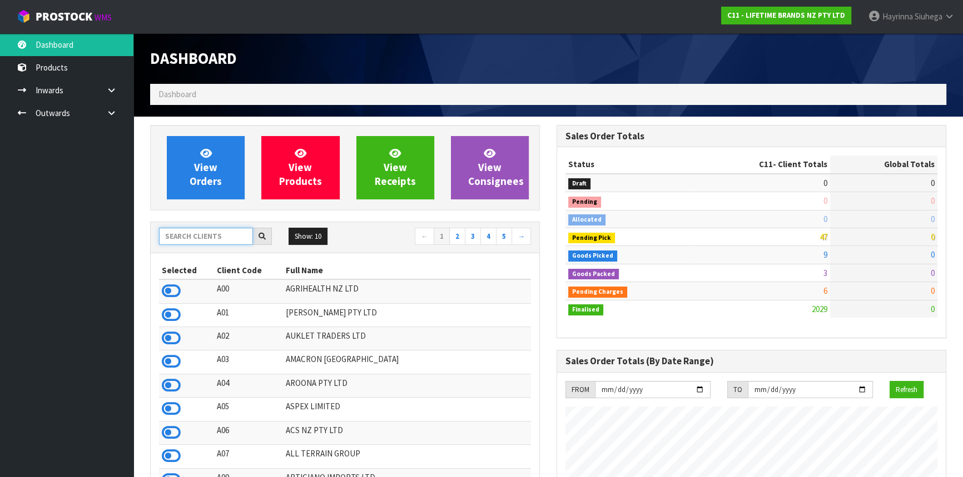
click at [222, 233] on input "text" at bounding box center [206, 236] width 94 height 17
type input "C"
type input "S"
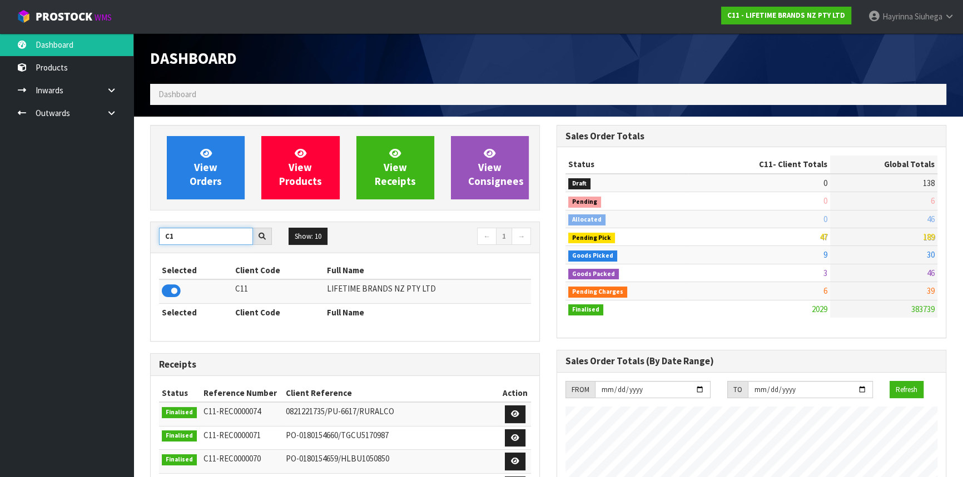
type input "C"
type input "N03"
click at [170, 288] on icon at bounding box center [171, 291] width 19 height 17
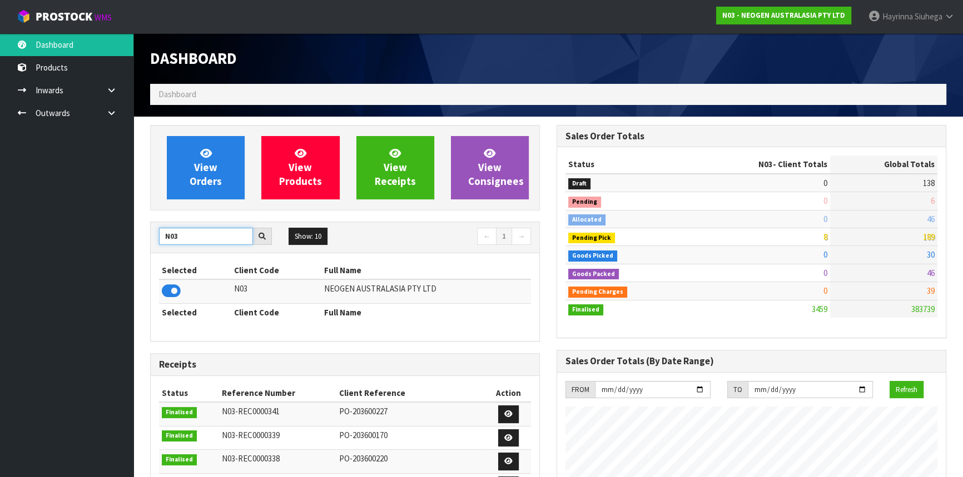
drag, startPoint x: 184, startPoint y: 231, endPoint x: 61, endPoint y: 255, distance: 125.3
click at [67, 255] on body "Toggle navigation ProStock WMS N03 - NEOGEN AUSTRALASIA PTY LTD Hayrinna Siuheg…" at bounding box center [481, 238] width 963 height 477
